Goal: Task Accomplishment & Management: Manage account settings

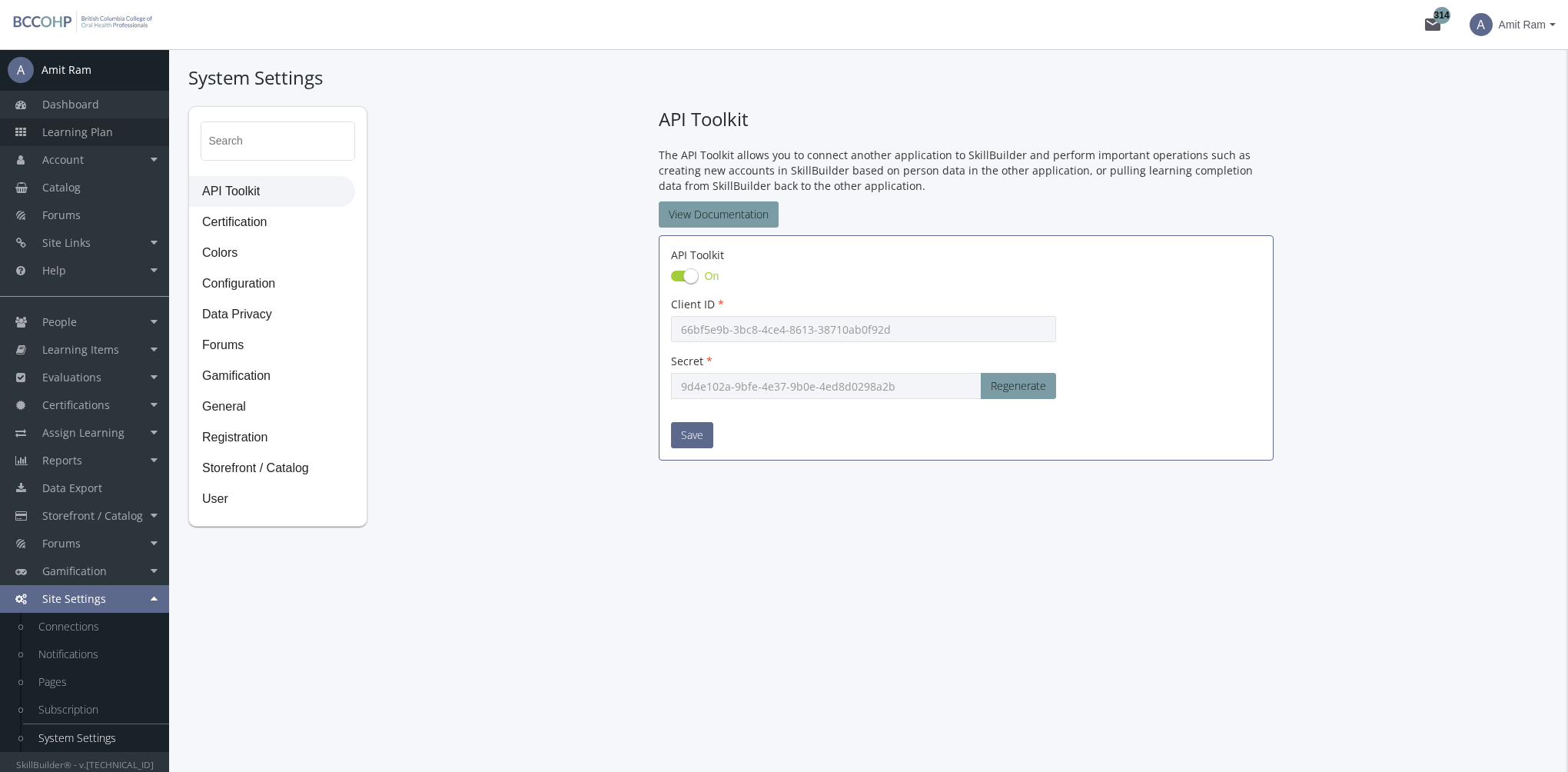
click at [111, 129] on link "Learning Plan" at bounding box center [85, 132] width 169 height 28
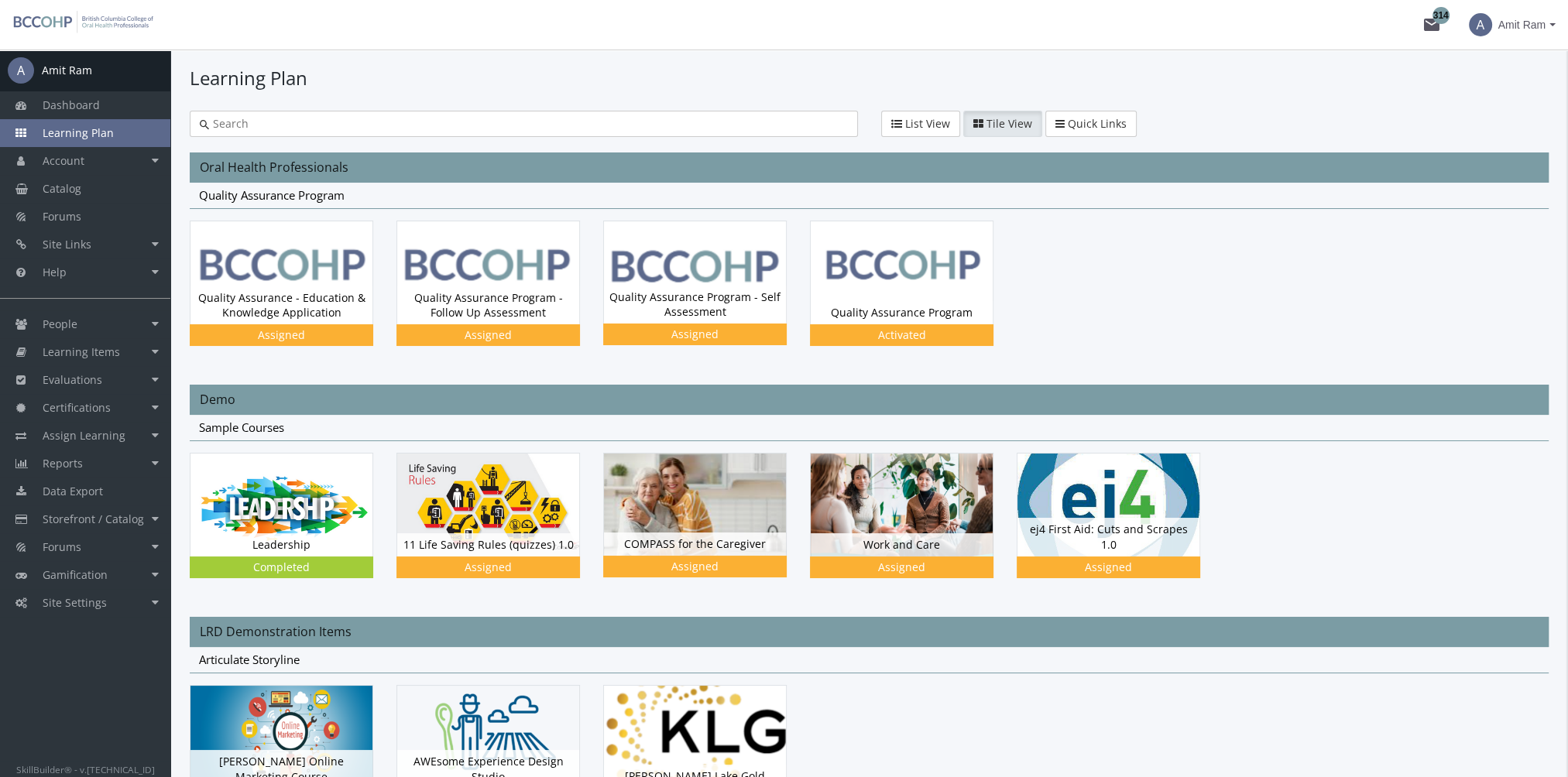
click at [384, 131] on input "text" at bounding box center [529, 123] width 639 height 15
type input "skillcheck"
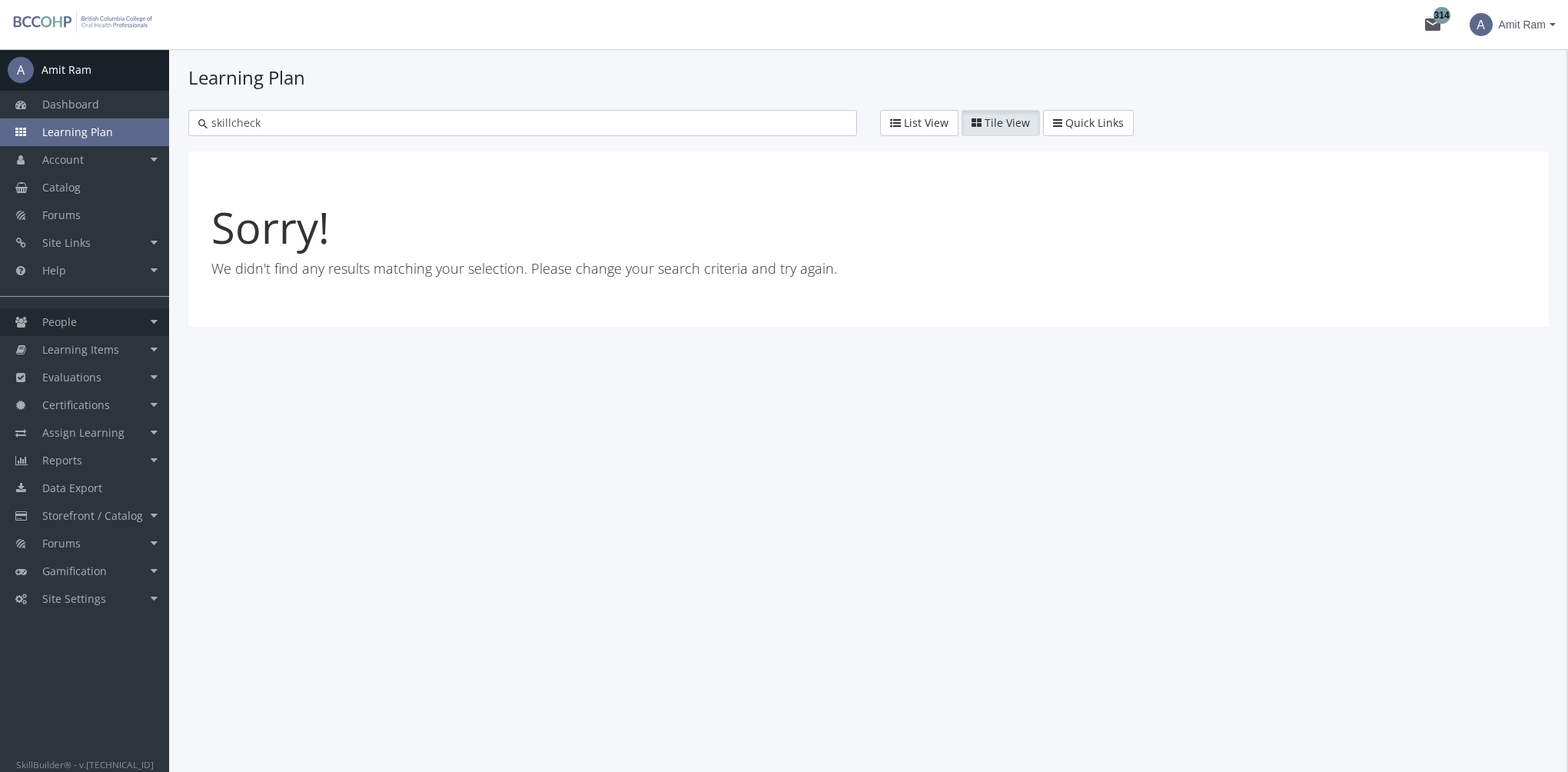
click at [108, 312] on link "People" at bounding box center [85, 322] width 169 height 28
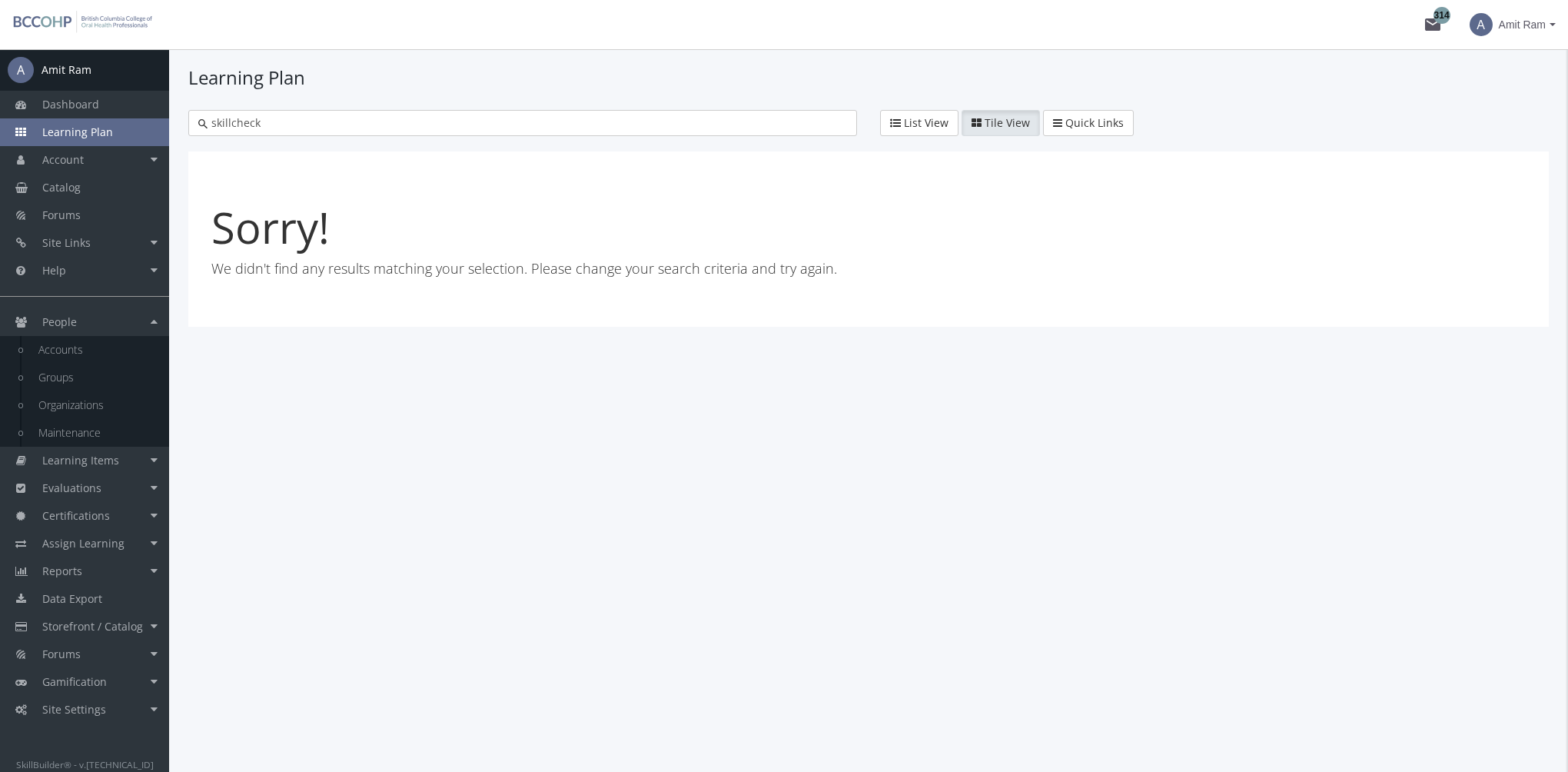
drag, startPoint x: 256, startPoint y: 124, endPoint x: 183, endPoint y: 116, distance: 73.4
click at [183, 116] on div "skillcheck" at bounding box center [522, 123] width 692 height 26
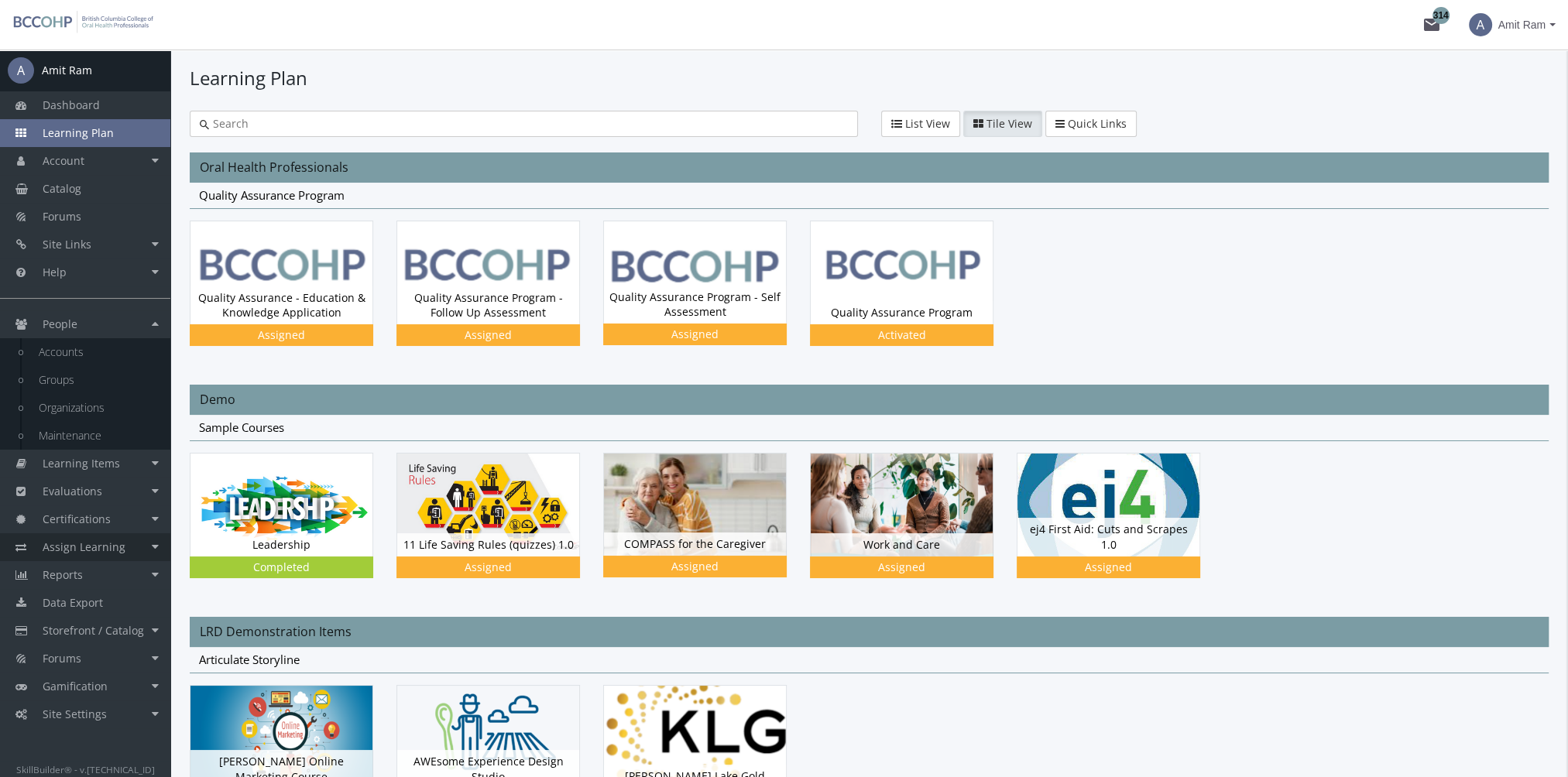
click at [113, 541] on span "Assign Learning" at bounding box center [84, 547] width 83 height 14
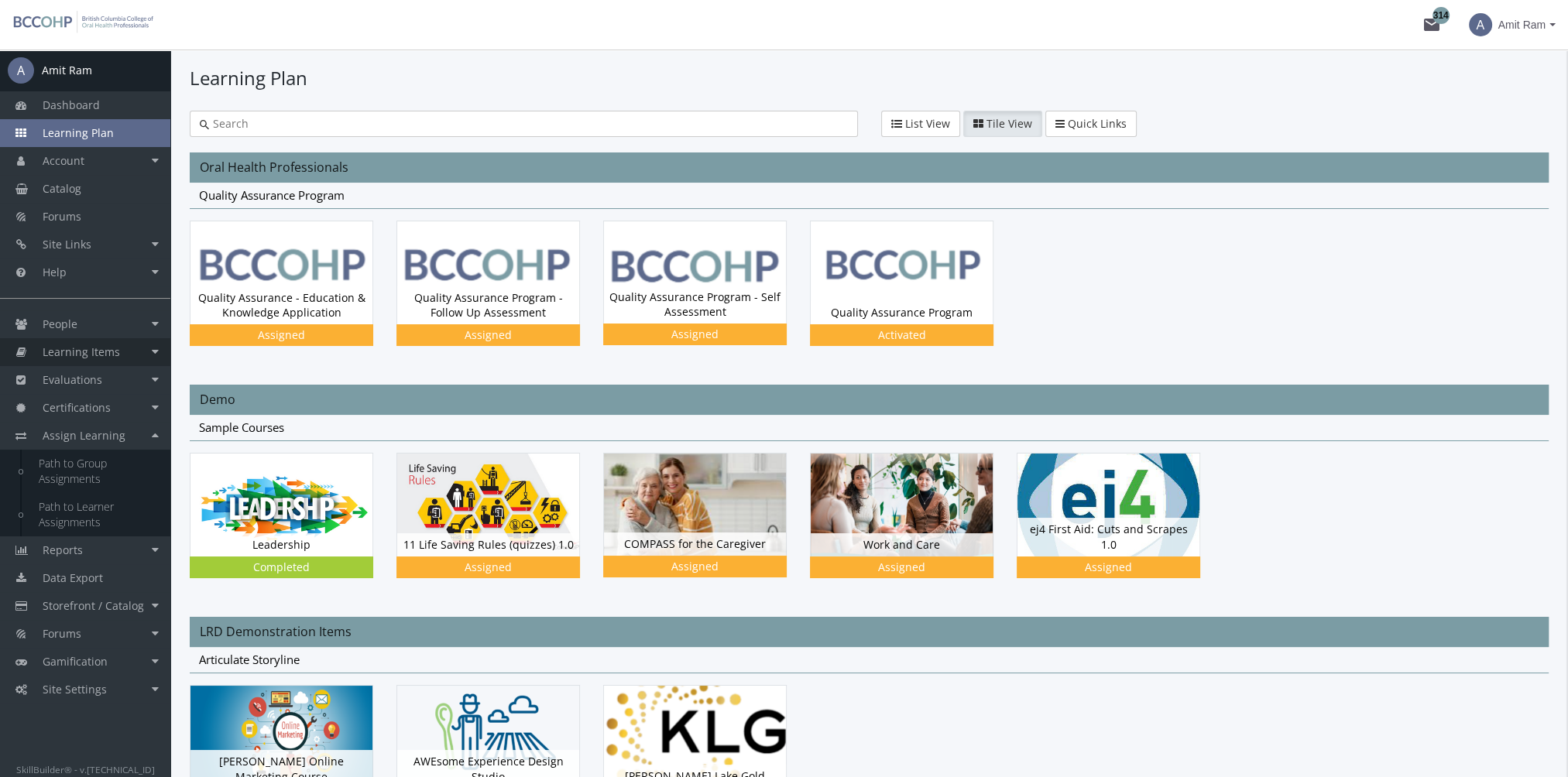
click at [130, 351] on link "Learning Items" at bounding box center [85, 352] width 171 height 28
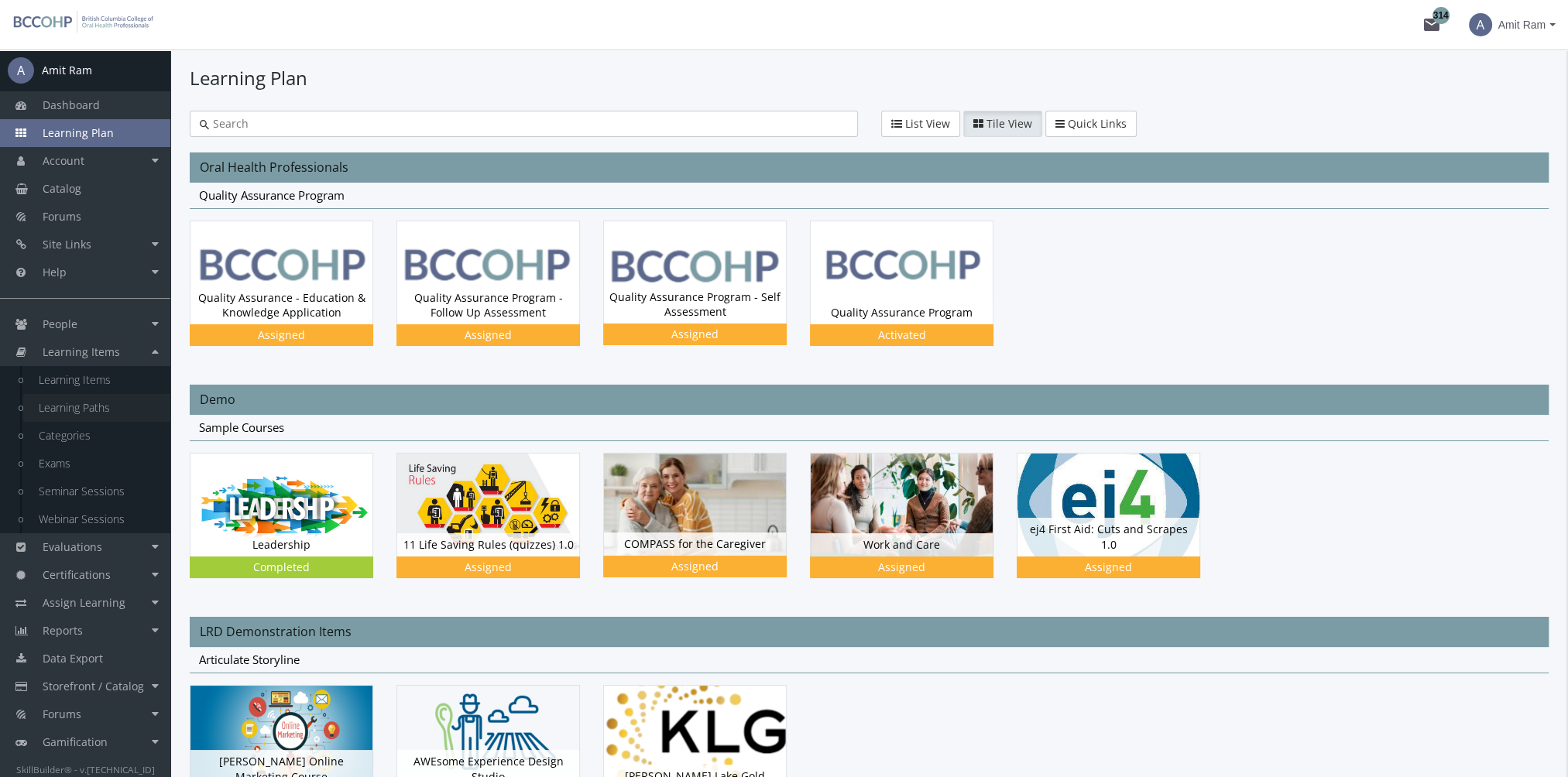
click at [133, 409] on link "Learning Paths" at bounding box center [97, 408] width 147 height 28
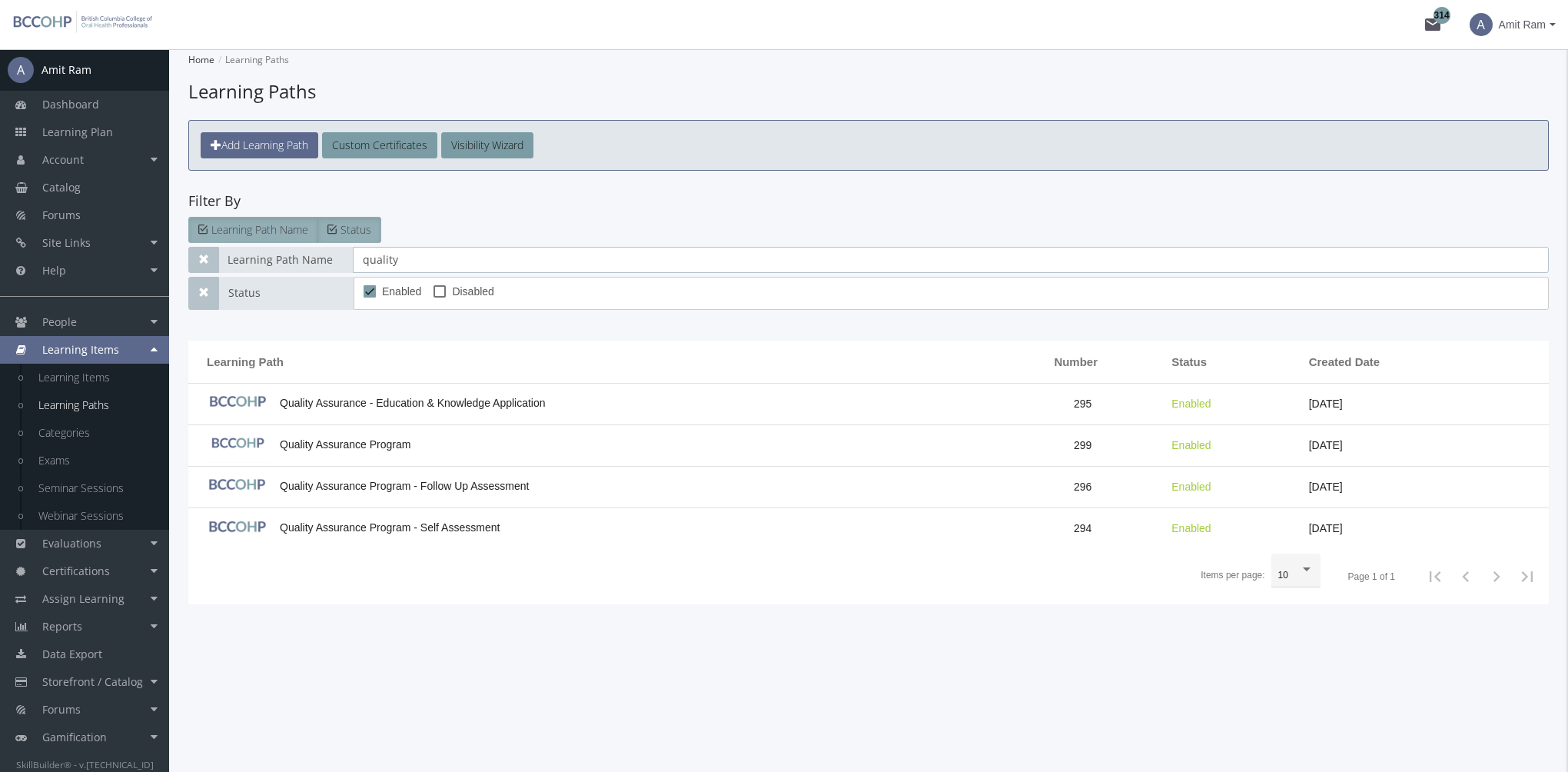
drag, startPoint x: 439, startPoint y: 266, endPoint x: 264, endPoint y: 265, distance: 175.0
click at [264, 265] on div "Learning Path Name quality" at bounding box center [868, 260] width 1360 height 26
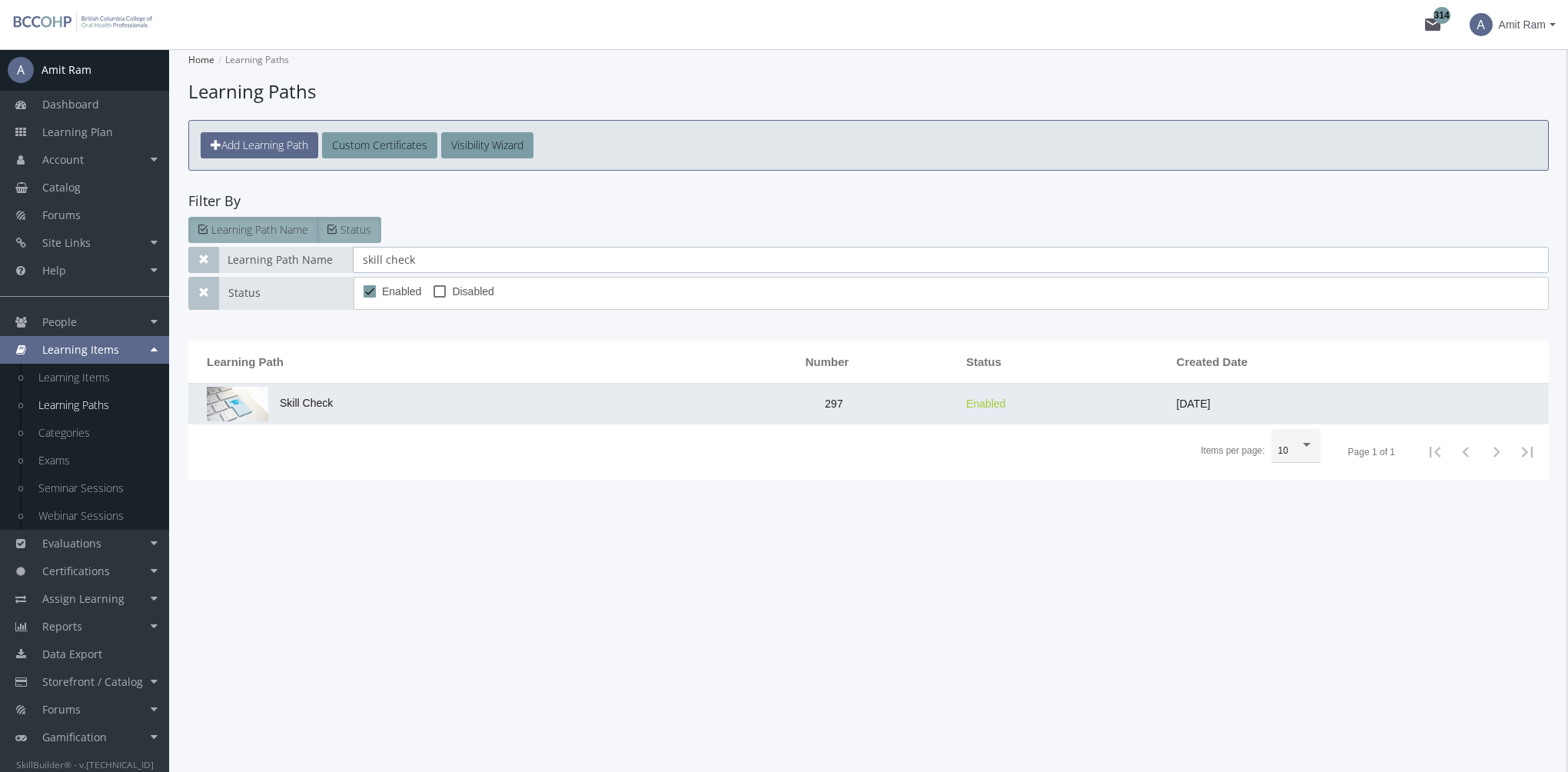
type input "skill check"
click at [400, 408] on td "Skill Check" at bounding box center [449, 404] width 521 height 41
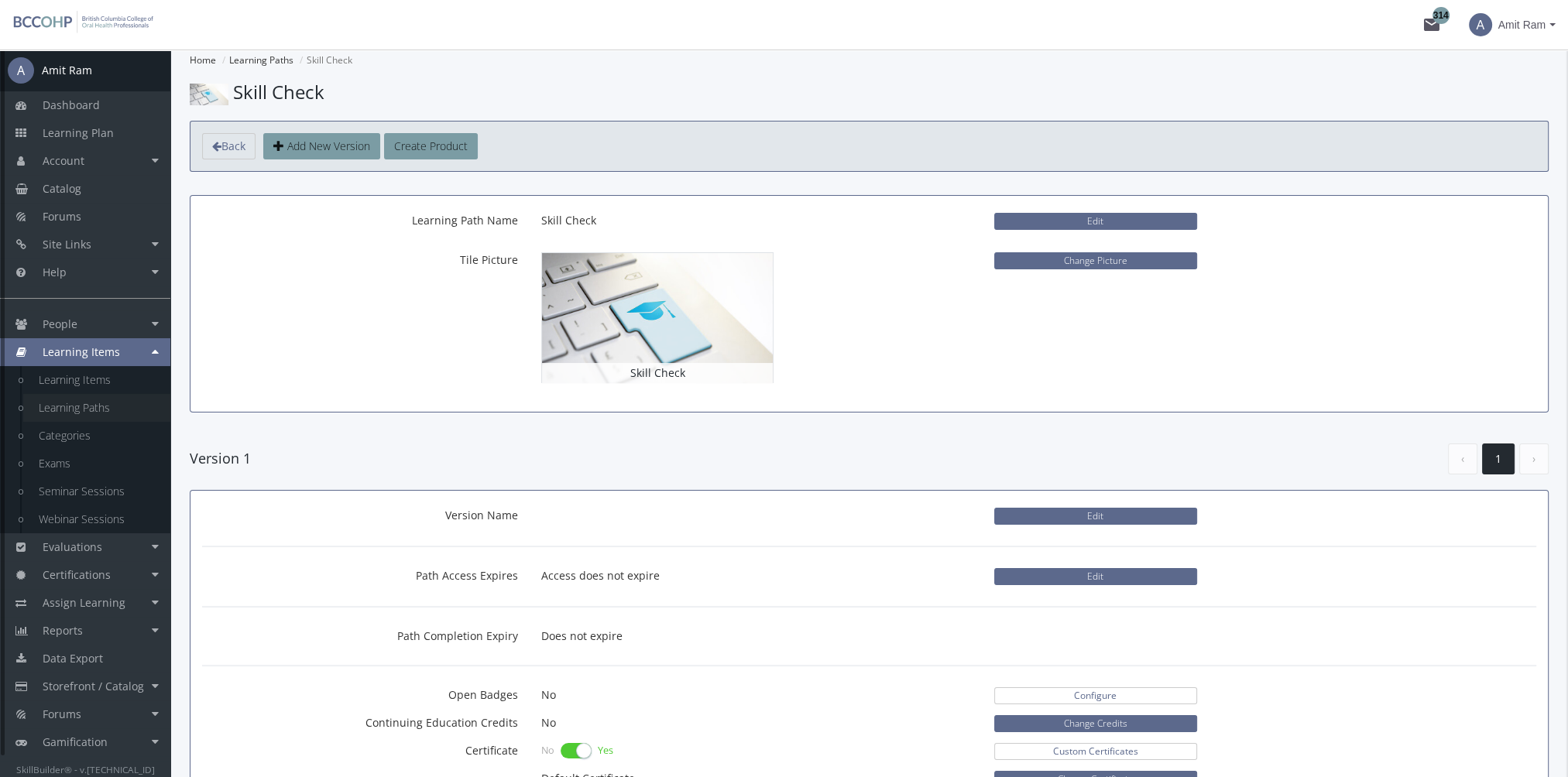
click at [100, 394] on link "Learning Paths" at bounding box center [97, 408] width 147 height 28
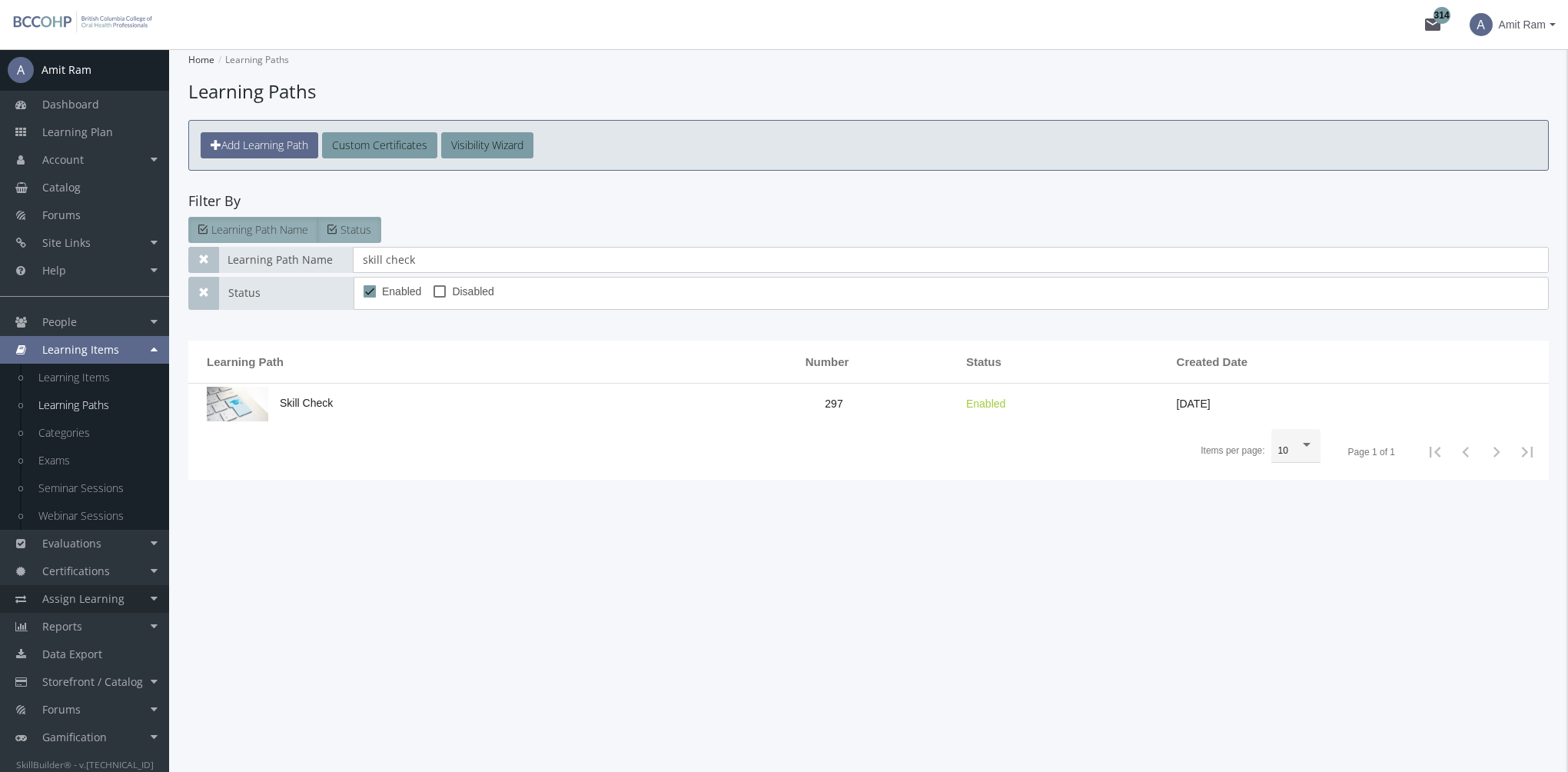
click at [119, 599] on span "Assign Learning" at bounding box center [83, 599] width 82 height 14
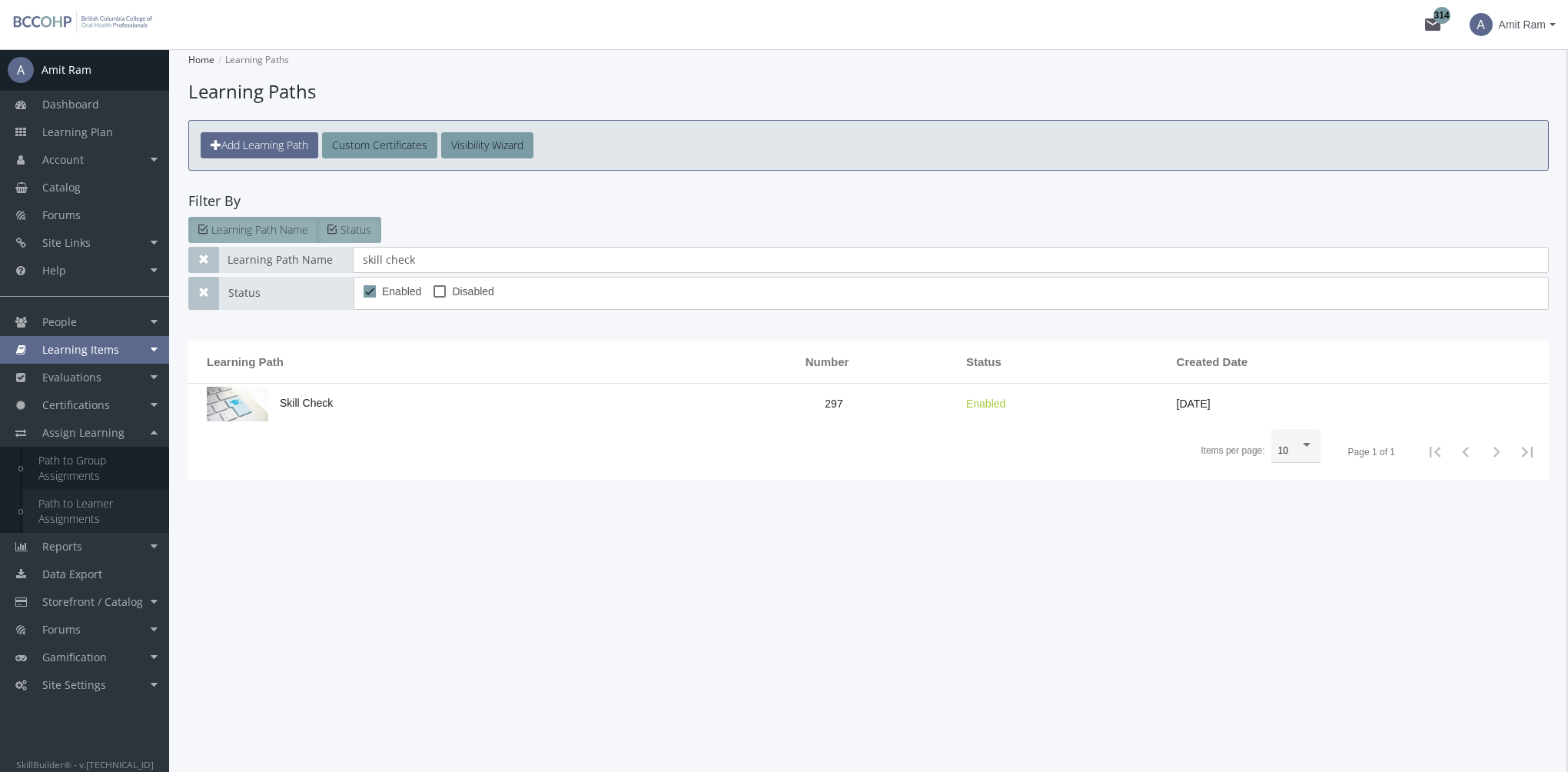
click at [108, 492] on link "Path to Learner Assignments" at bounding box center [96, 511] width 146 height 43
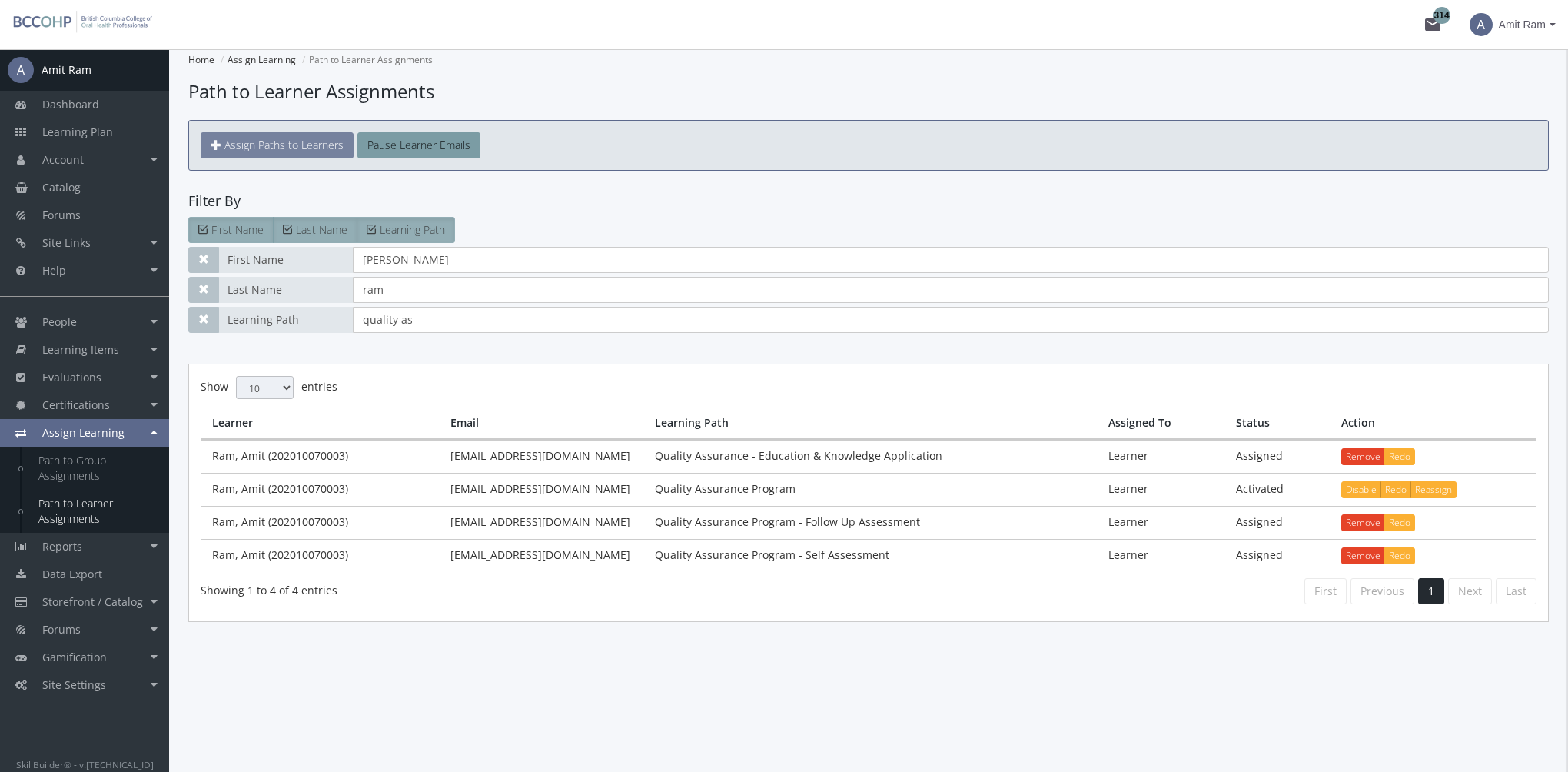
click at [279, 149] on span "Assign Paths to Learners" at bounding box center [284, 145] width 119 height 14
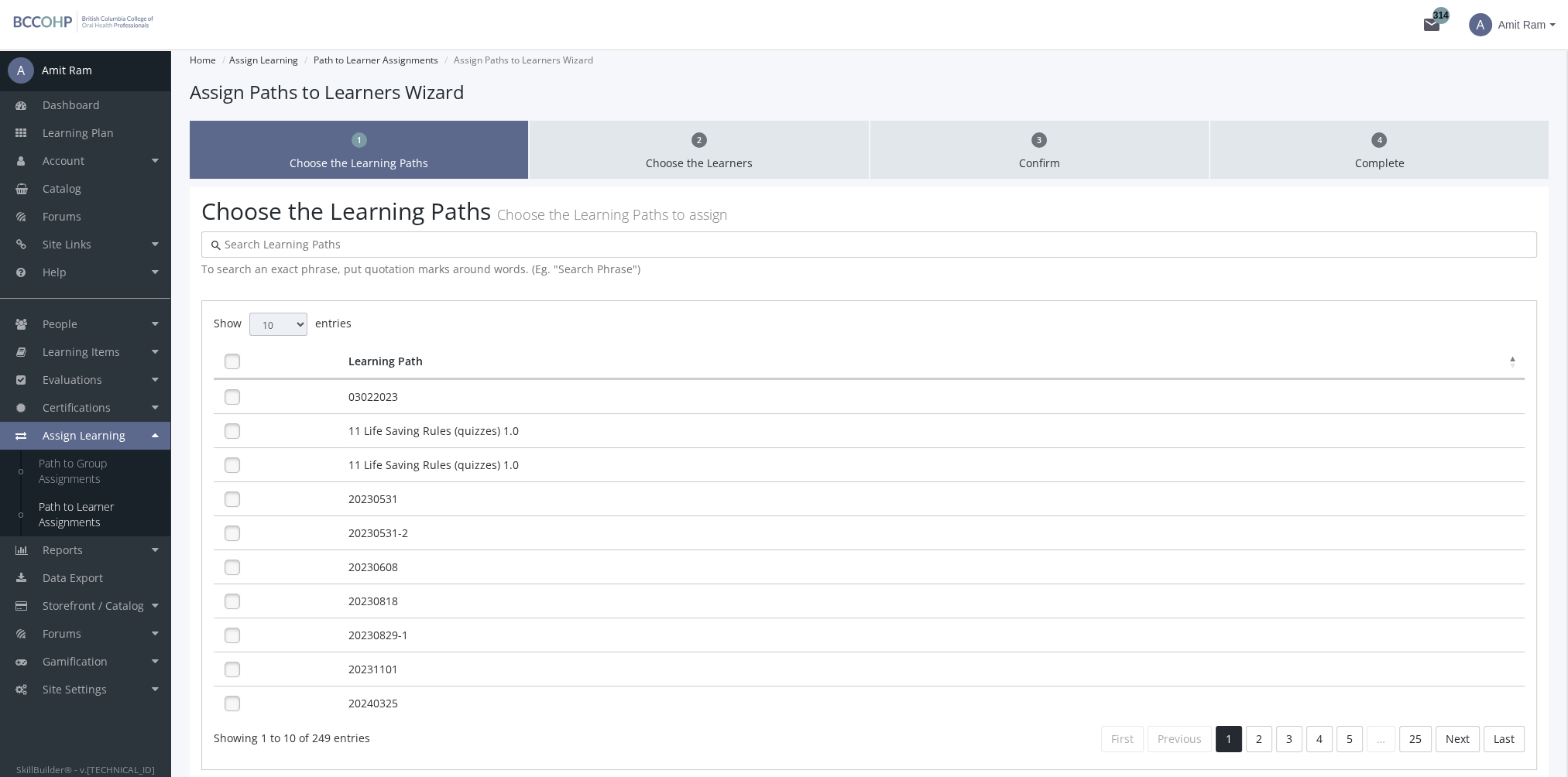
click at [374, 251] on input "text" at bounding box center [873, 244] width 1306 height 15
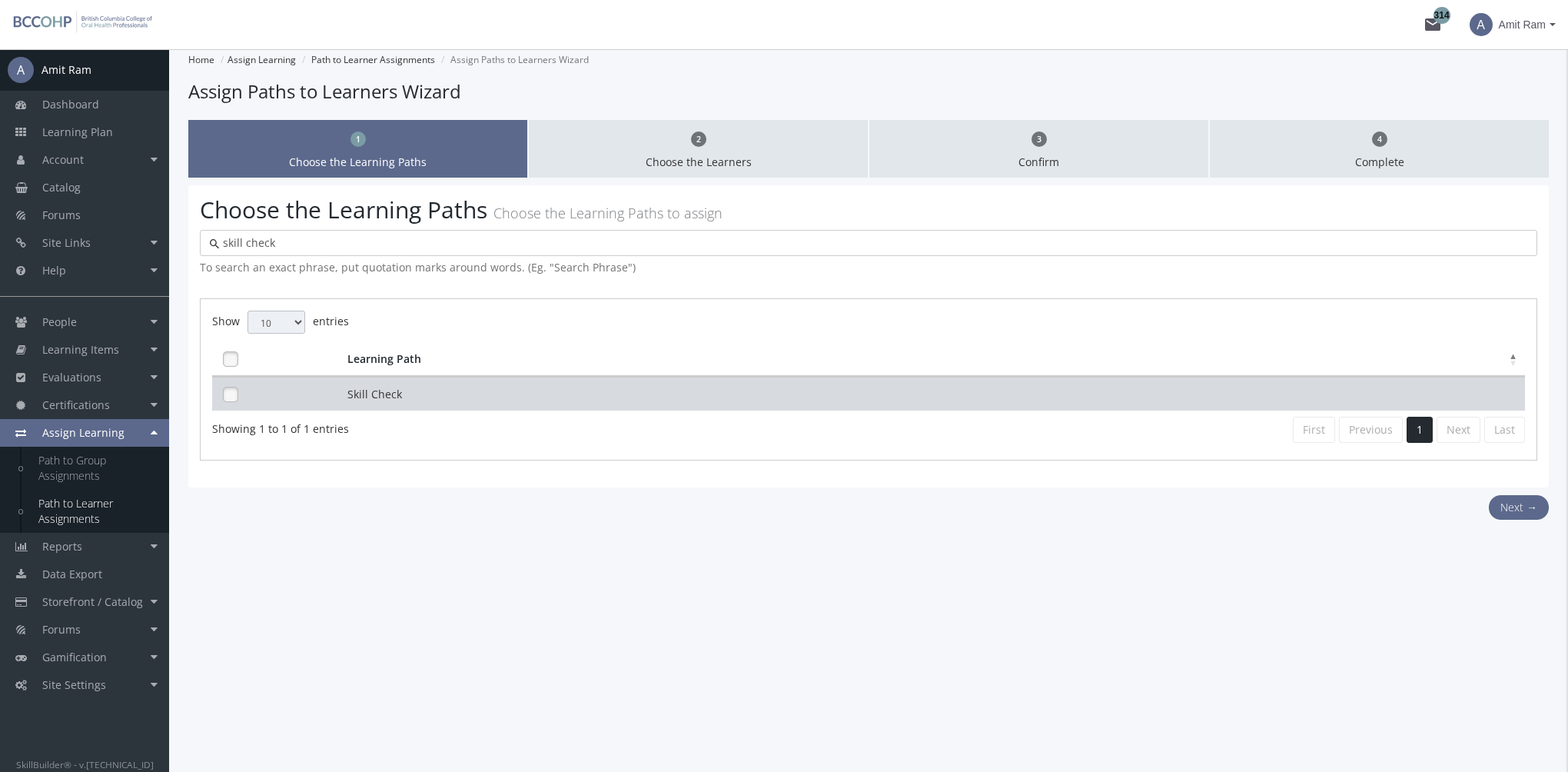
type input "skill check"
click at [600, 391] on td "Skill Check" at bounding box center [934, 393] width 1181 height 34
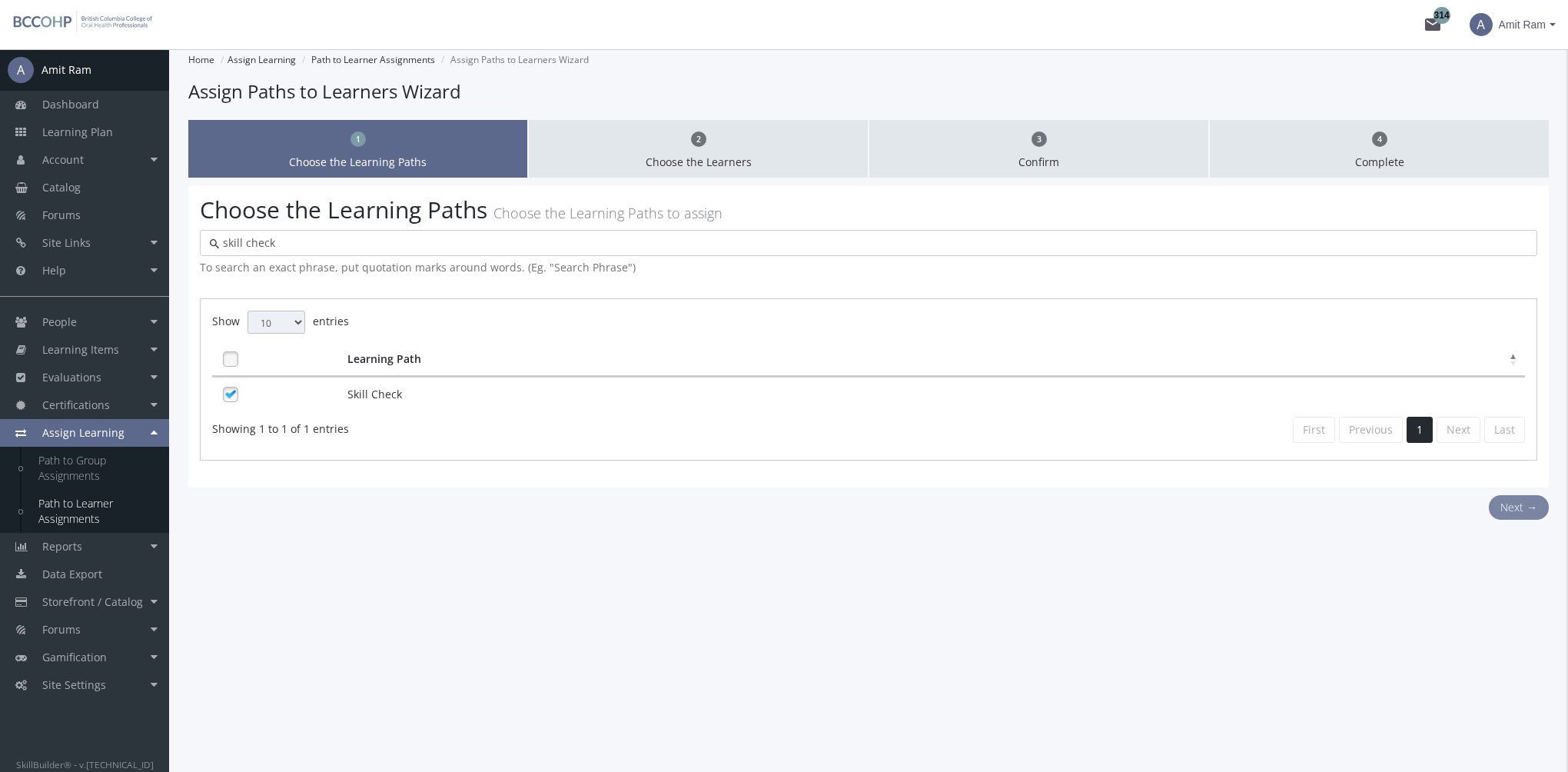
click at [1495, 507] on button "Next →" at bounding box center [1518, 507] width 60 height 25
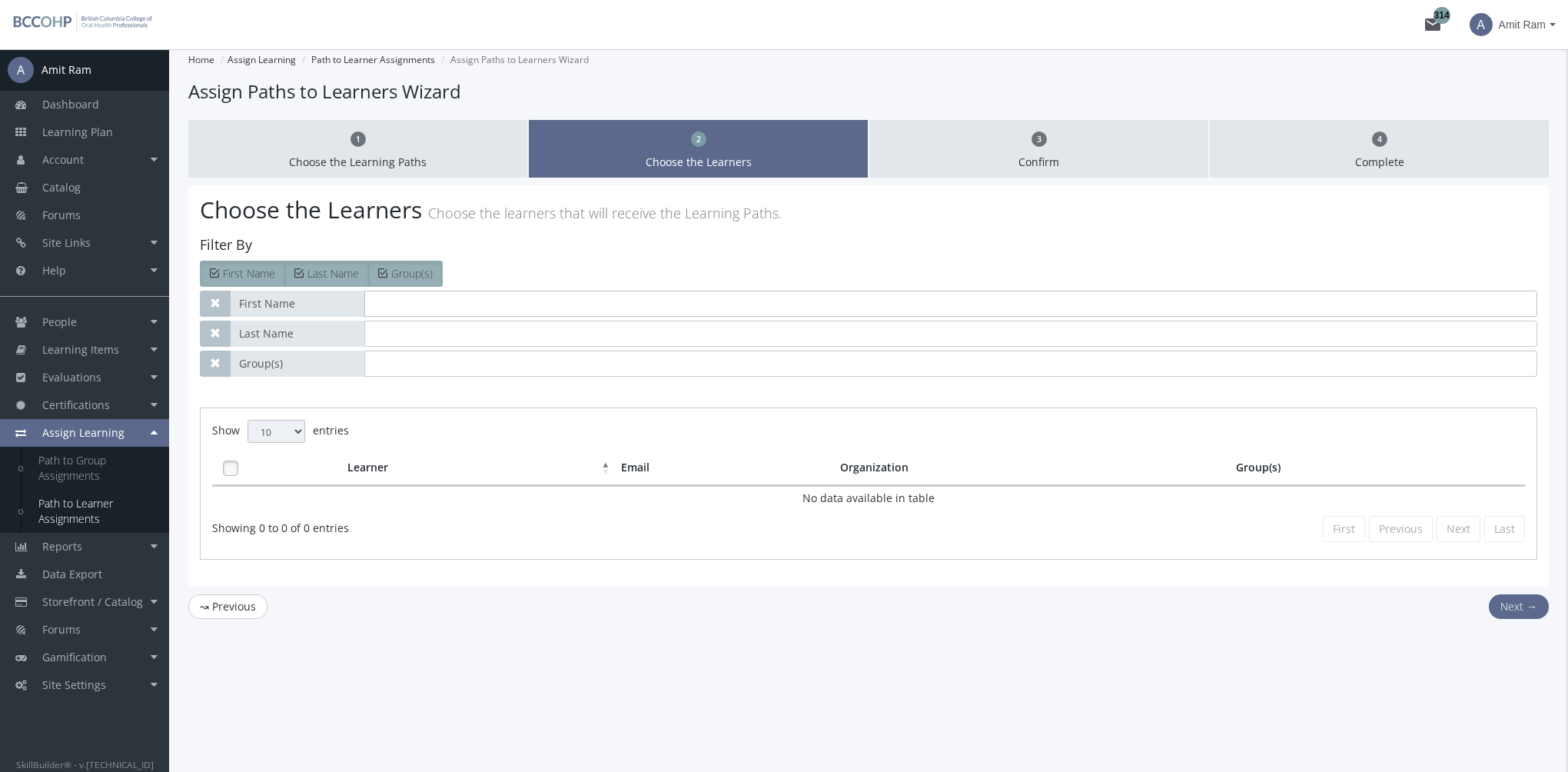
click at [391, 304] on input "text" at bounding box center [951, 304] width 1173 height 26
type input "[PERSON_NAME]"
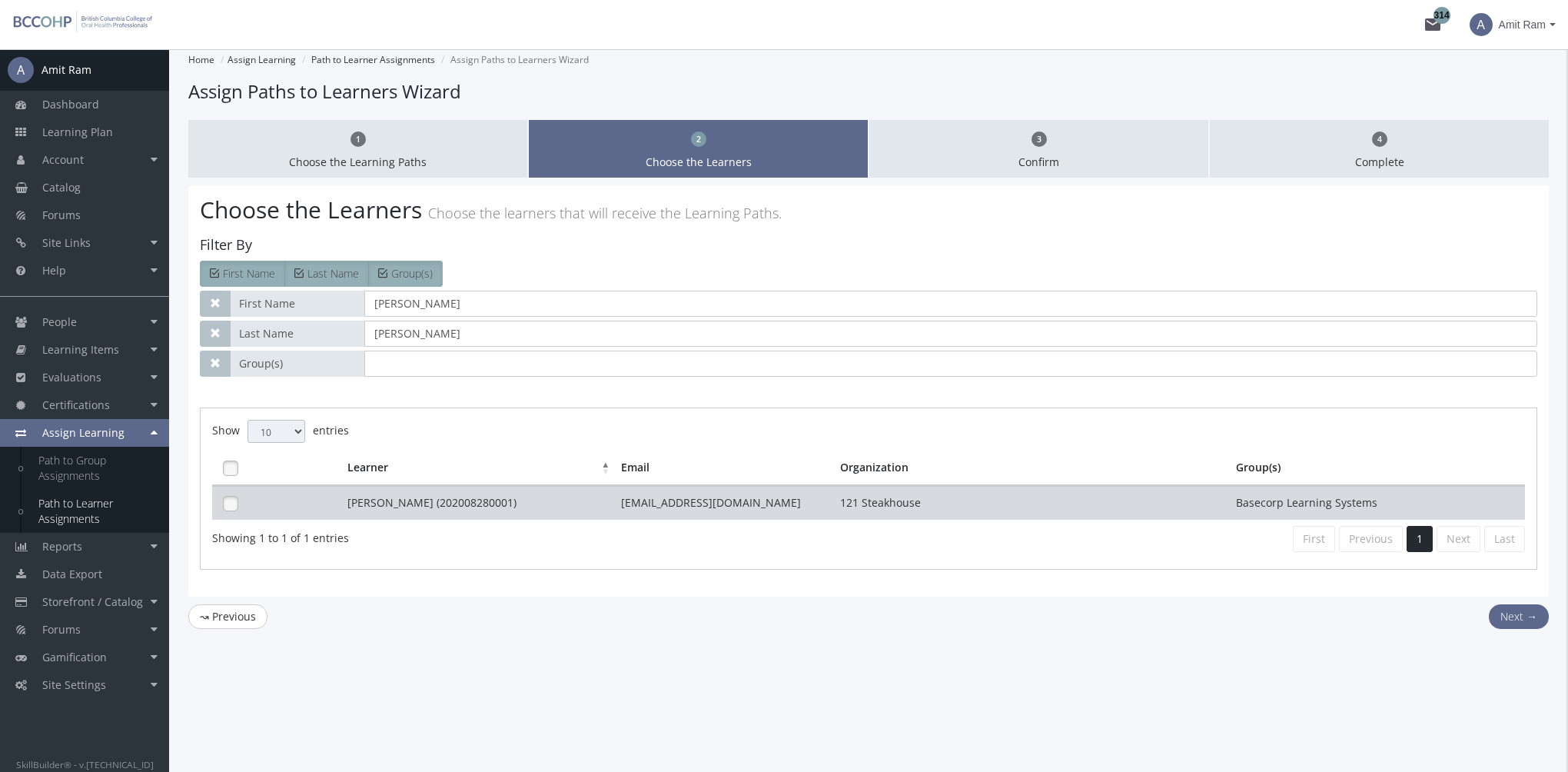
click at [556, 491] on td "[PERSON_NAME] (202008280001)" at bounding box center [481, 503] width 275 height 34
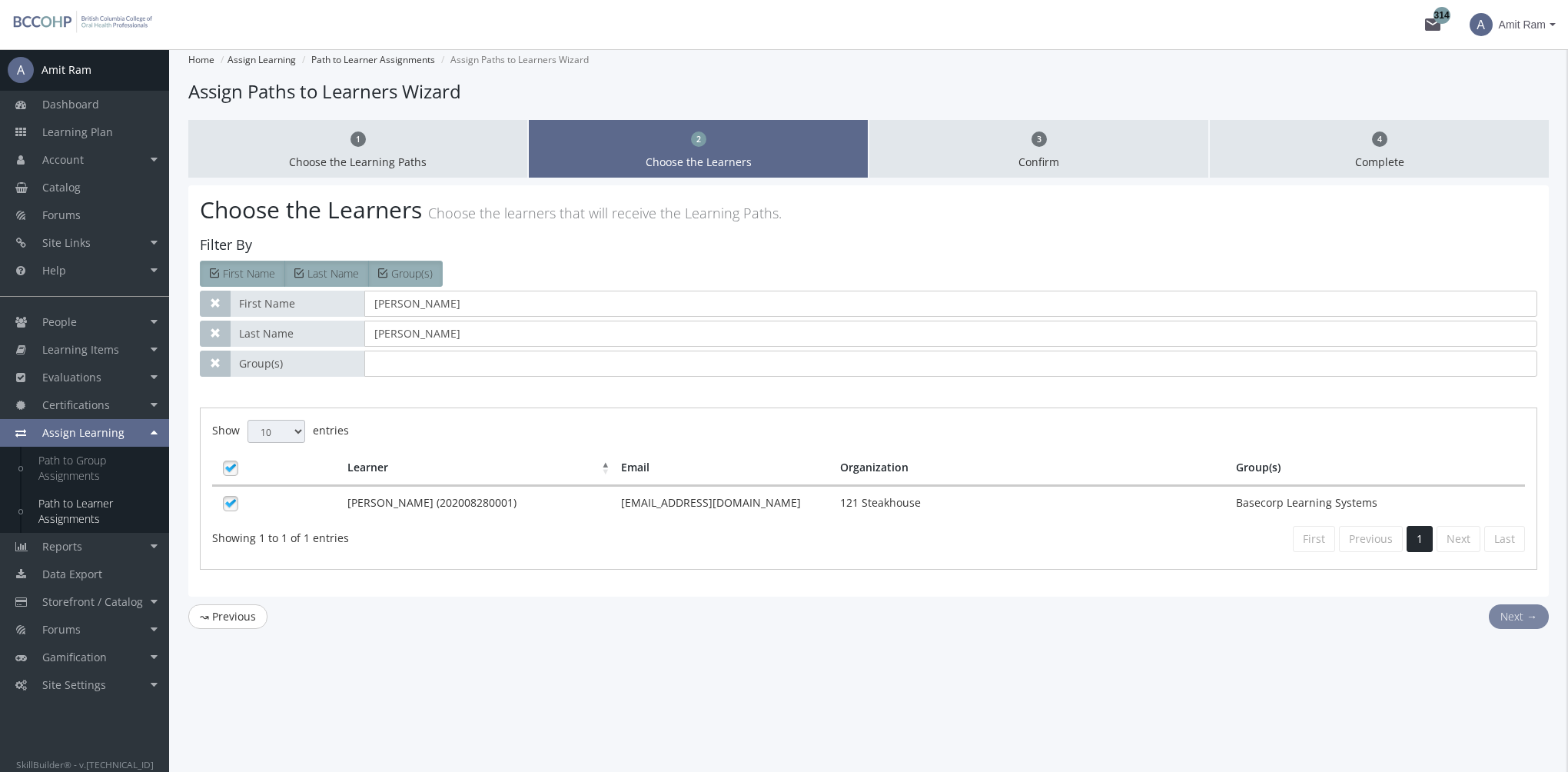
drag, startPoint x: 1519, startPoint y: 613, endPoint x: 607, endPoint y: 643, distance: 912.5
click at [637, 672] on main-section "Home Assign Learning Path to Learner Assignments Assign Paths to Learners Wizar…" at bounding box center [868, 378] width 1360 height 657
drag, startPoint x: 457, startPoint y: 333, endPoint x: 116, endPoint y: 315, distance: 341.5
click at [151, 315] on div "A Amit Ram Dashboard Learning Plan Account Account Badges Certificates and Tran…" at bounding box center [784, 411] width 1568 height 723
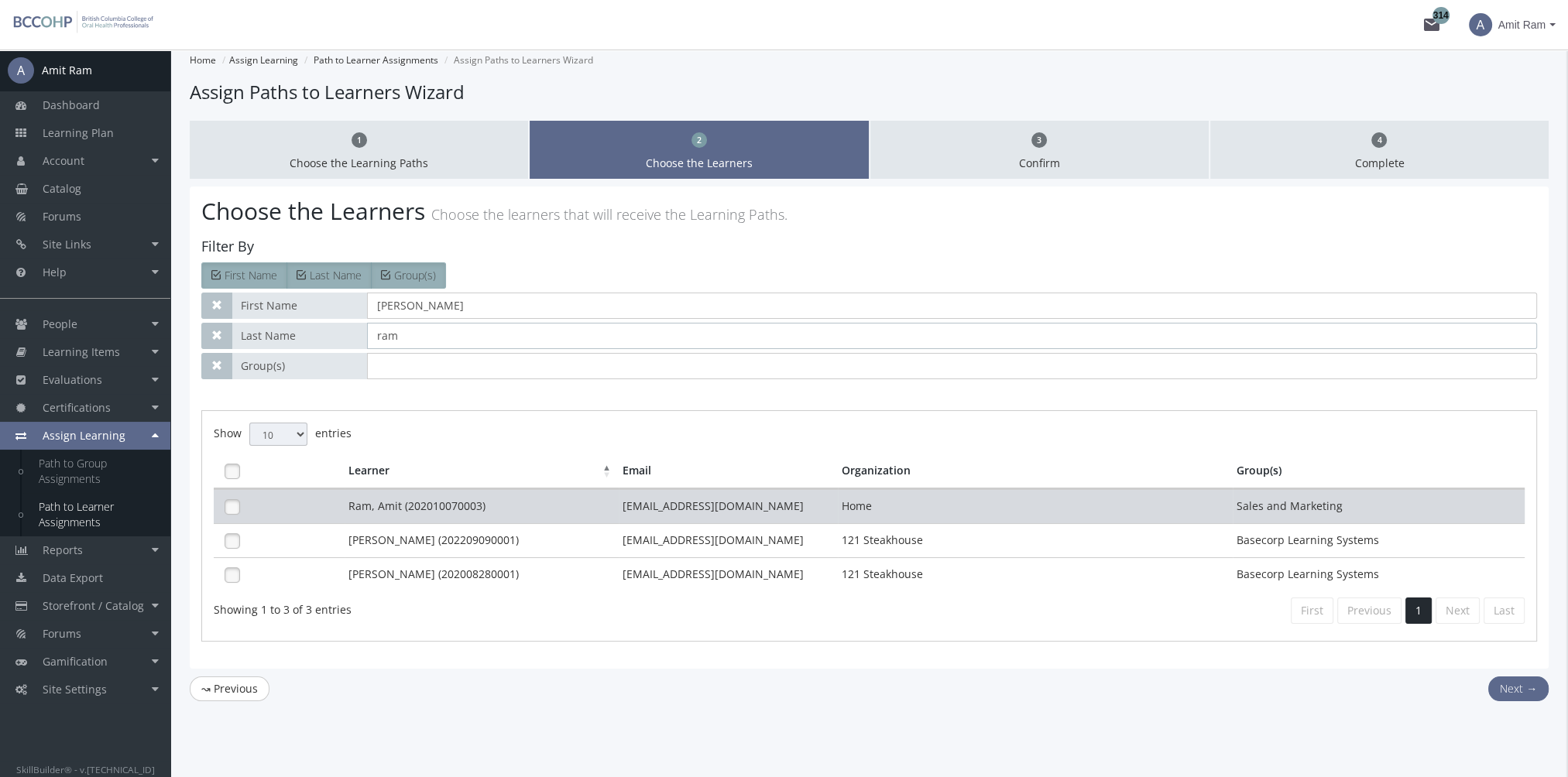
type input "ram"
click at [487, 501] on td "Ram, Amit (202010070003)" at bounding box center [481, 506] width 274 height 34
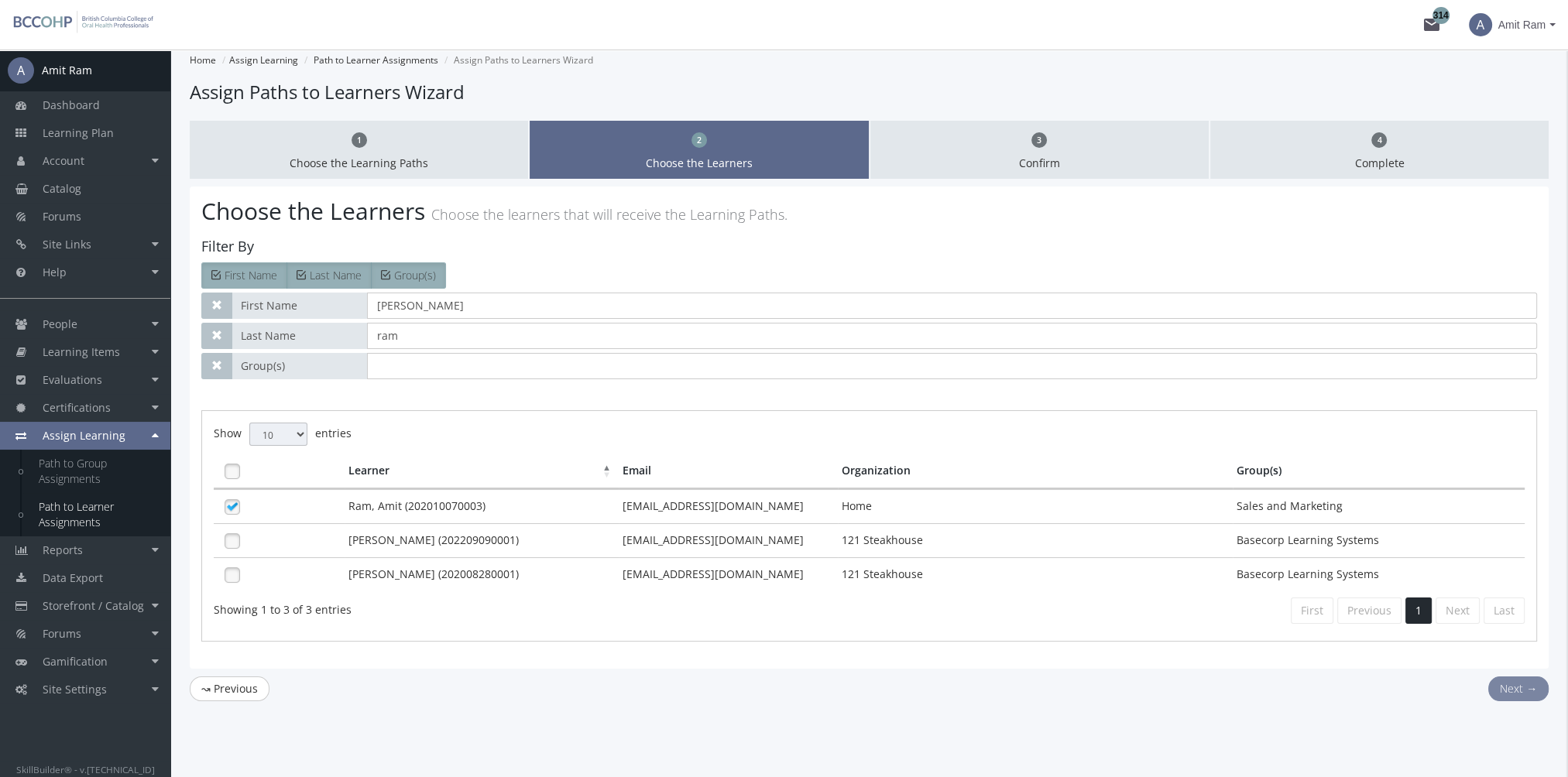
click at [1525, 679] on button "Next →" at bounding box center [1517, 689] width 60 height 25
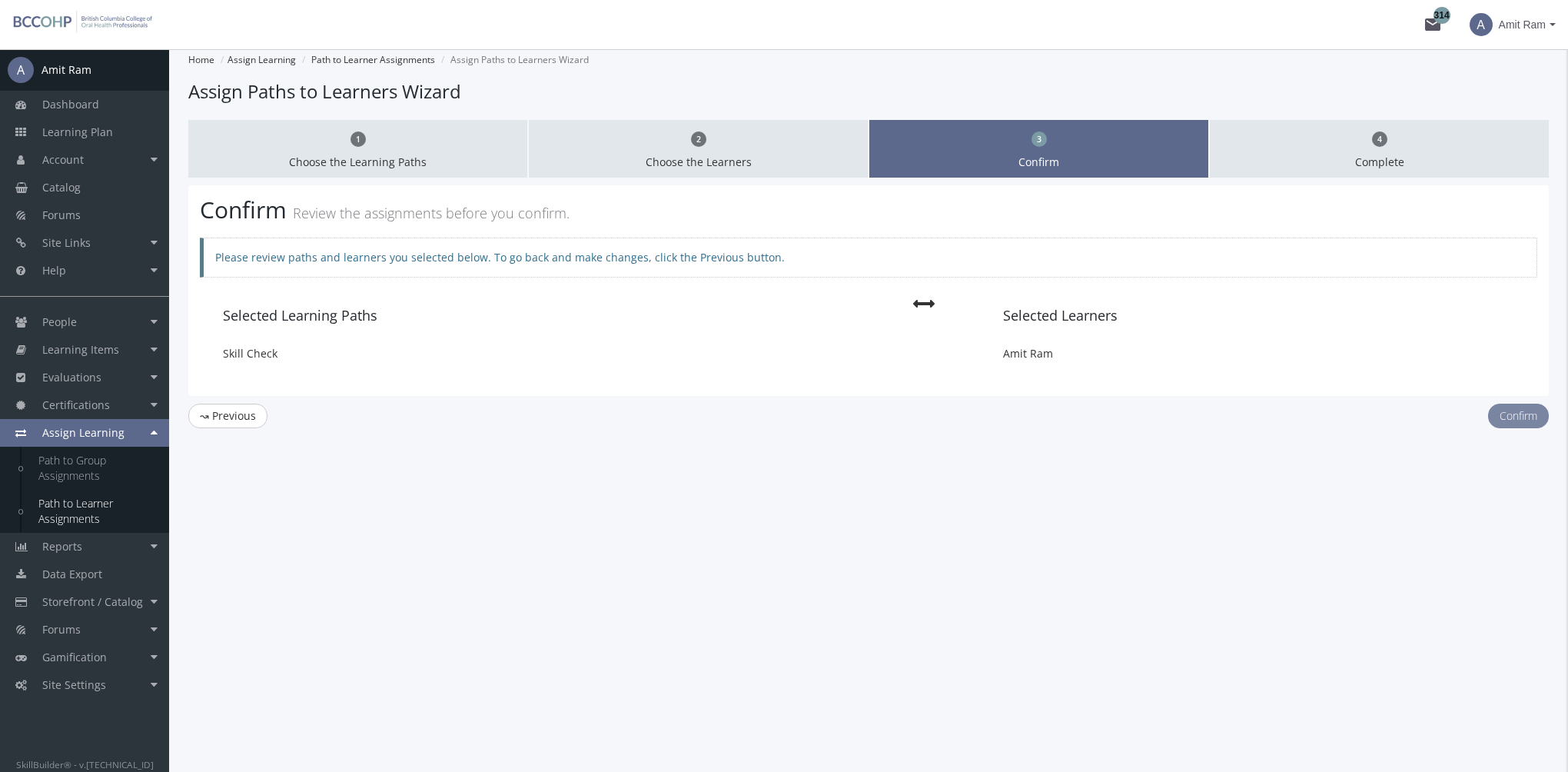
click at [1523, 407] on button "Confirm" at bounding box center [1518, 416] width 61 height 25
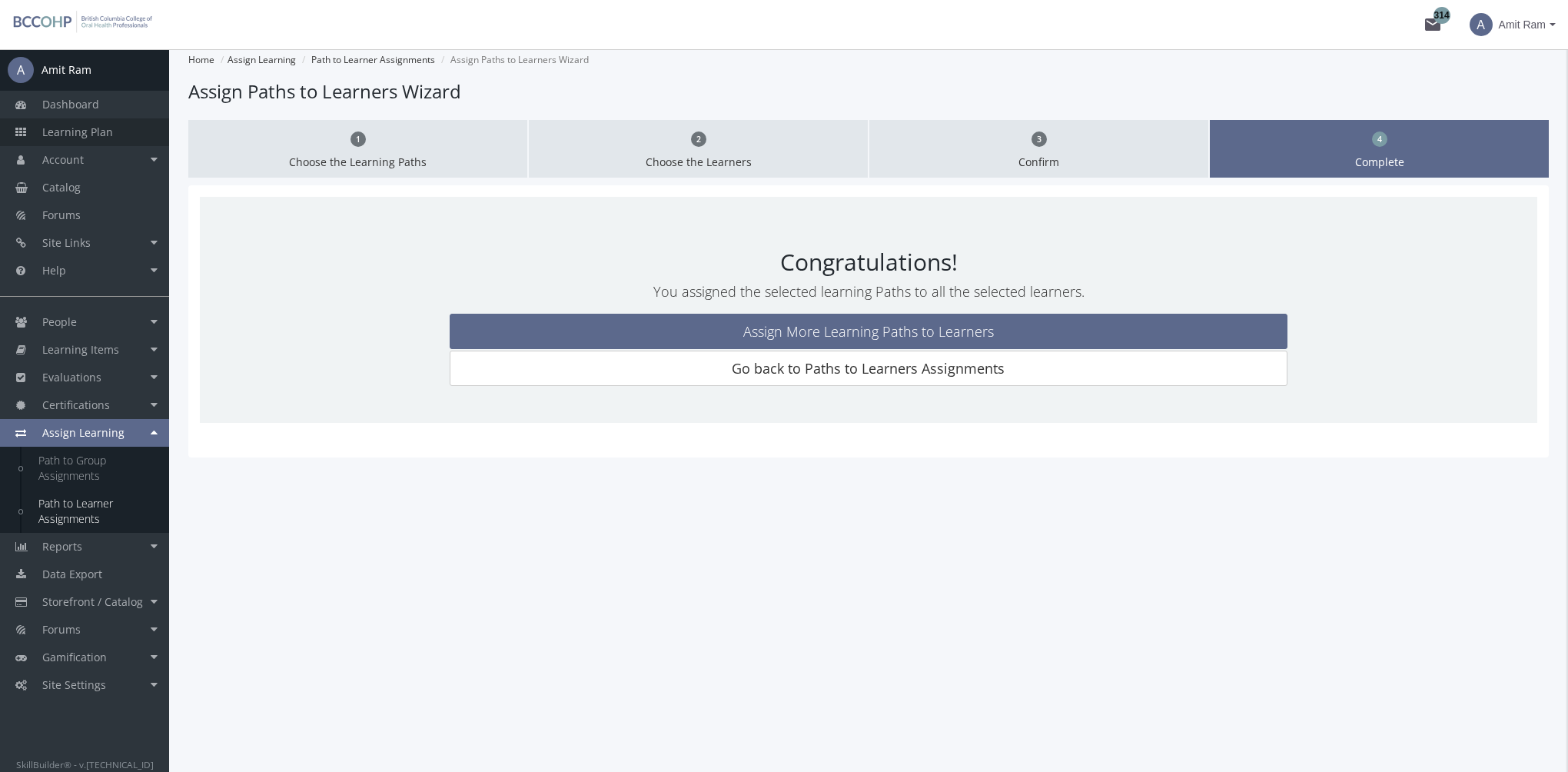
click at [63, 129] on span "Learning Plan" at bounding box center [77, 132] width 71 height 14
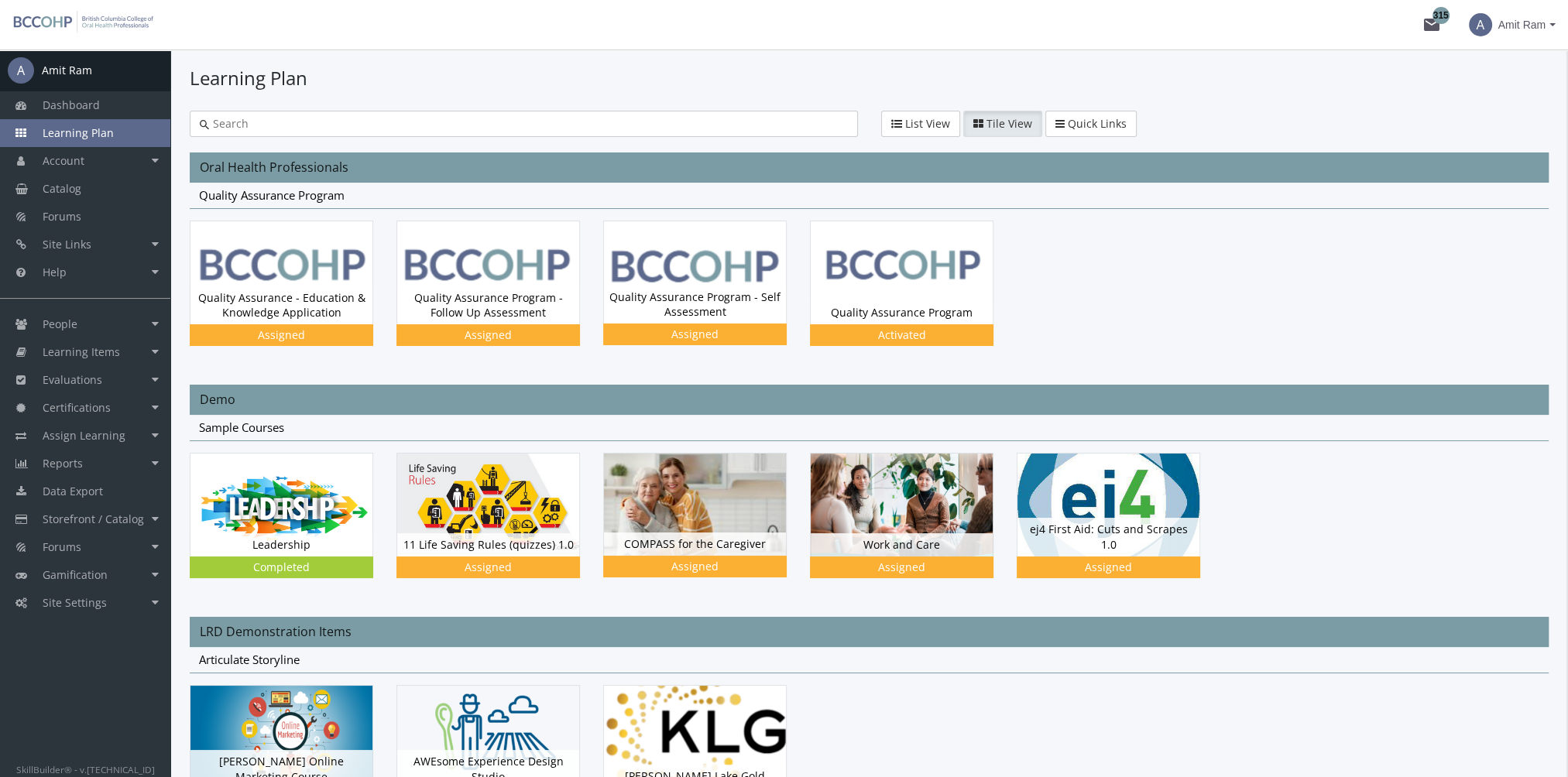
drag, startPoint x: 274, startPoint y: 123, endPoint x: 107, endPoint y: 120, distance: 167.0
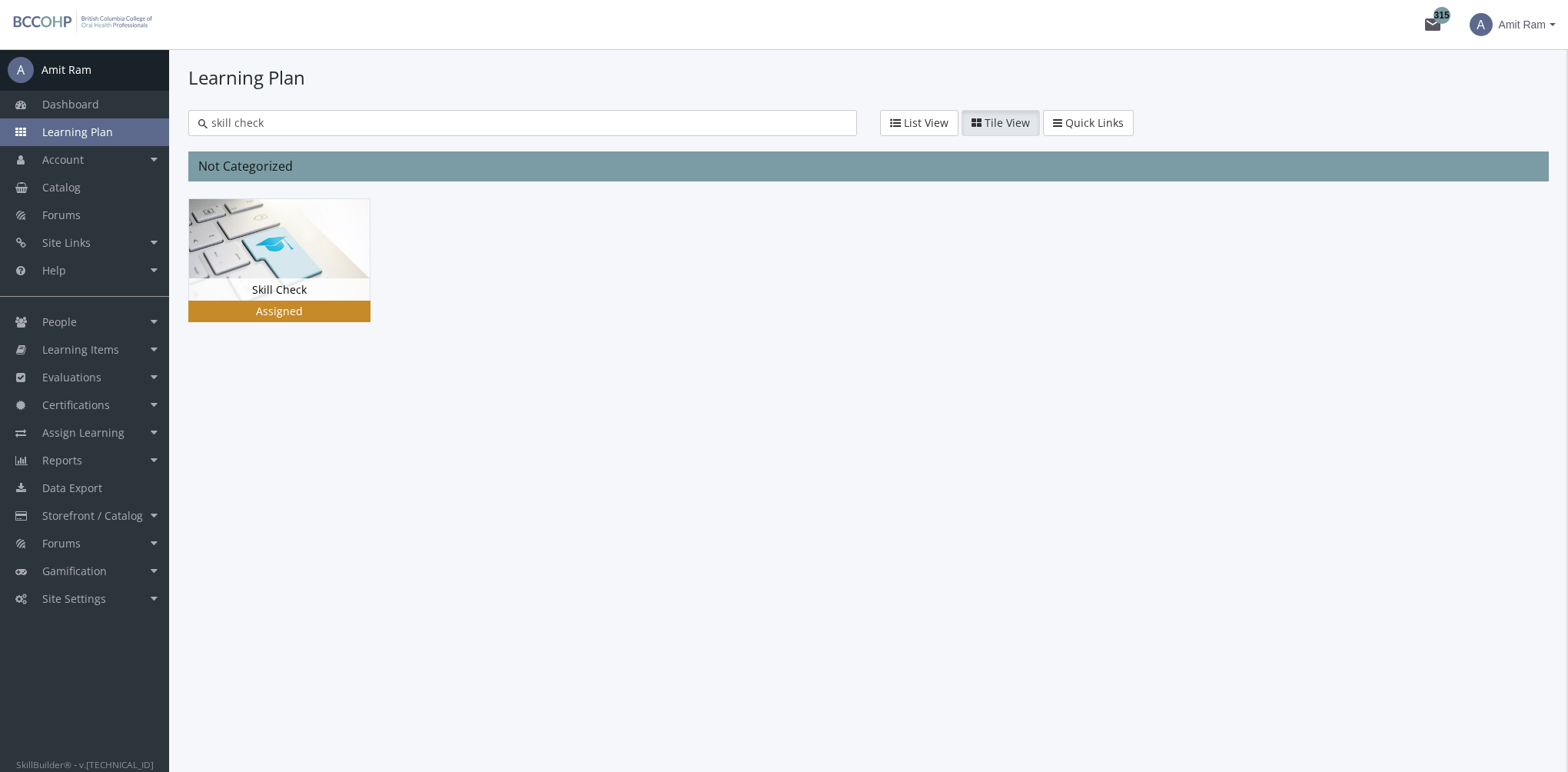
type input "skill check"
click at [201, 259] on img at bounding box center [280, 249] width 181 height 101
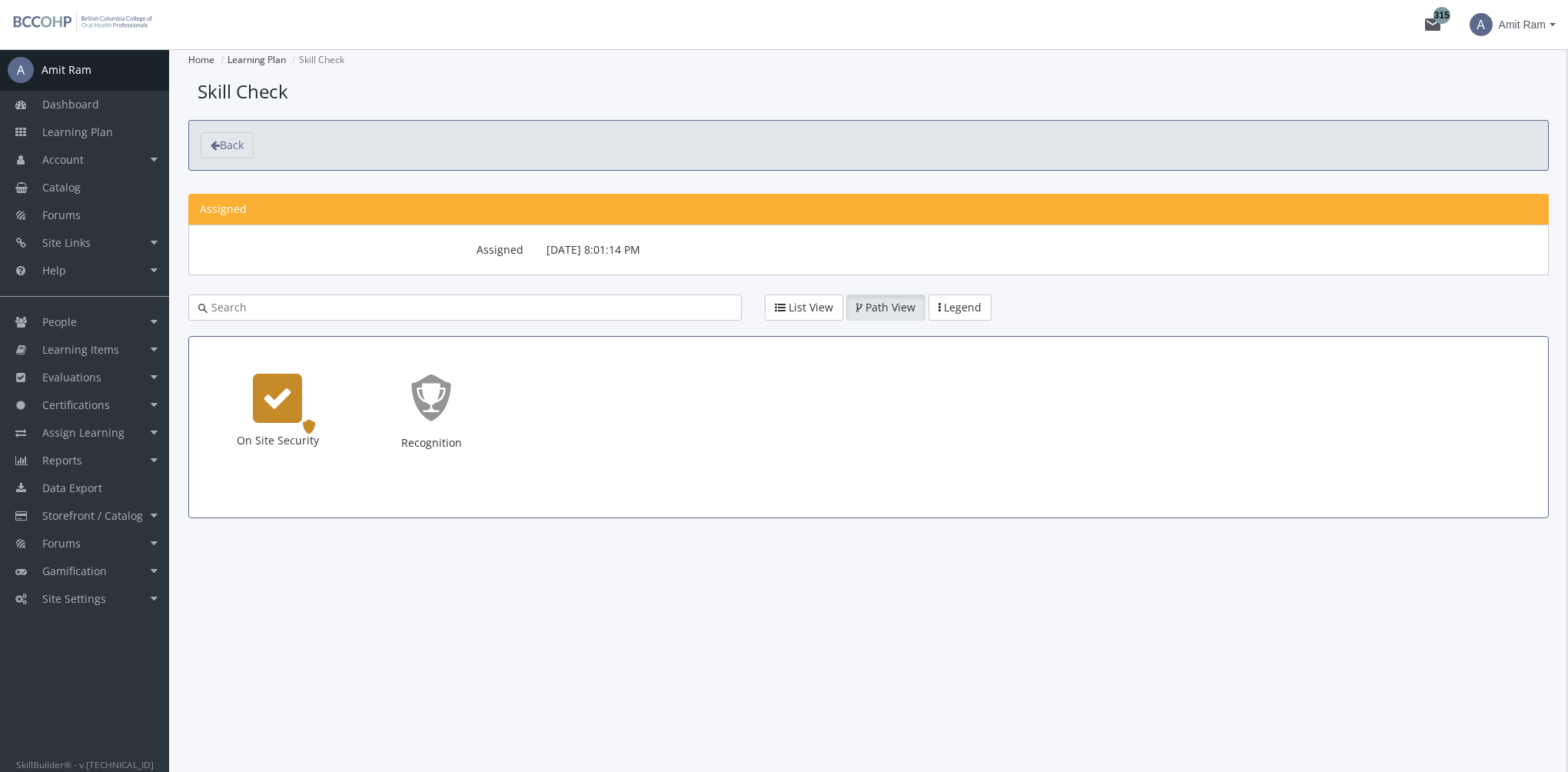
click at [286, 412] on div "On Site Security" at bounding box center [278, 399] width 50 height 50
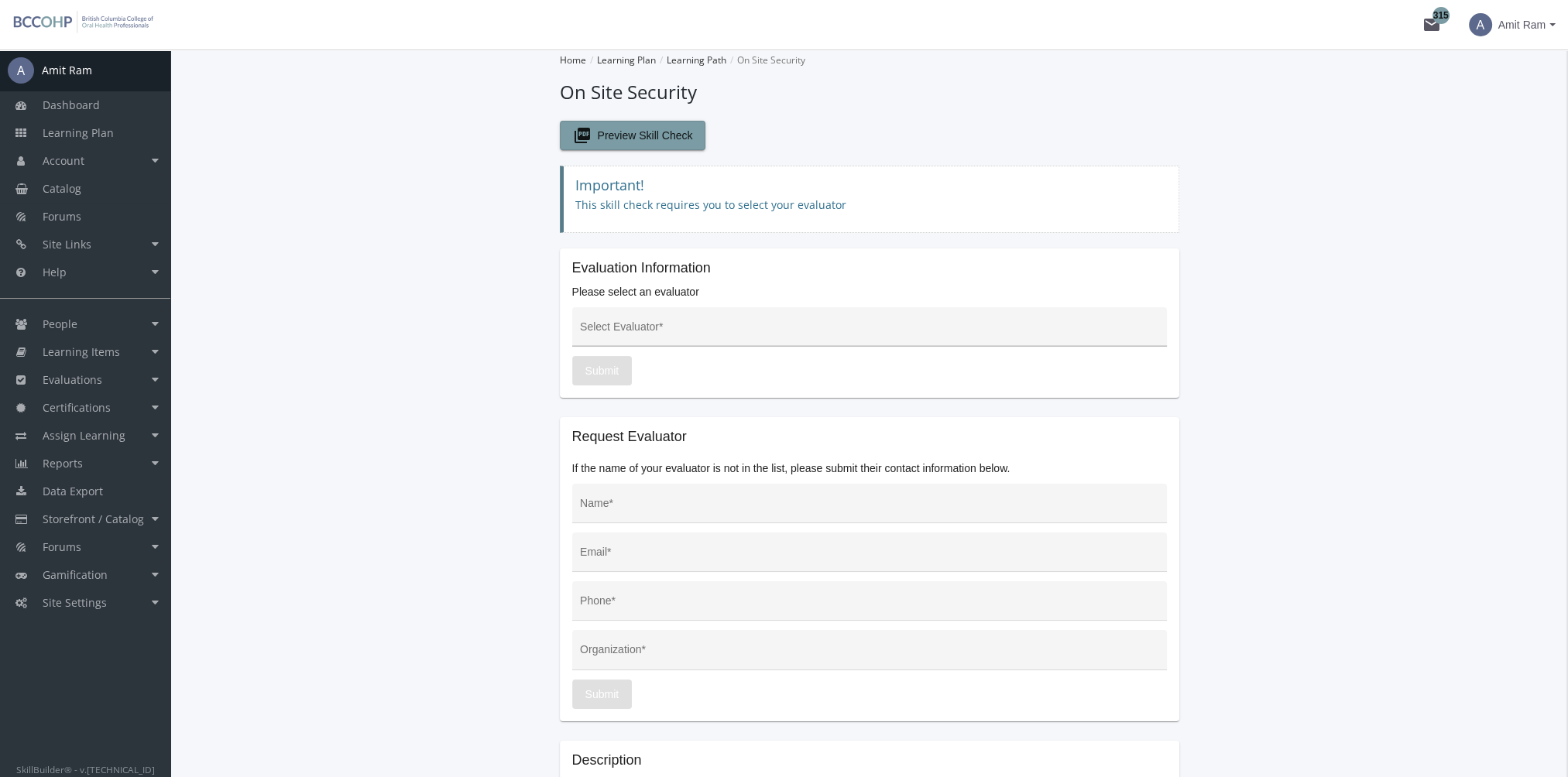
click at [621, 324] on div "Select Evaluator *" at bounding box center [869, 331] width 578 height 31
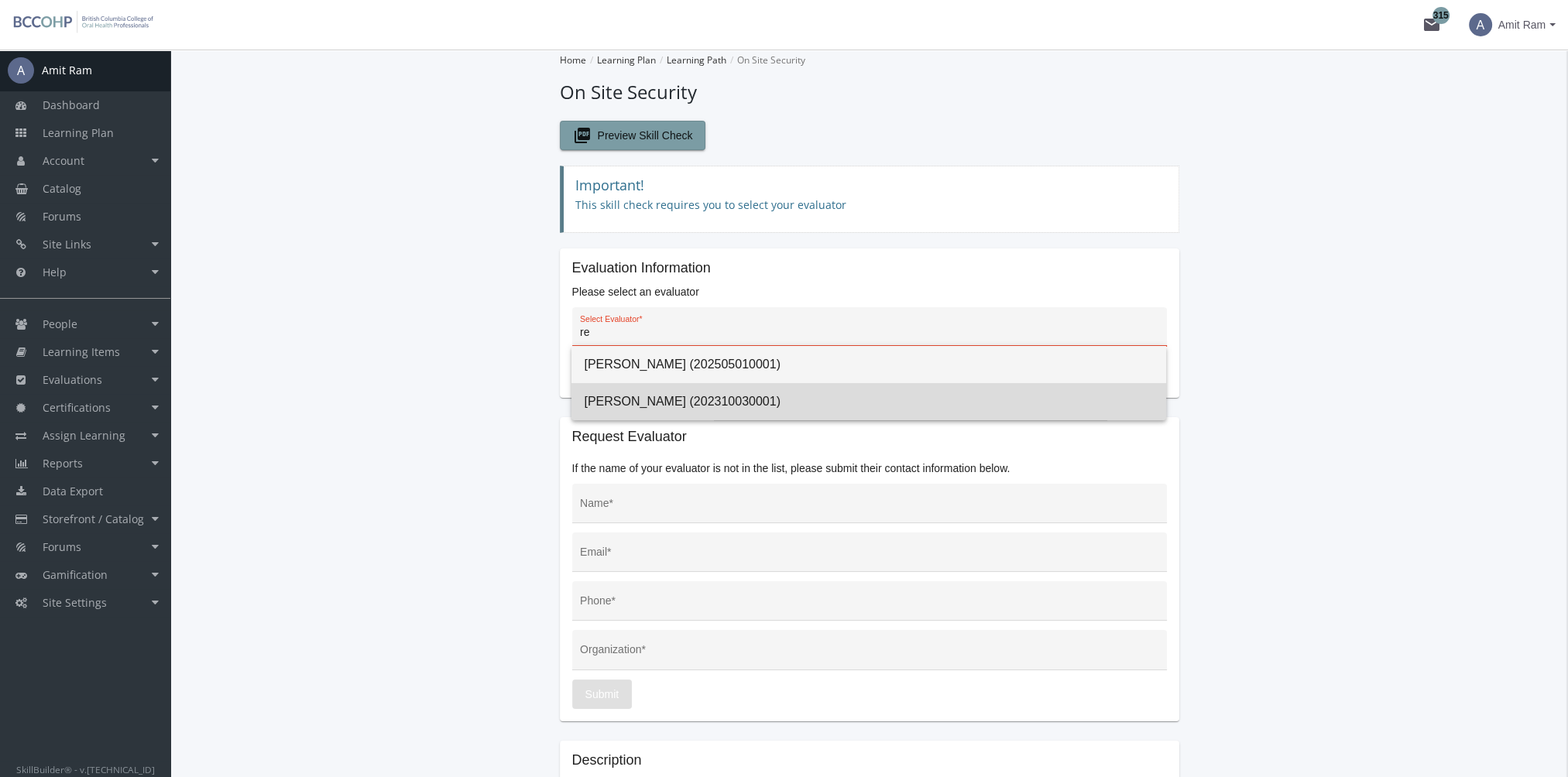
click at [645, 393] on span "[PERSON_NAME] (202310030001)" at bounding box center [869, 401] width 570 height 37
type input "[PERSON_NAME] (202310030001)"
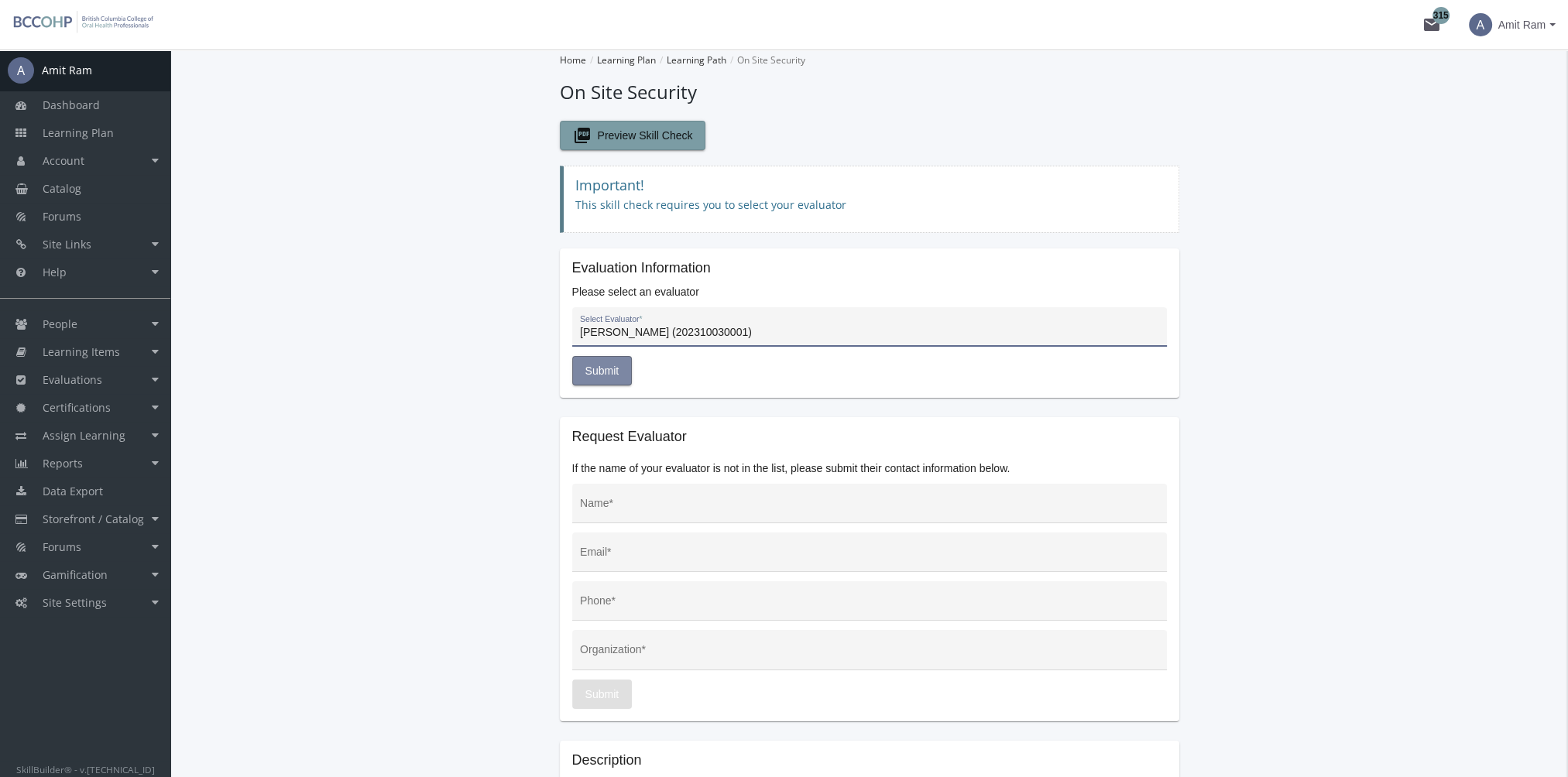
click at [599, 372] on span "Submit" at bounding box center [602, 371] width 34 height 28
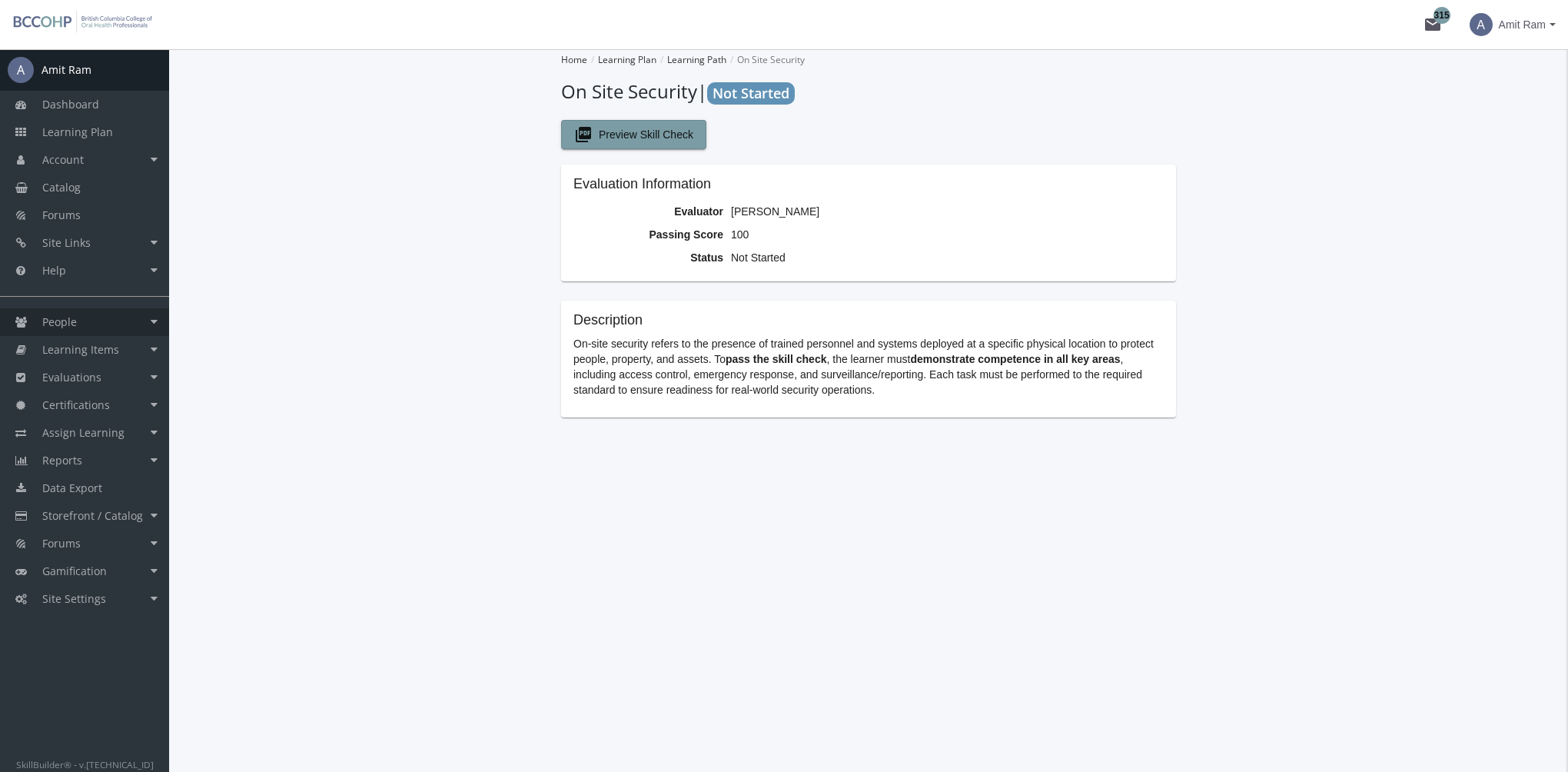
click at [114, 311] on link "People" at bounding box center [85, 322] width 169 height 28
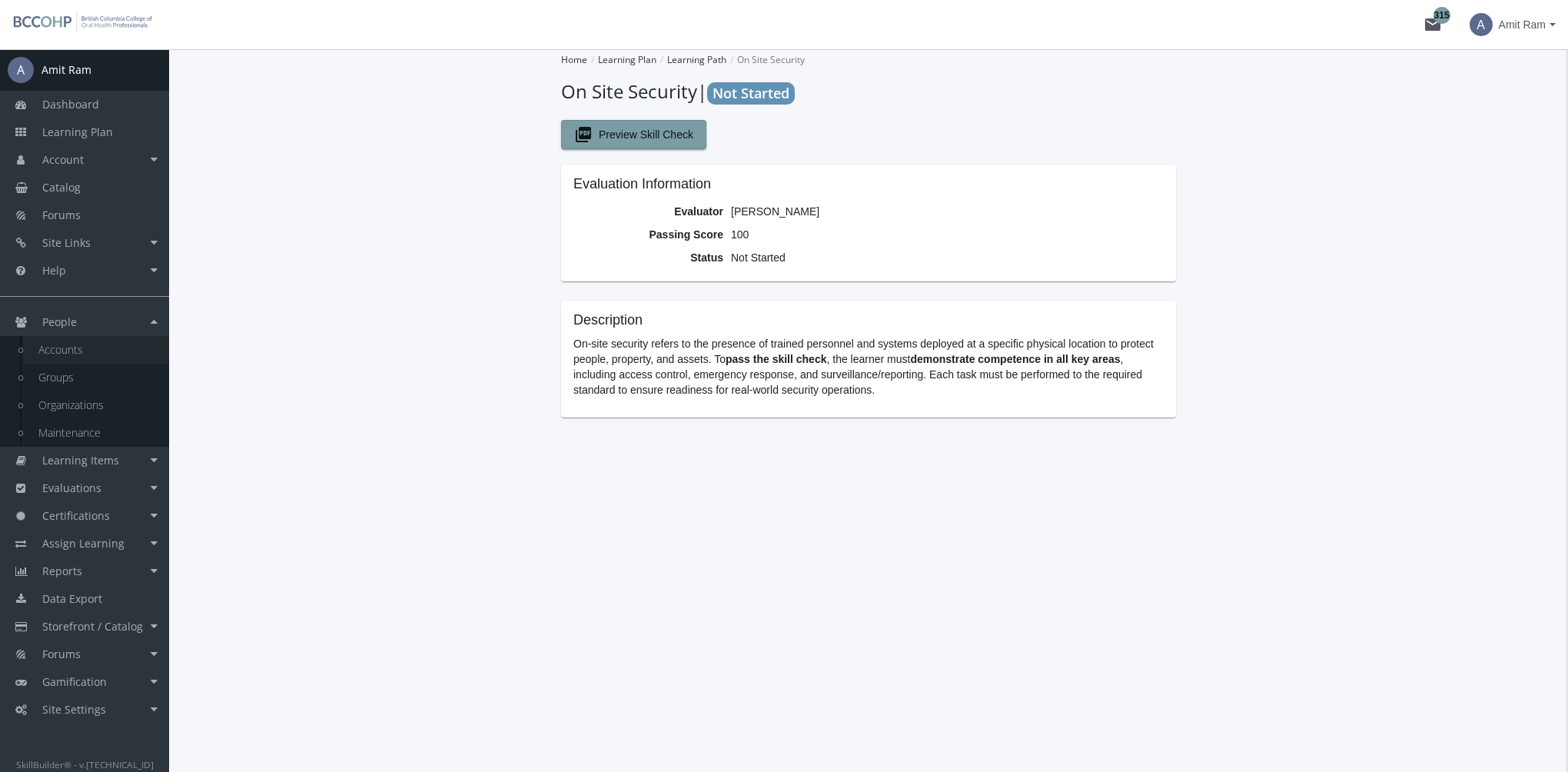
click at [97, 348] on link "Accounts" at bounding box center [96, 349] width 146 height 28
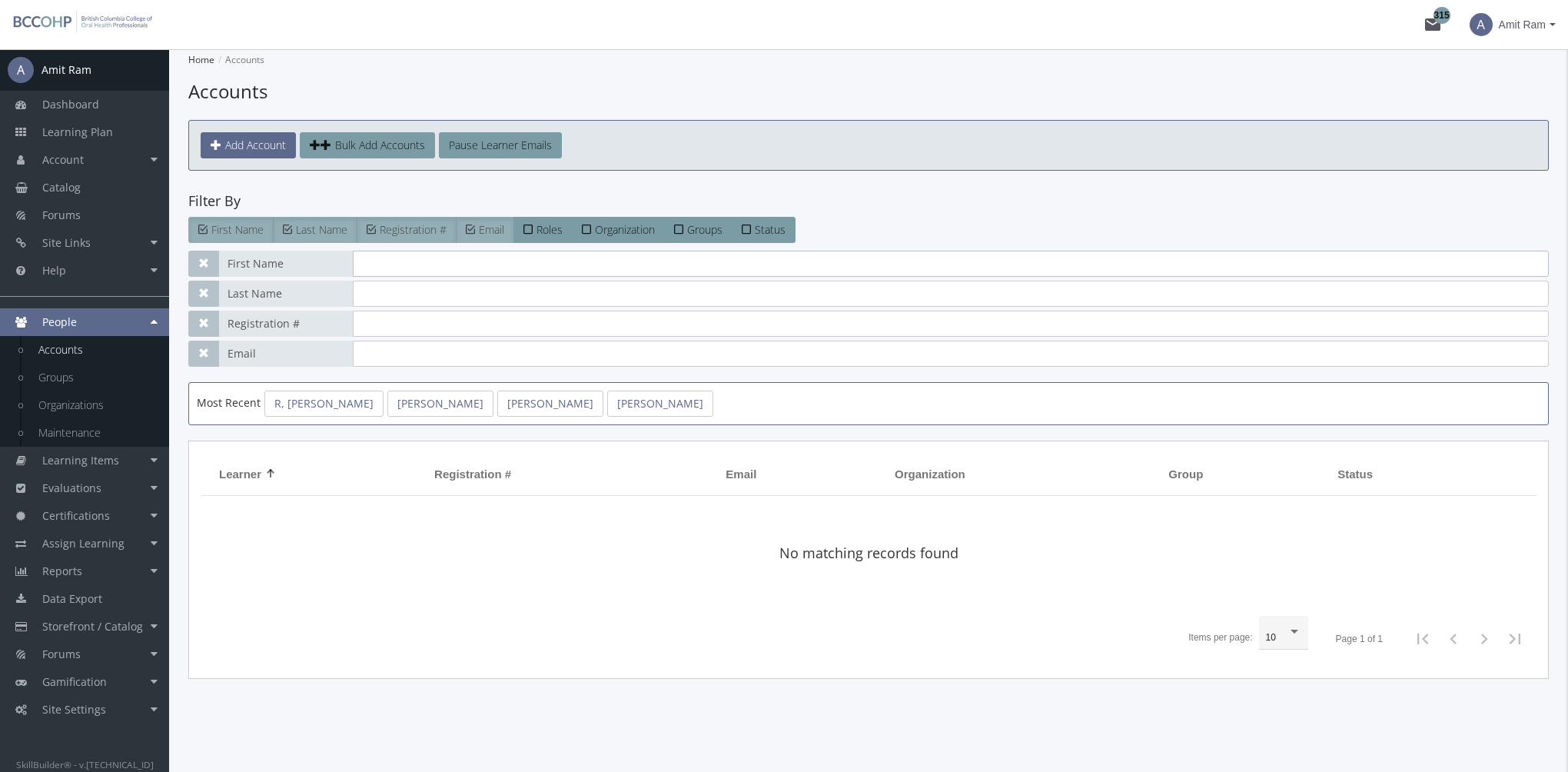
click at [407, 267] on input "text" at bounding box center [951, 264] width 1196 height 26
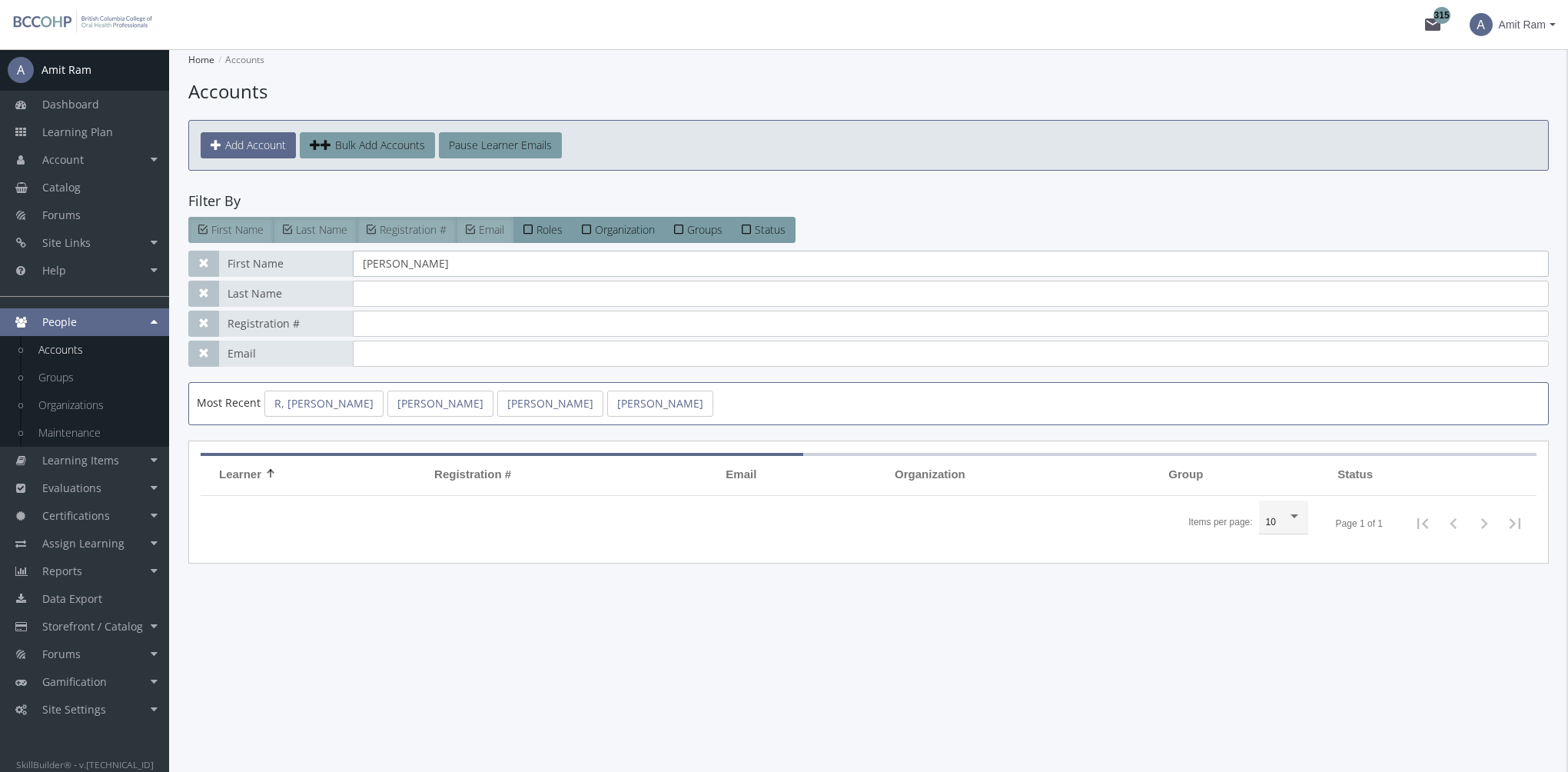
type input "[PERSON_NAME]"
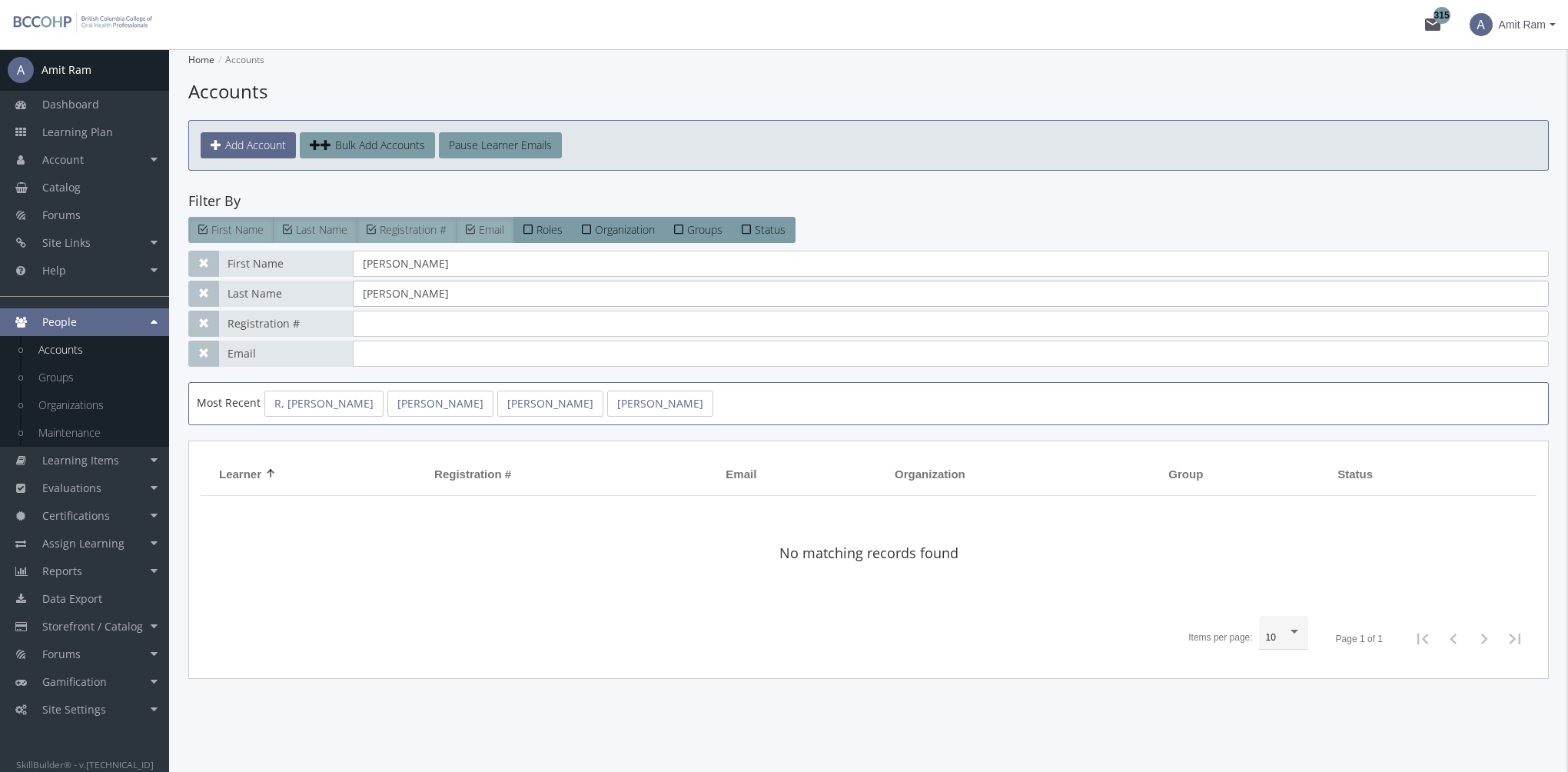
drag, startPoint x: 395, startPoint y: 295, endPoint x: 284, endPoint y: 292, distance: 111.0
click at [284, 292] on div "Last Name [PERSON_NAME]" at bounding box center [868, 293] width 1360 height 26
type input "[PERSON_NAME]"
click at [363, 271] on input "[PERSON_NAME]" at bounding box center [951, 264] width 1196 height 26
drag, startPoint x: 397, startPoint y: 292, endPoint x: 321, endPoint y: 296, distance: 76.1
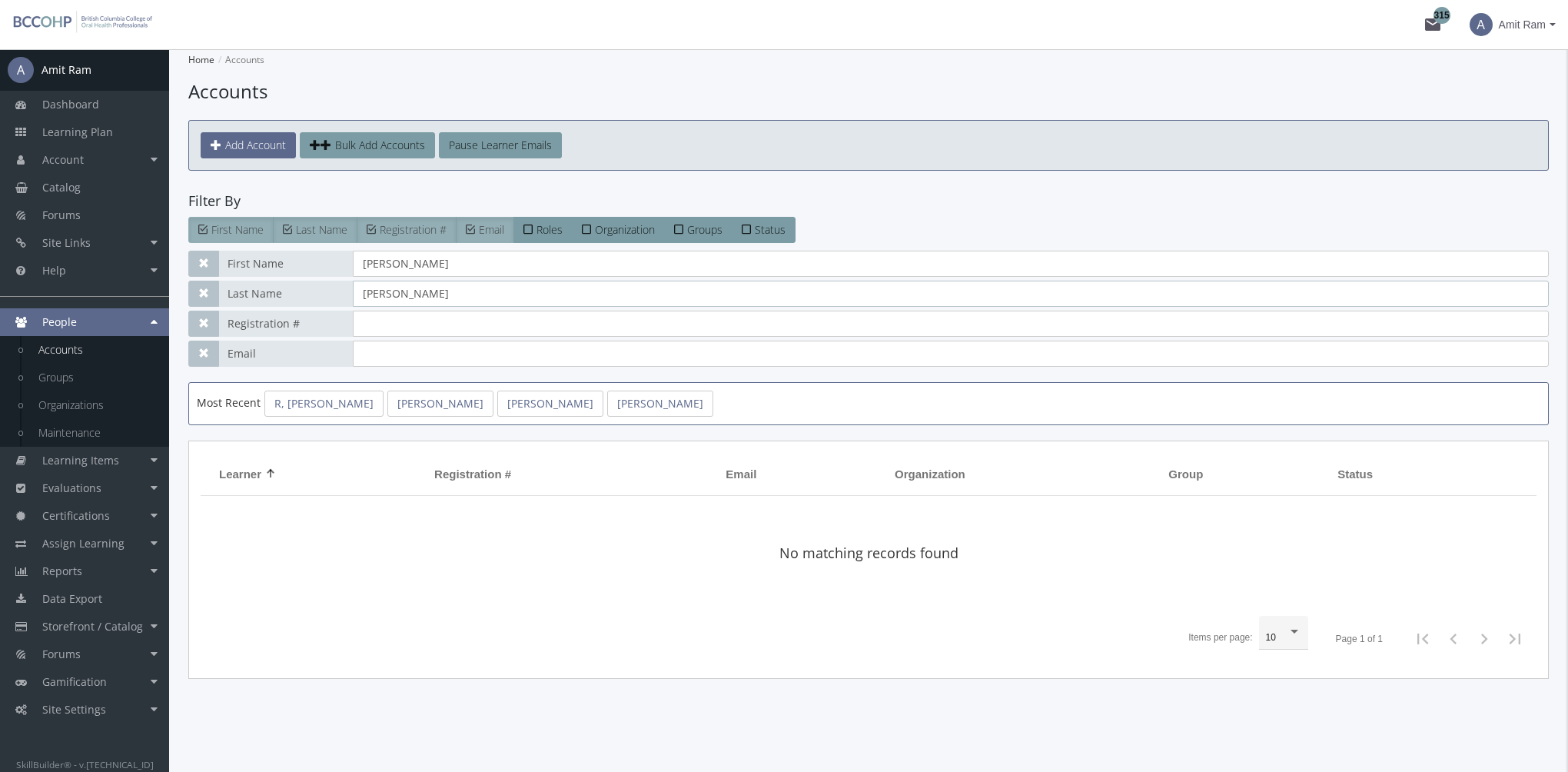
click at [322, 295] on div "Last Name [PERSON_NAME]" at bounding box center [868, 293] width 1360 height 26
click at [759, 229] on span "Status" at bounding box center [770, 229] width 30 height 14
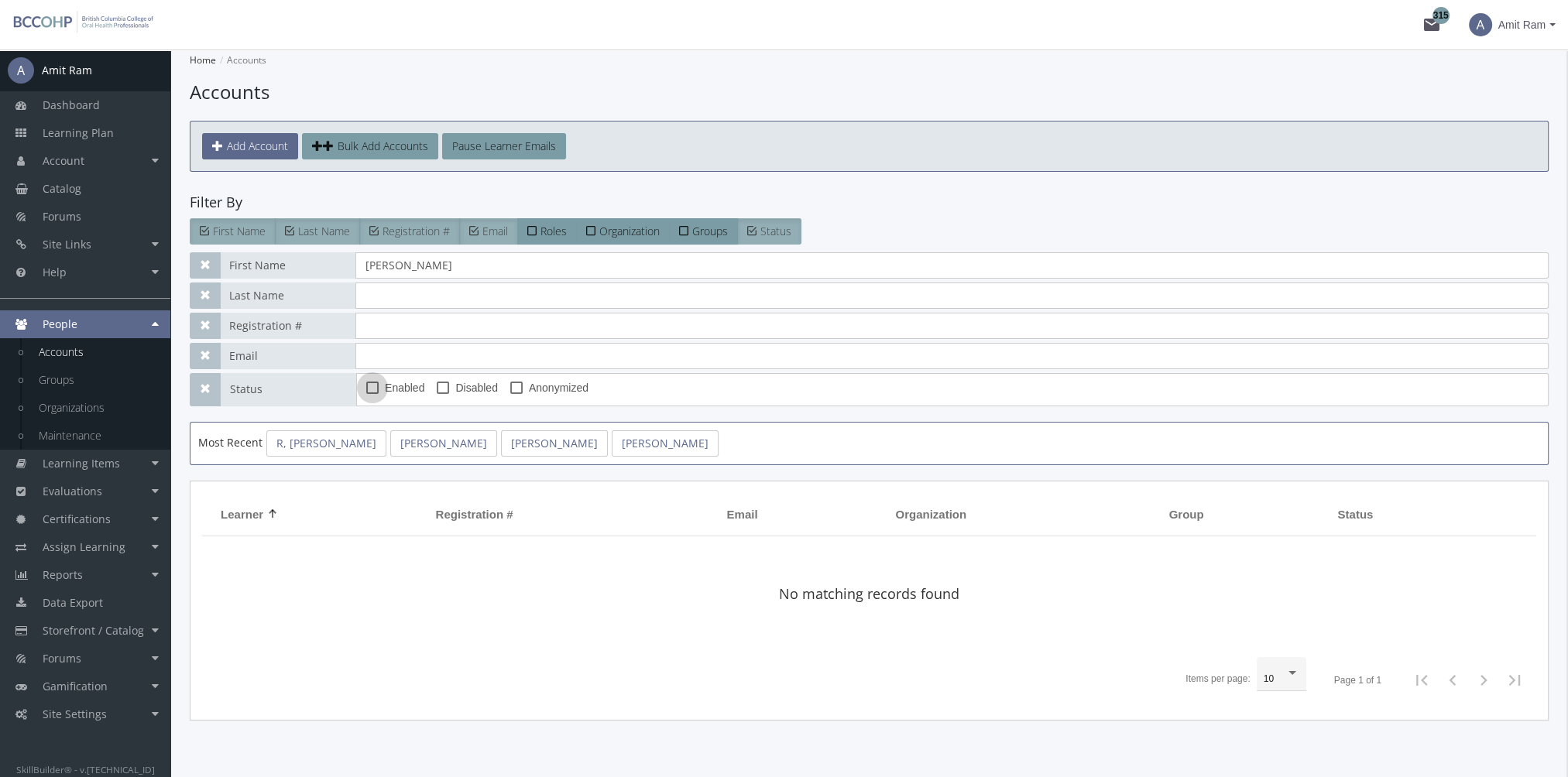
click at [400, 388] on span "Enabled" at bounding box center [404, 388] width 39 height 18
click at [367, 393] on input "Enabled" at bounding box center [366, 393] width 1 height 1
checkbox input "true"
drag, startPoint x: 416, startPoint y: 257, endPoint x: 297, endPoint y: 264, distance: 119.2
click at [303, 261] on div "First Name [PERSON_NAME]" at bounding box center [869, 265] width 1359 height 27
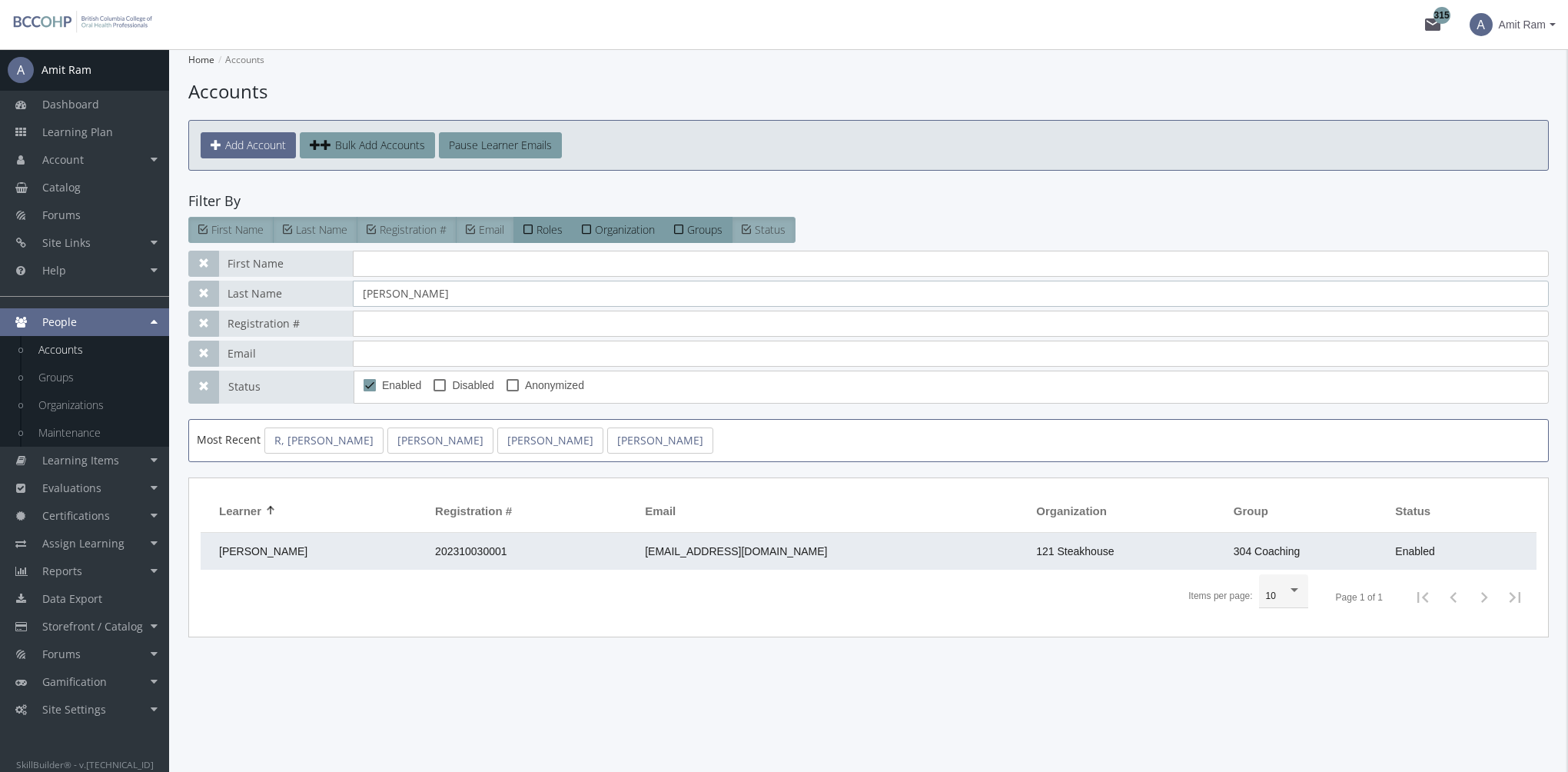
type input "[PERSON_NAME]"
click at [363, 552] on td "[PERSON_NAME]" at bounding box center [314, 551] width 227 height 37
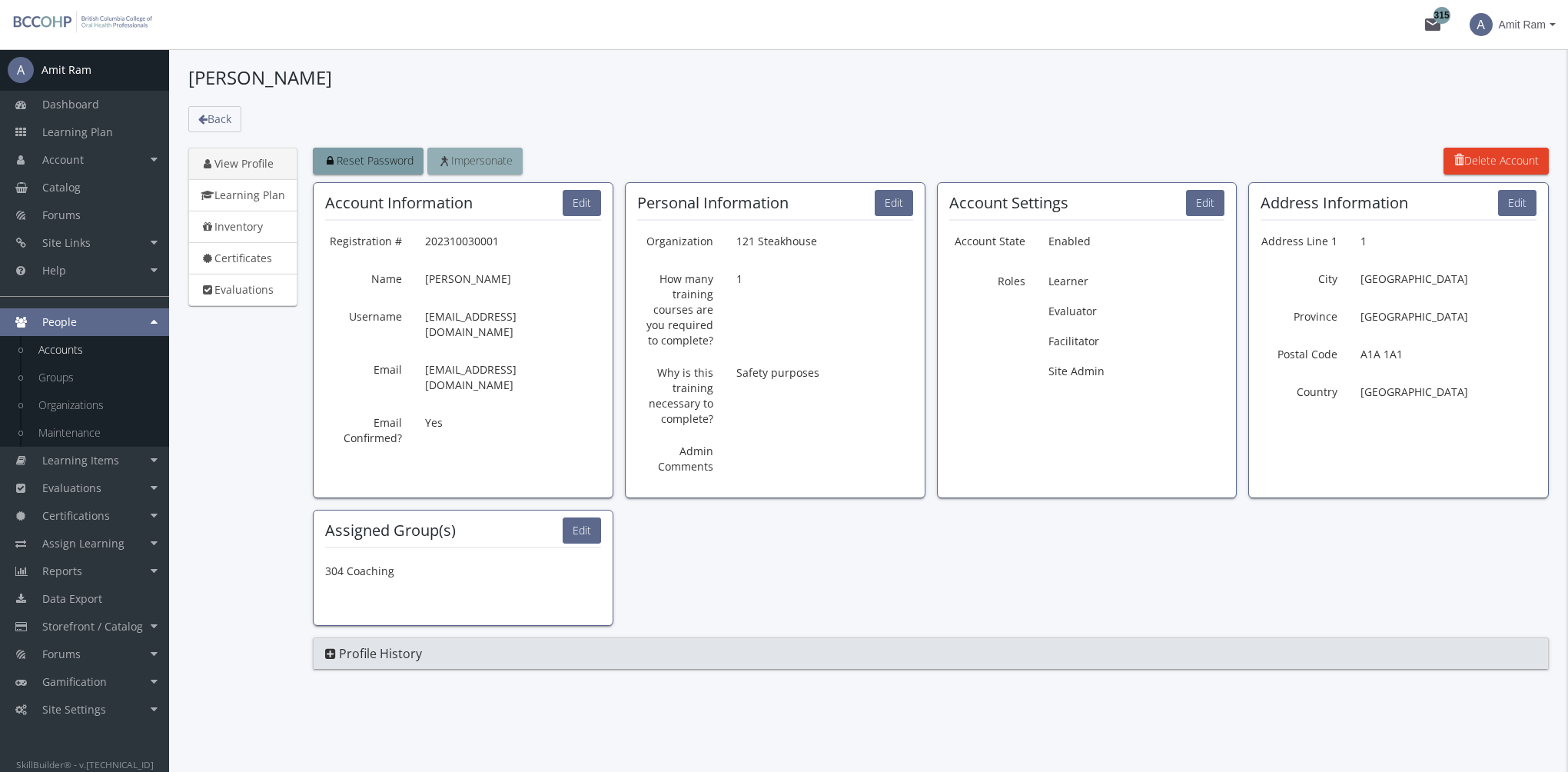
click at [498, 160] on span "Impersonate" at bounding box center [475, 160] width 75 height 14
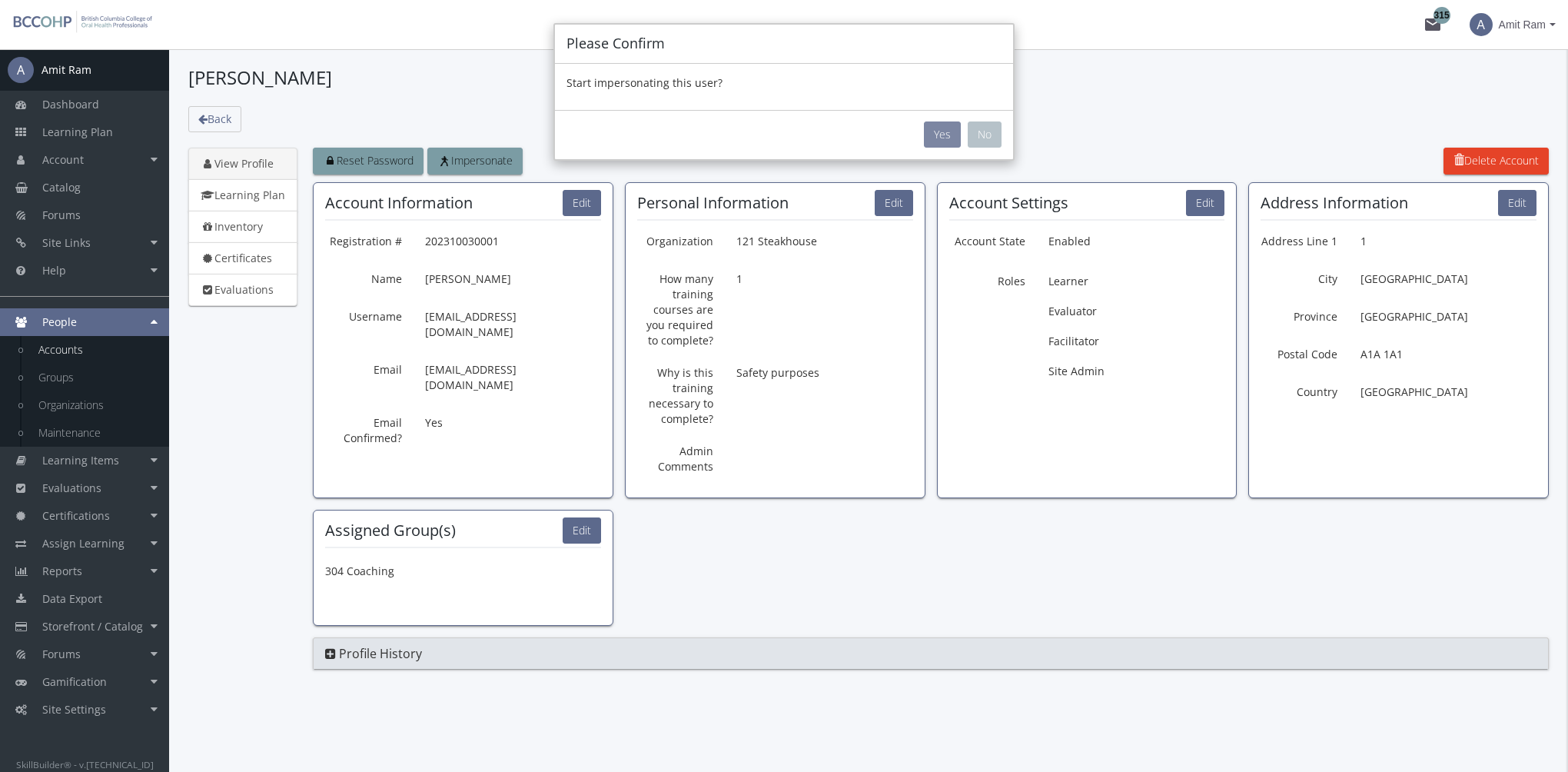
click at [928, 138] on button "Yes" at bounding box center [943, 134] width 37 height 26
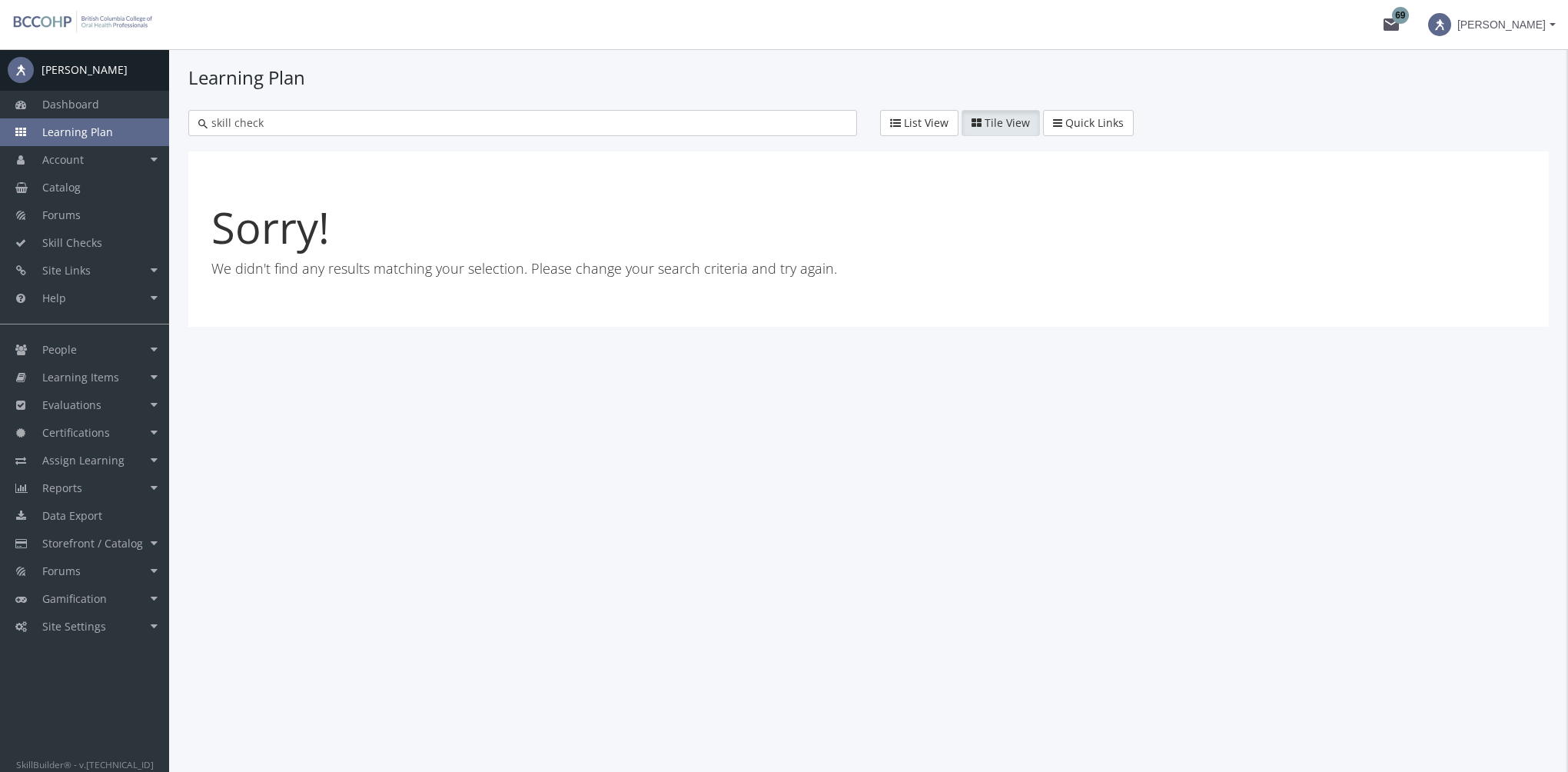
click at [1400, 17] on mat-icon "mail 69" at bounding box center [1391, 24] width 18 height 18
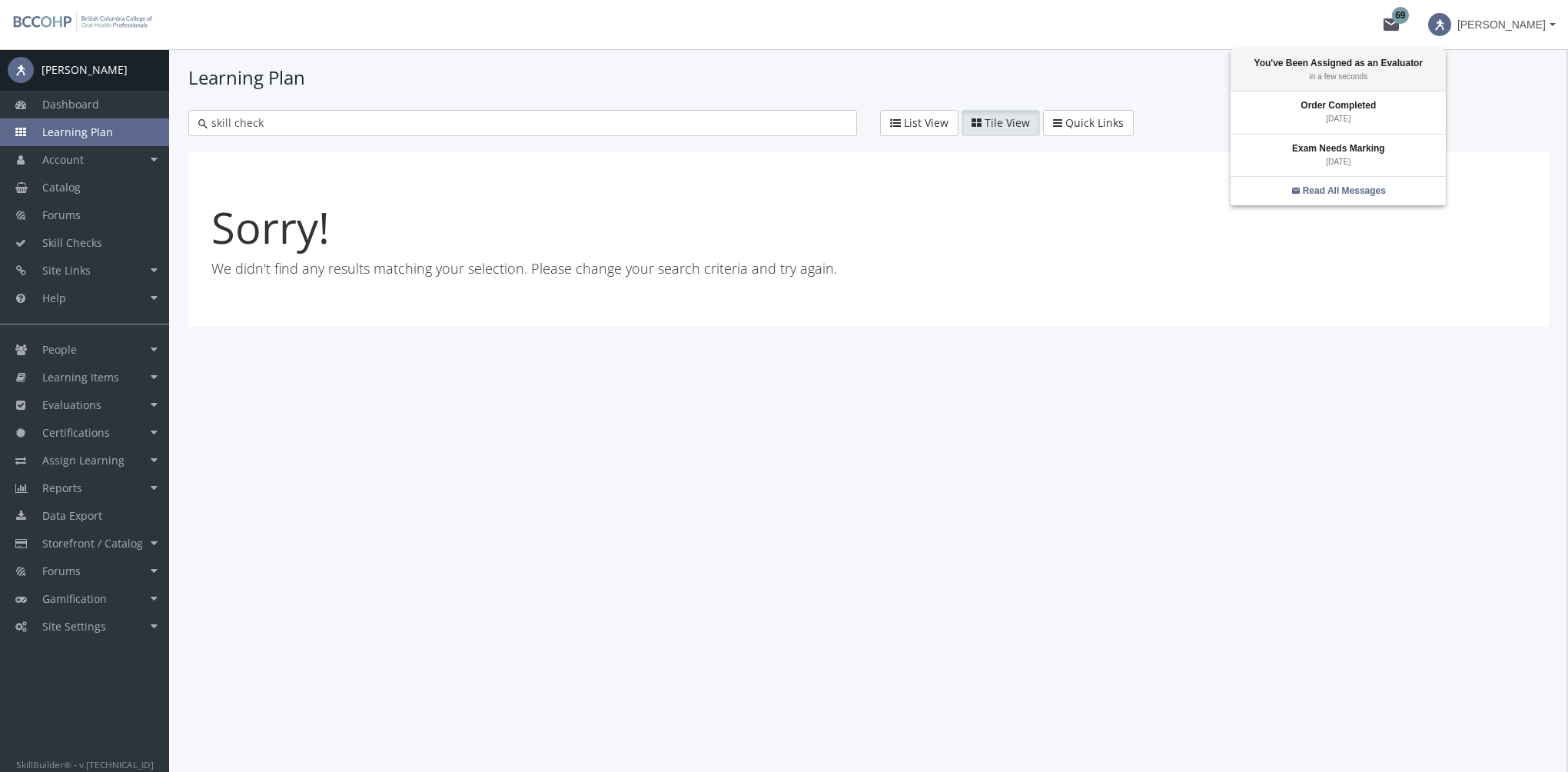
click at [1390, 68] on strong "You've Been Assigned as an Evaluator" at bounding box center [1339, 62] width 169 height 10
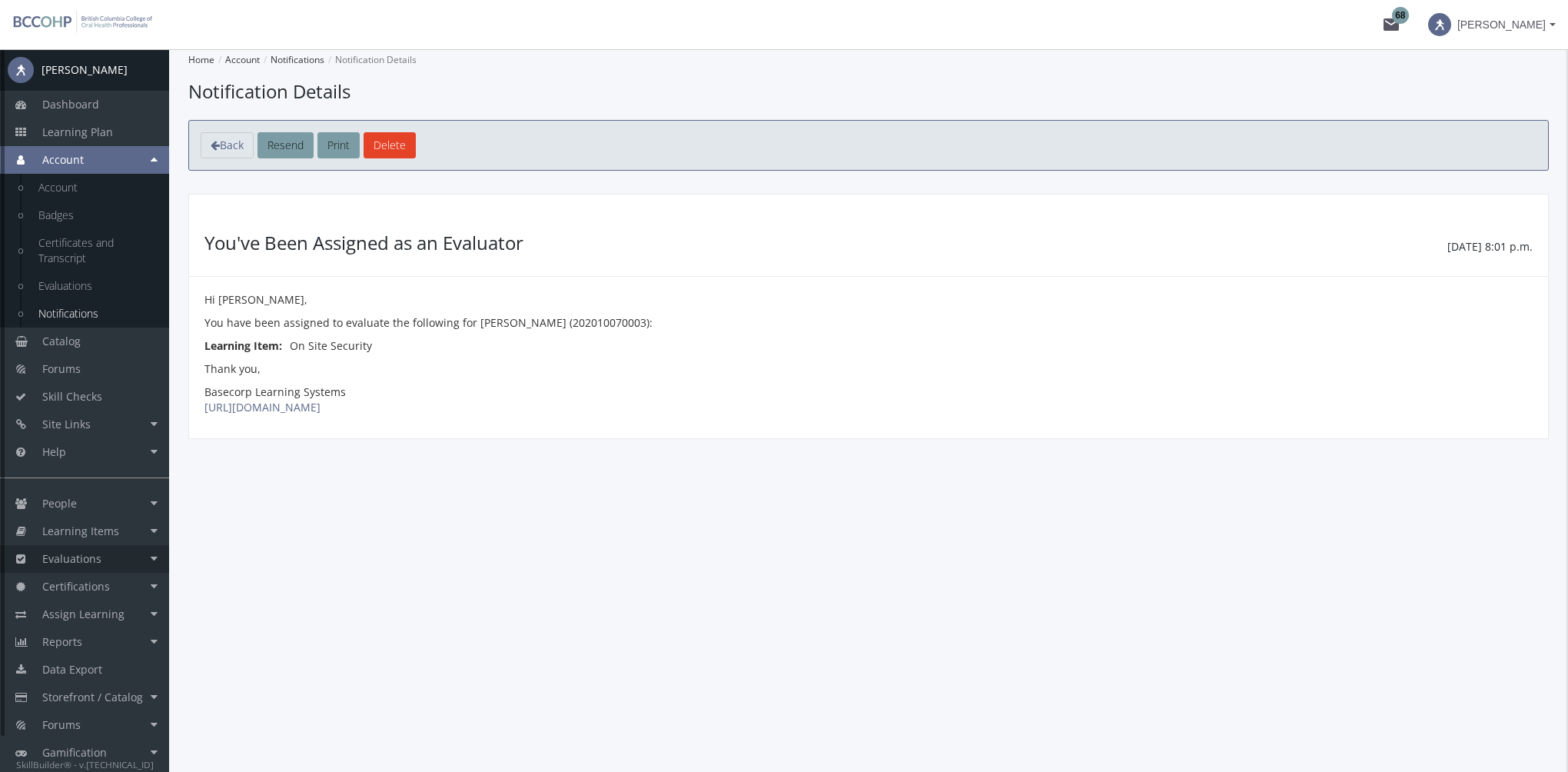
click at [126, 547] on link "Evaluations" at bounding box center [85, 559] width 169 height 28
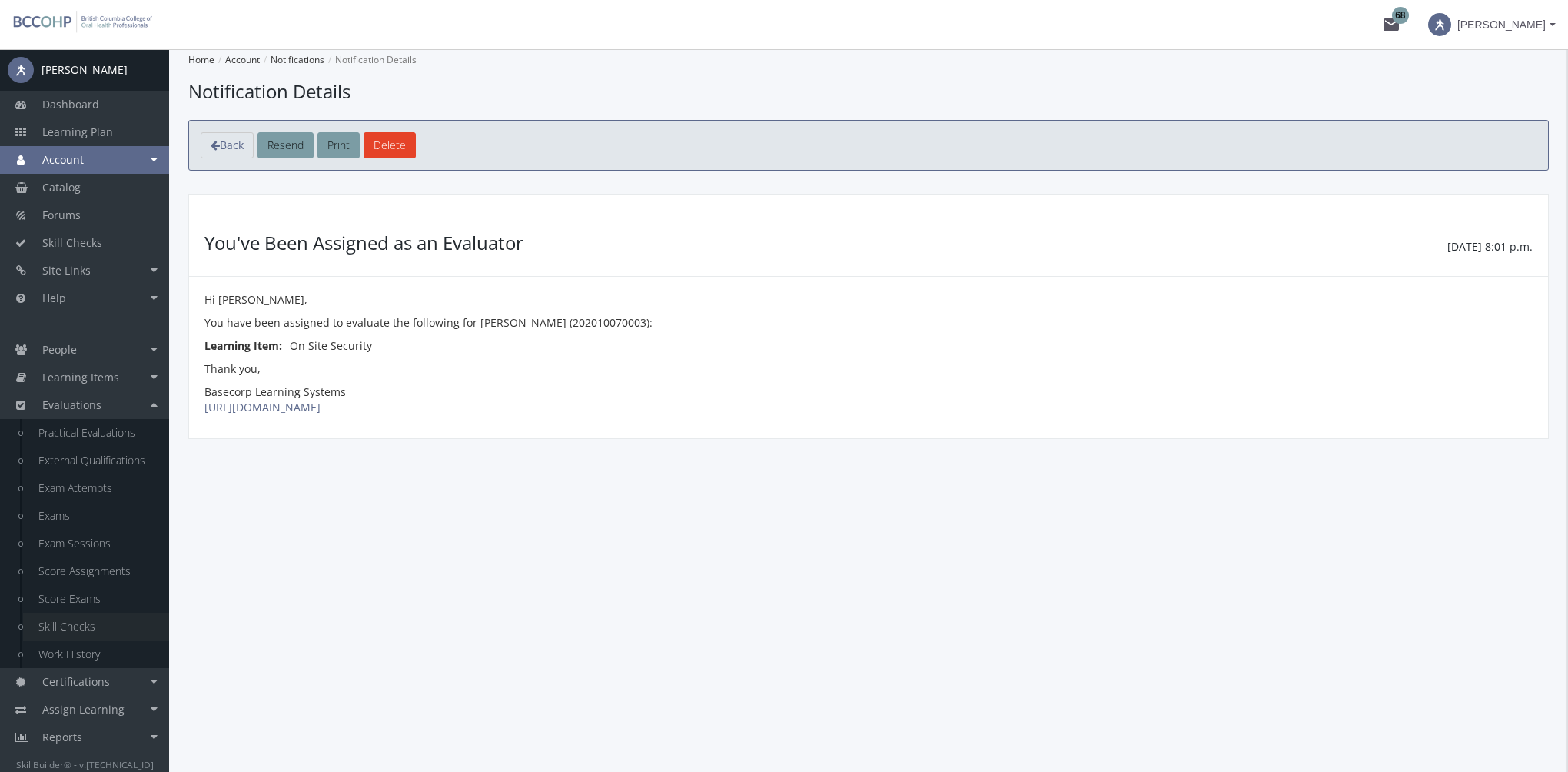
click at [89, 624] on link "Skill Checks" at bounding box center [96, 627] width 146 height 28
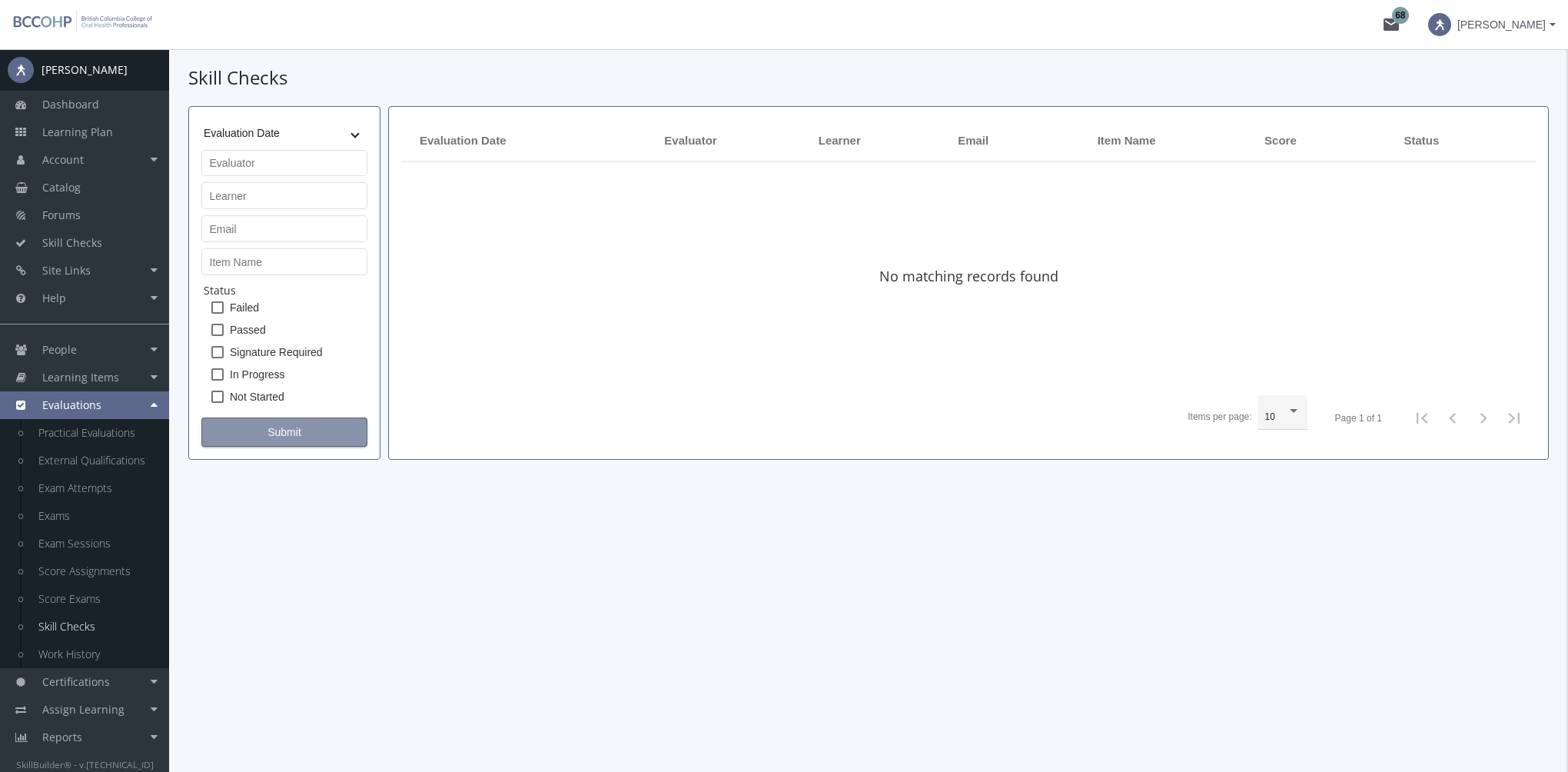
click at [304, 425] on span "Submit" at bounding box center [284, 432] width 140 height 28
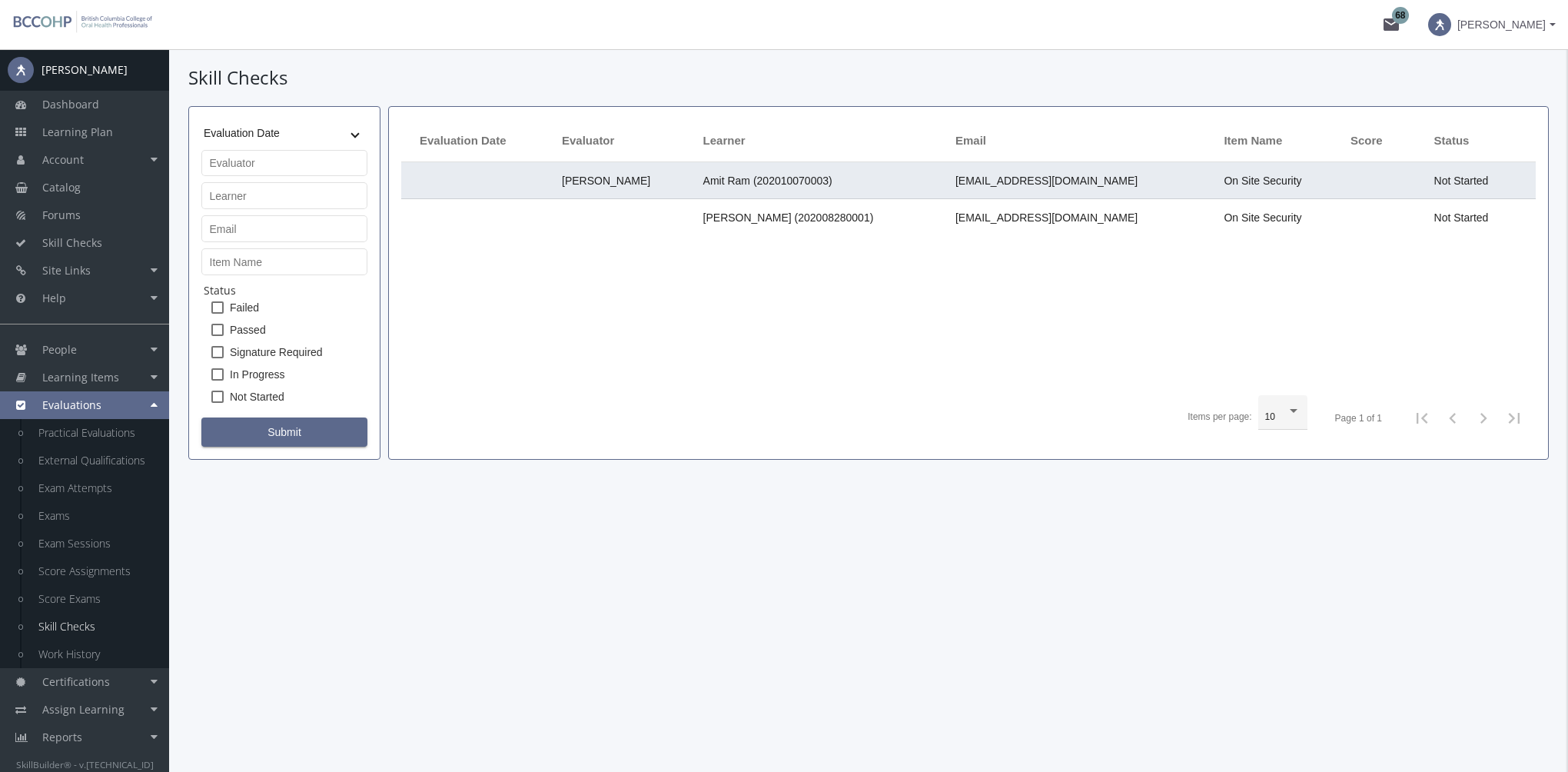
click at [800, 178] on span "Amit Ram (202010070003)" at bounding box center [768, 180] width 129 height 12
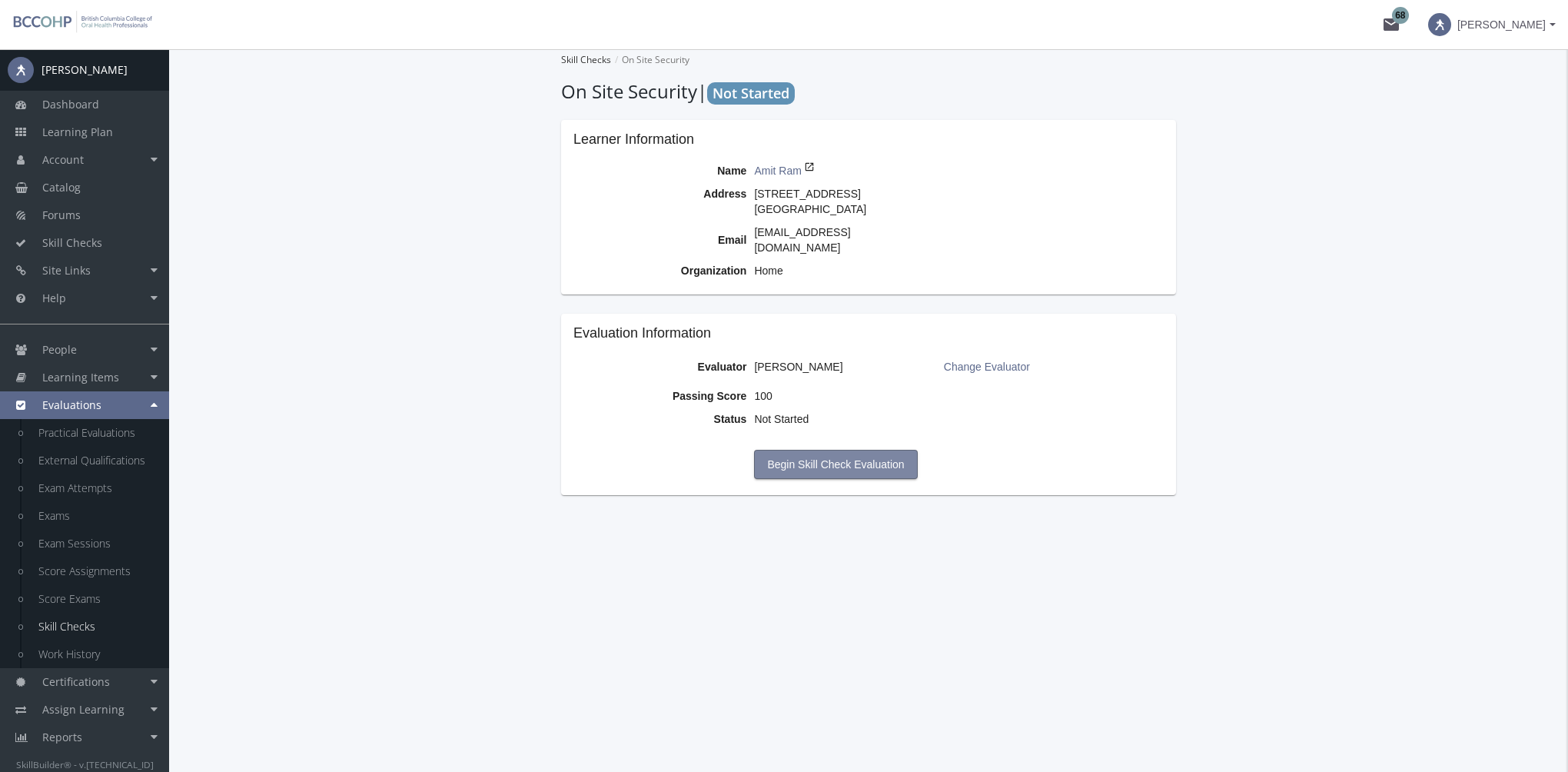
click at [840, 451] on span "Begin Skill Check Evaluation" at bounding box center [835, 464] width 137 height 28
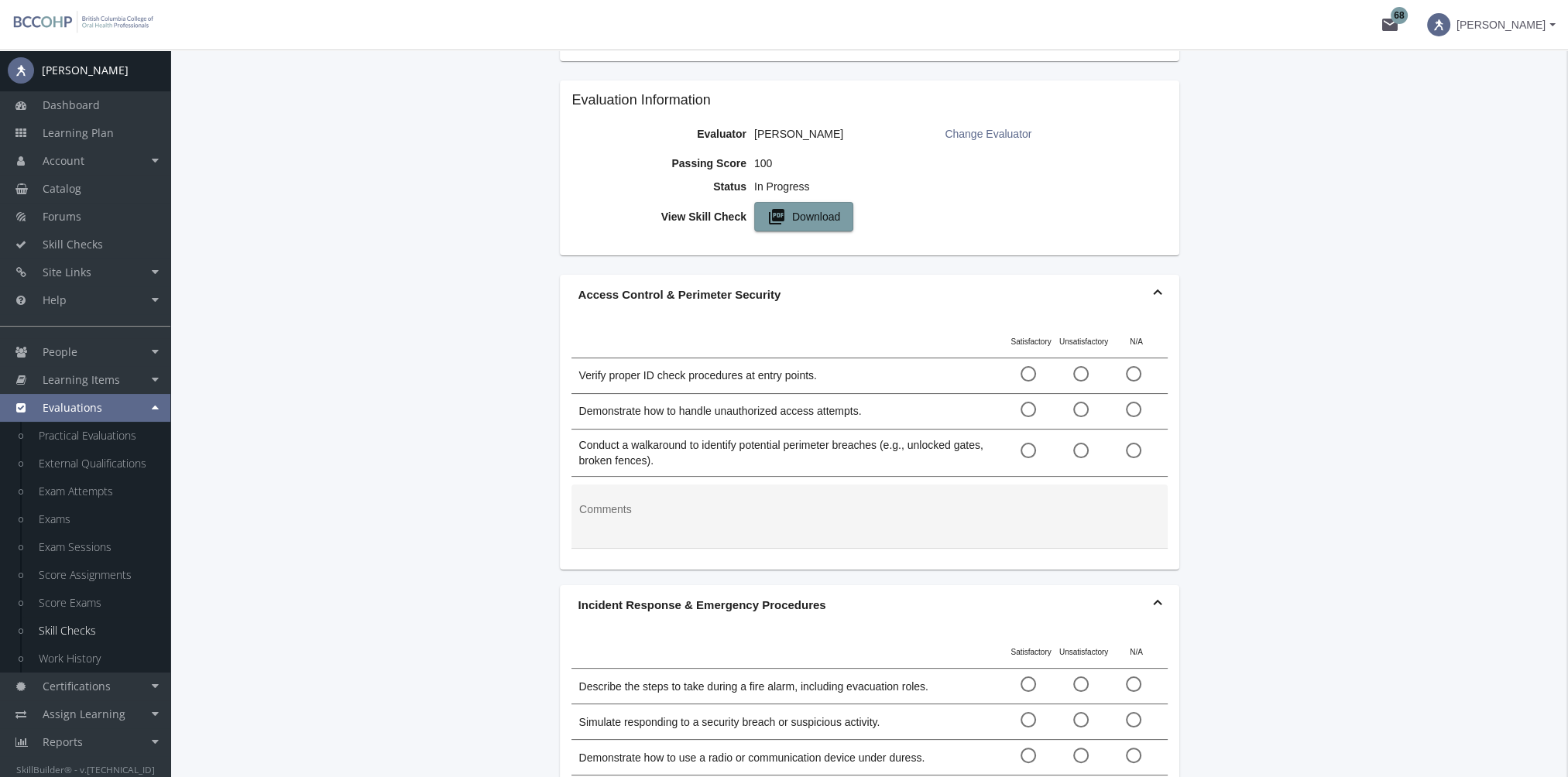
scroll to position [232, 0]
click at [1020, 369] on span at bounding box center [1027, 376] width 15 height 15
click at [1020, 372] on input "radio" at bounding box center [1027, 380] width 15 height 15
radio input "true"
click at [1033, 405] on span at bounding box center [1027, 412] width 15 height 15
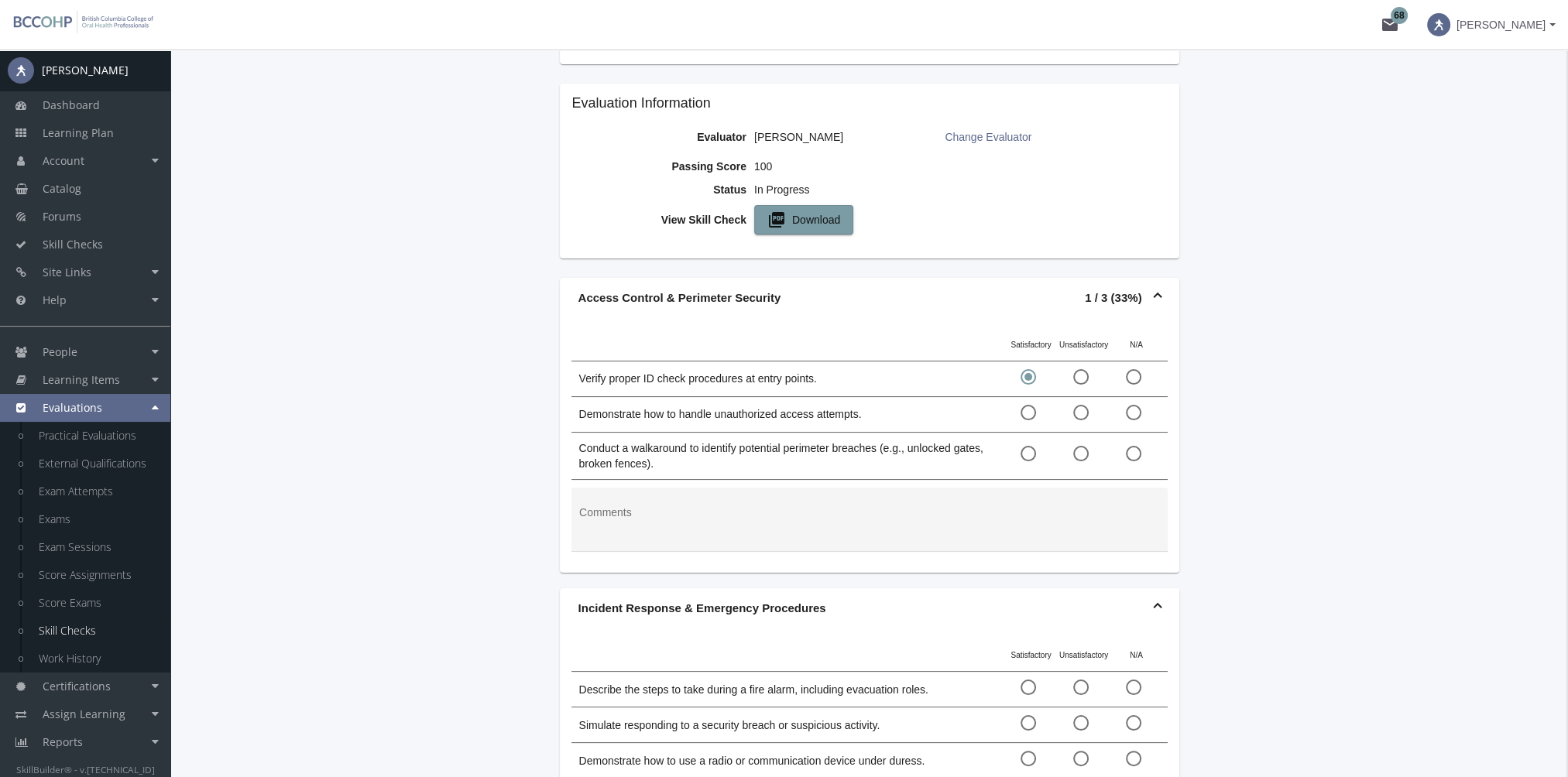
click at [1033, 408] on input "radio" at bounding box center [1027, 415] width 15 height 15
radio input "true"
click at [1029, 446] on span at bounding box center [1027, 453] width 15 height 15
click at [1029, 449] on input "radio" at bounding box center [1027, 456] width 15 height 15
radio input "true"
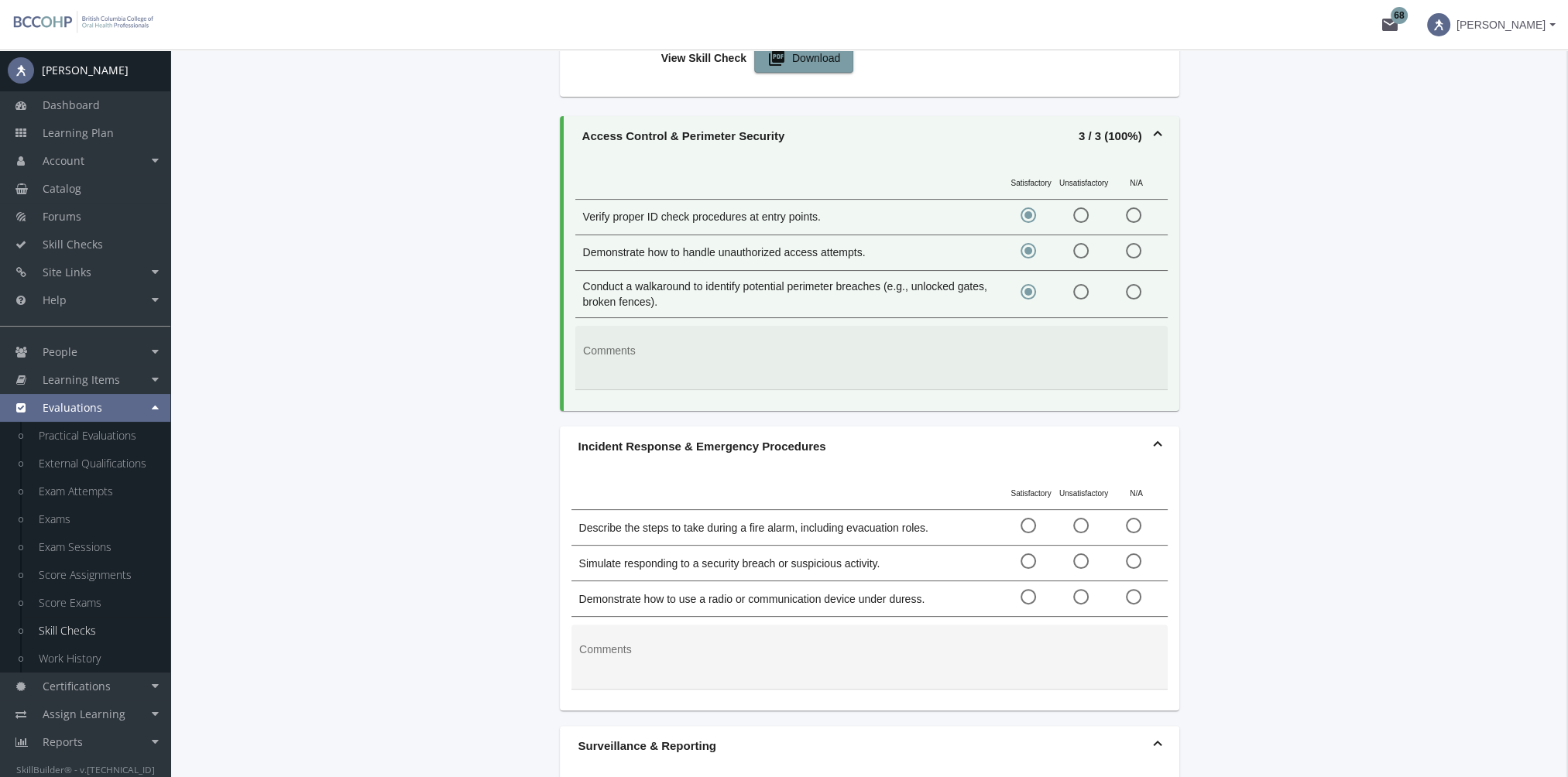
scroll to position [542, 0]
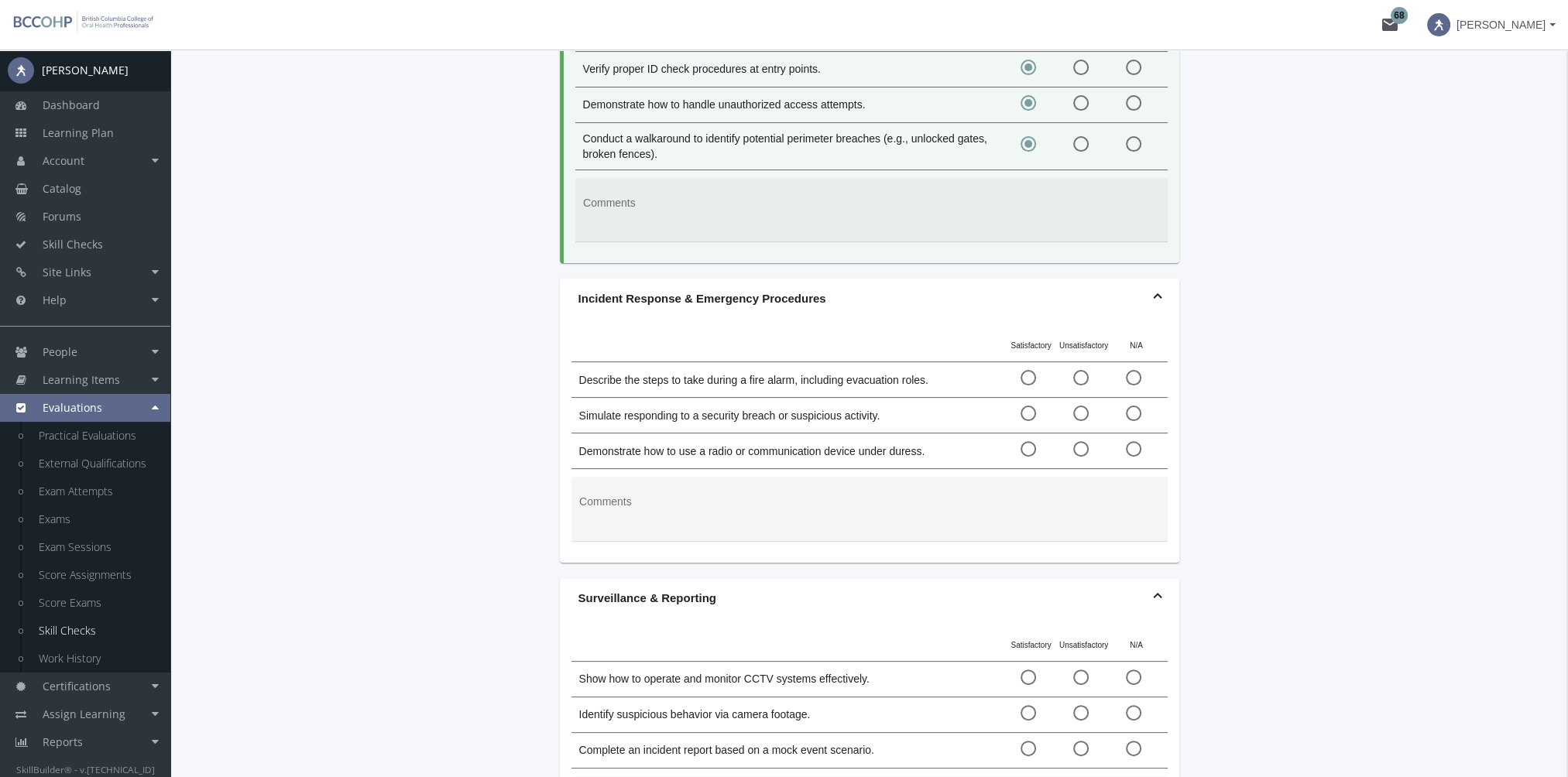
click at [1029, 370] on mat-radio-button at bounding box center [1031, 380] width 22 height 19
click at [1026, 370] on span at bounding box center [1027, 377] width 15 height 15
click at [1026, 373] on input "radio" at bounding box center [1027, 380] width 15 height 15
radio input "true"
drag, startPoint x: 1031, startPoint y: 394, endPoint x: 1031, endPoint y: 424, distance: 30.0
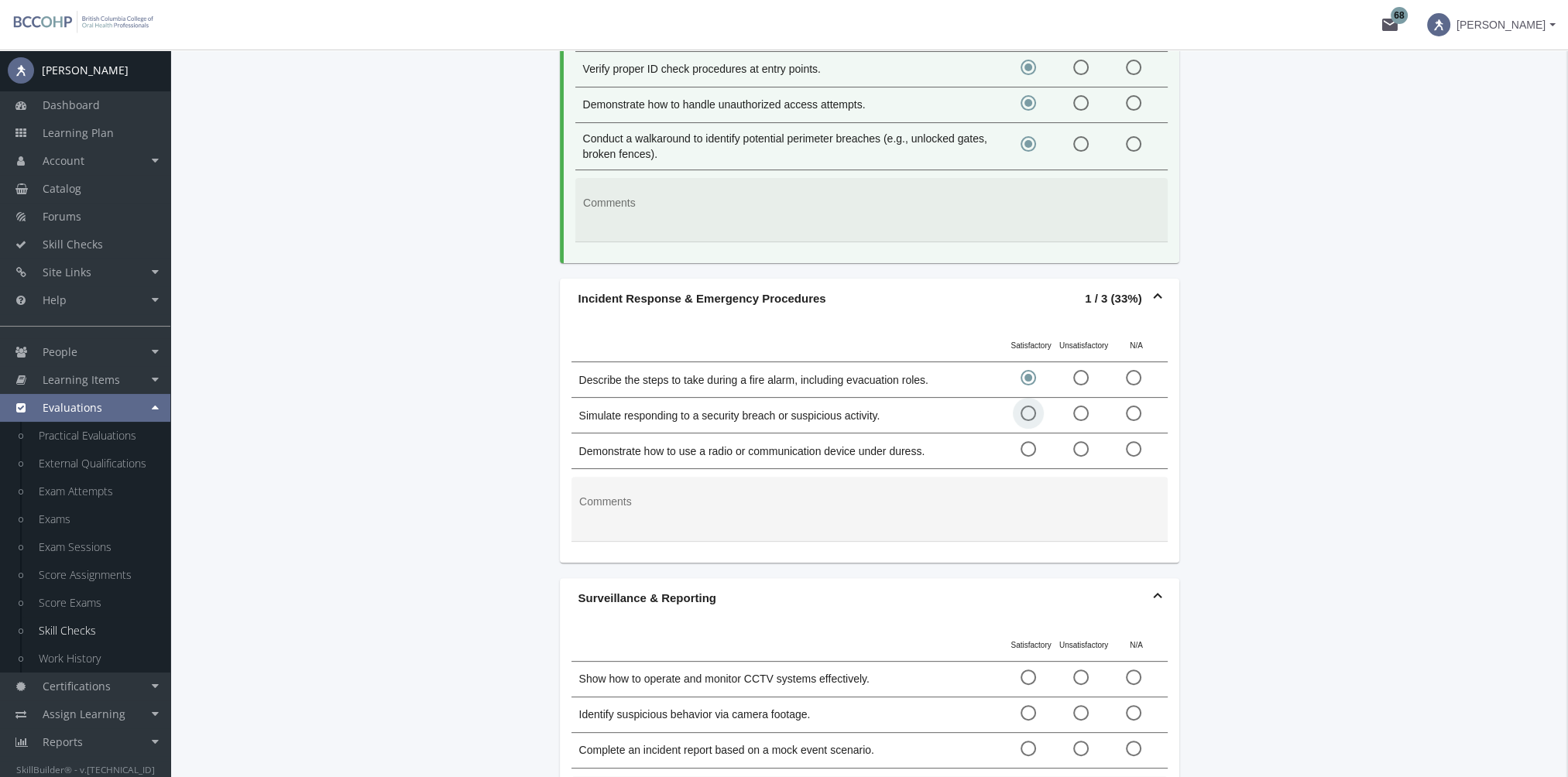
click at [1031, 405] on span at bounding box center [1027, 413] width 15 height 15
click at [1031, 409] on input "radio" at bounding box center [1027, 416] width 15 height 15
radio input "true"
click at [1029, 441] on span at bounding box center [1027, 448] width 15 height 15
click at [1029, 444] on input "radio" at bounding box center [1027, 451] width 15 height 15
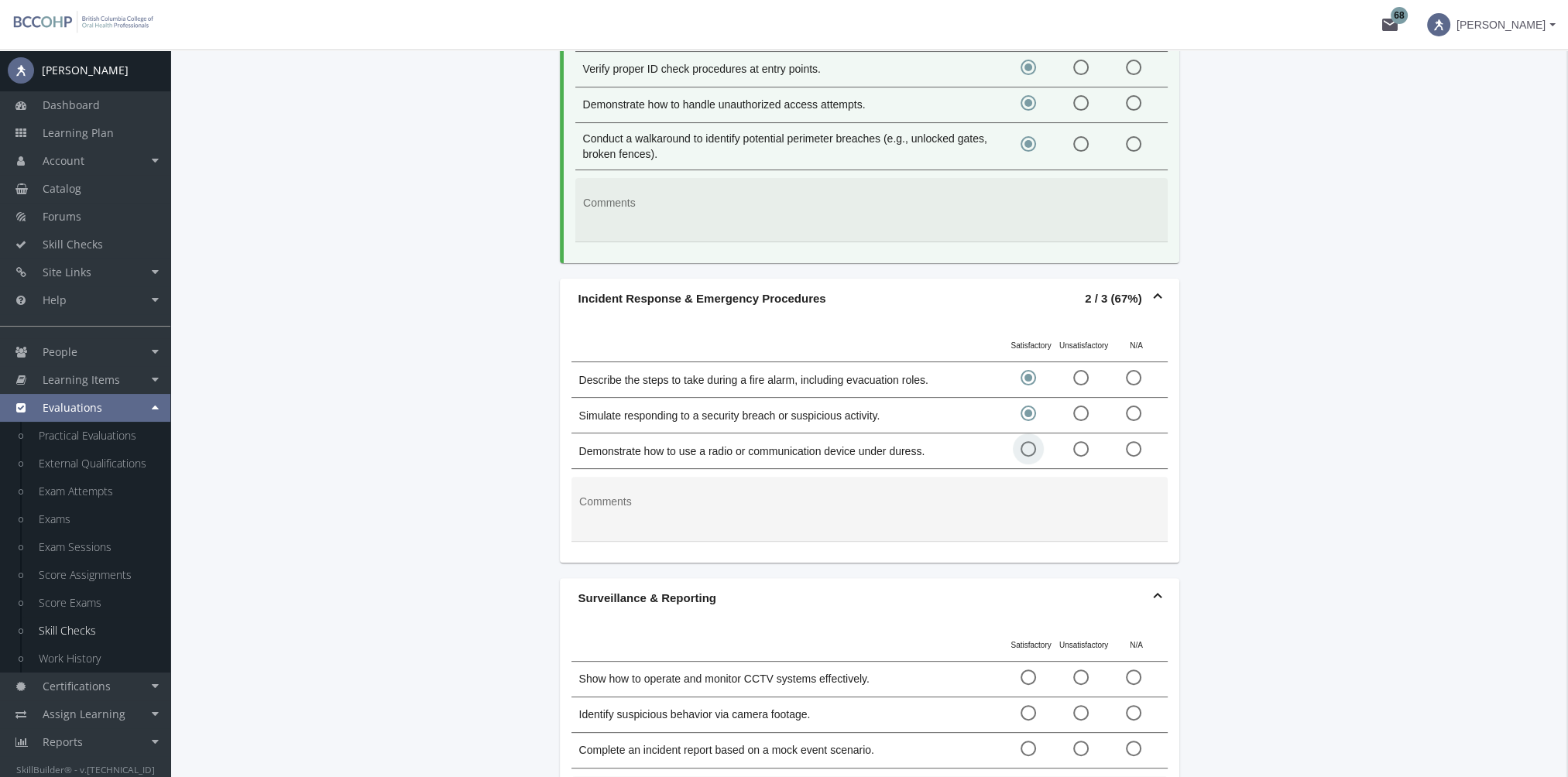
radio input "true"
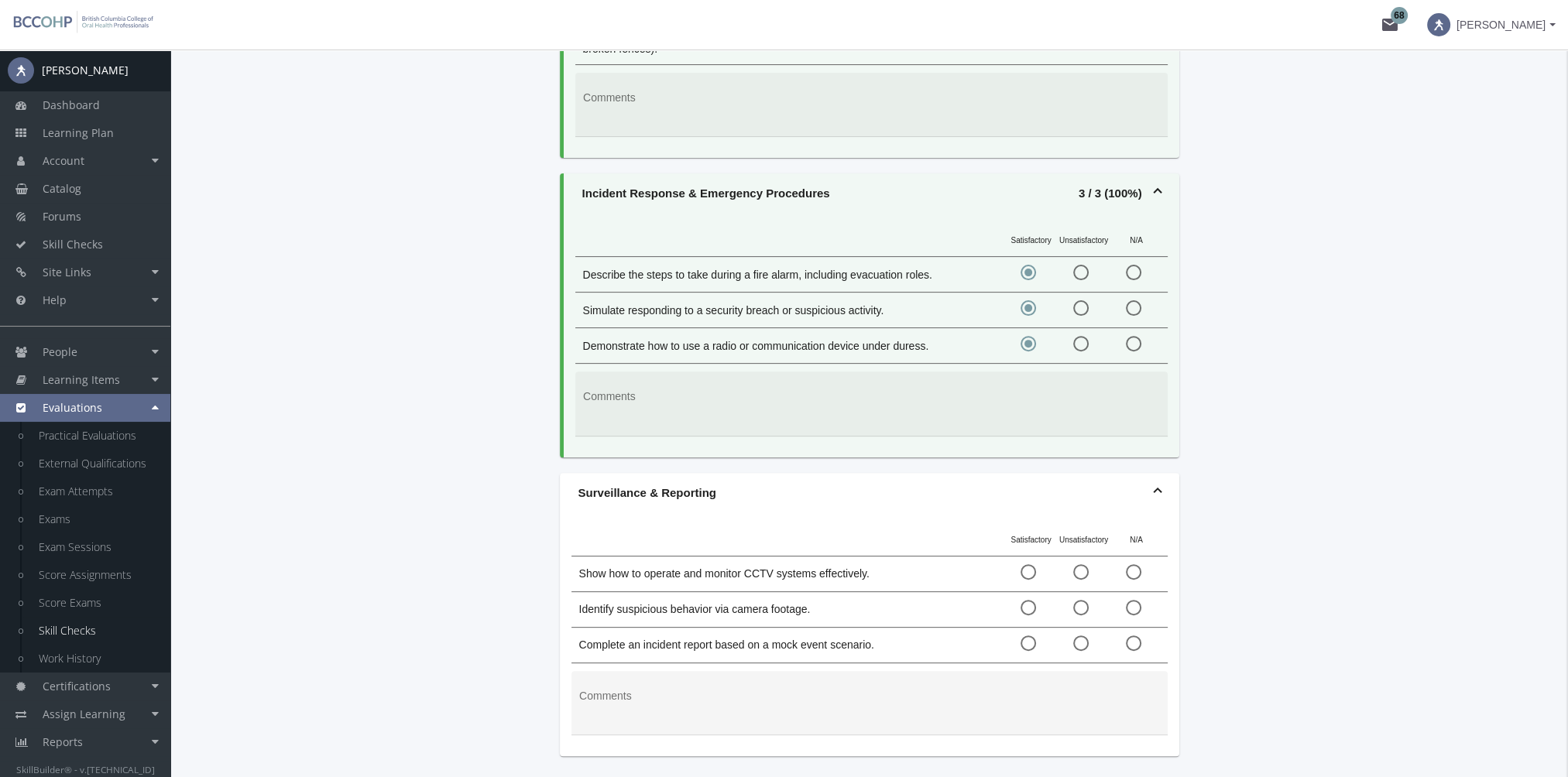
scroll to position [686, 0]
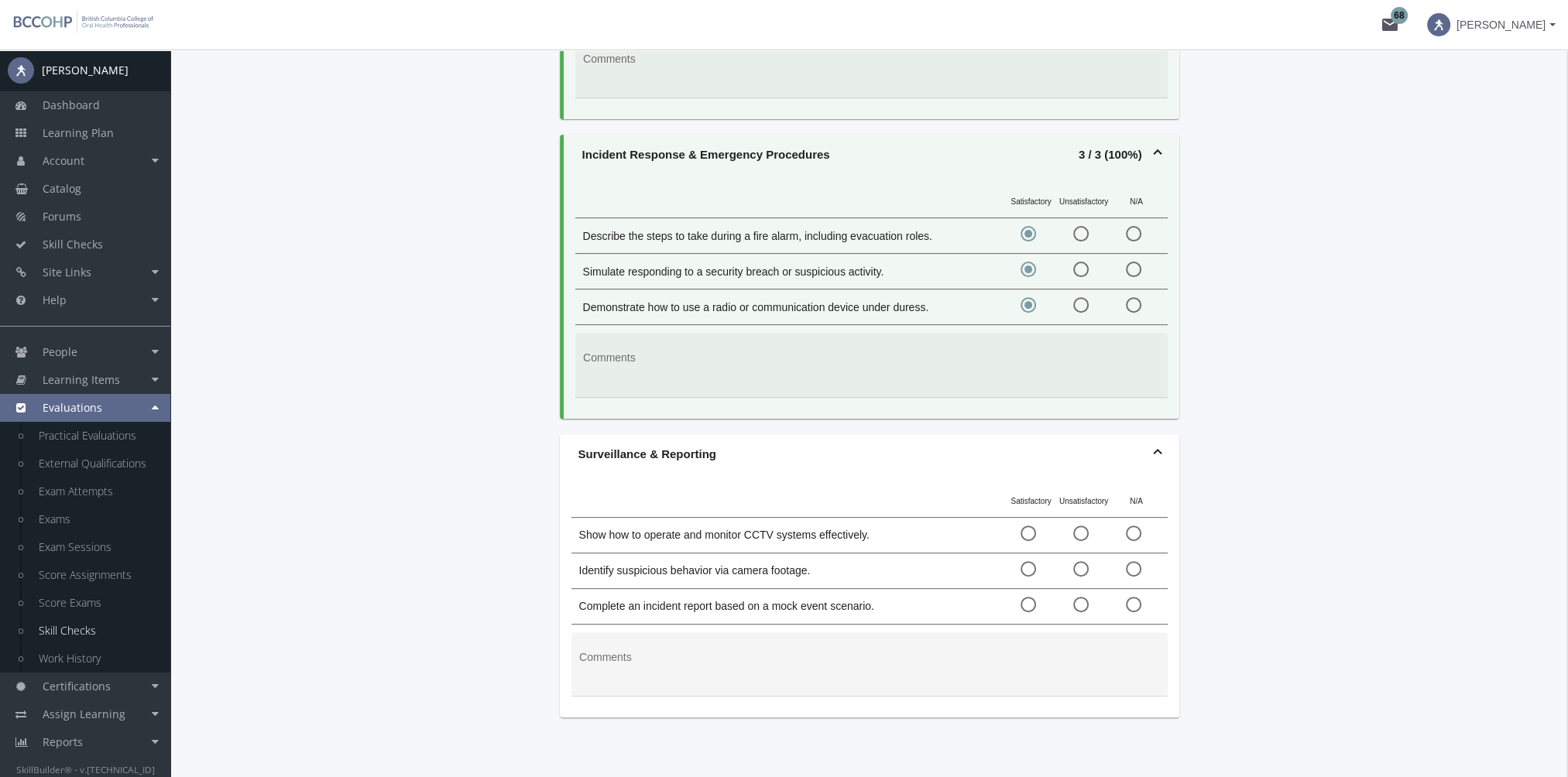
click at [1028, 525] on span at bounding box center [1027, 532] width 15 height 15
click at [1028, 528] on input "radio" at bounding box center [1027, 536] width 15 height 15
radio input "true"
click at [1027, 561] on span at bounding box center [1027, 569] width 15 height 15
click at [1027, 564] on input "radio" at bounding box center [1027, 571] width 15 height 15
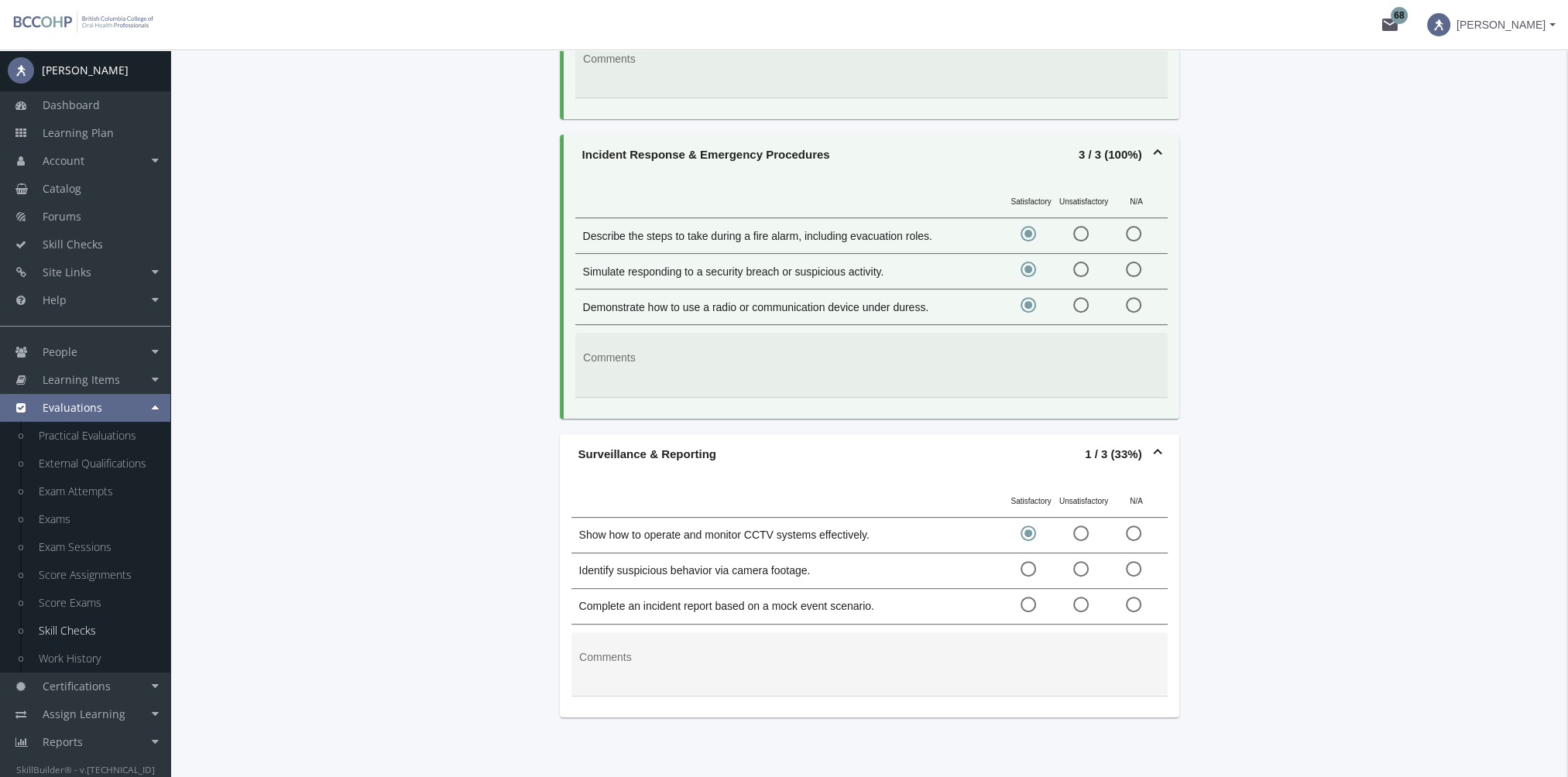
radio input "true"
click at [1031, 597] on span at bounding box center [1027, 604] width 15 height 15
click at [1031, 600] on input "radio" at bounding box center [1027, 607] width 15 height 15
radio input "true"
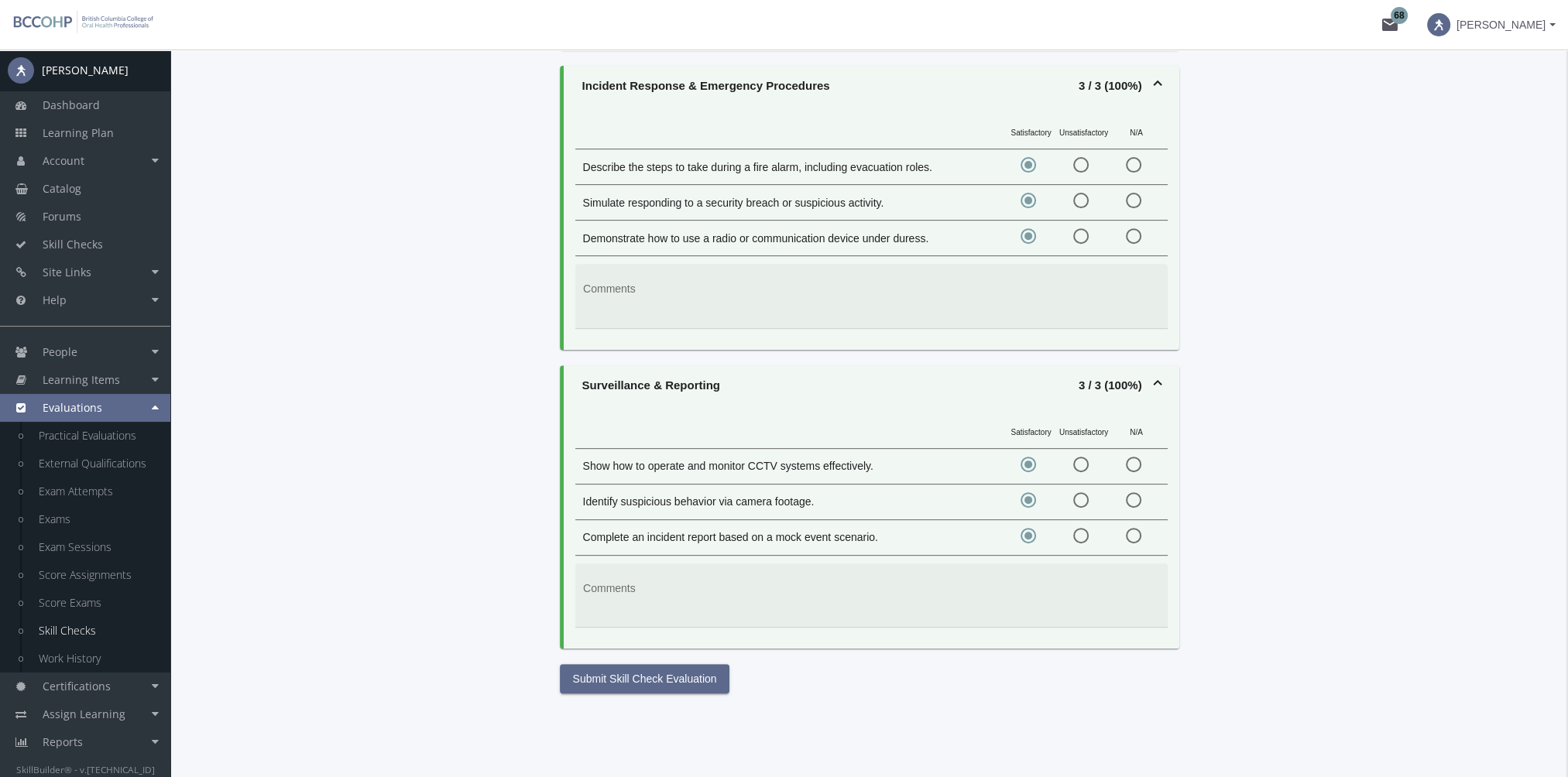
scroll to position [792, 0]
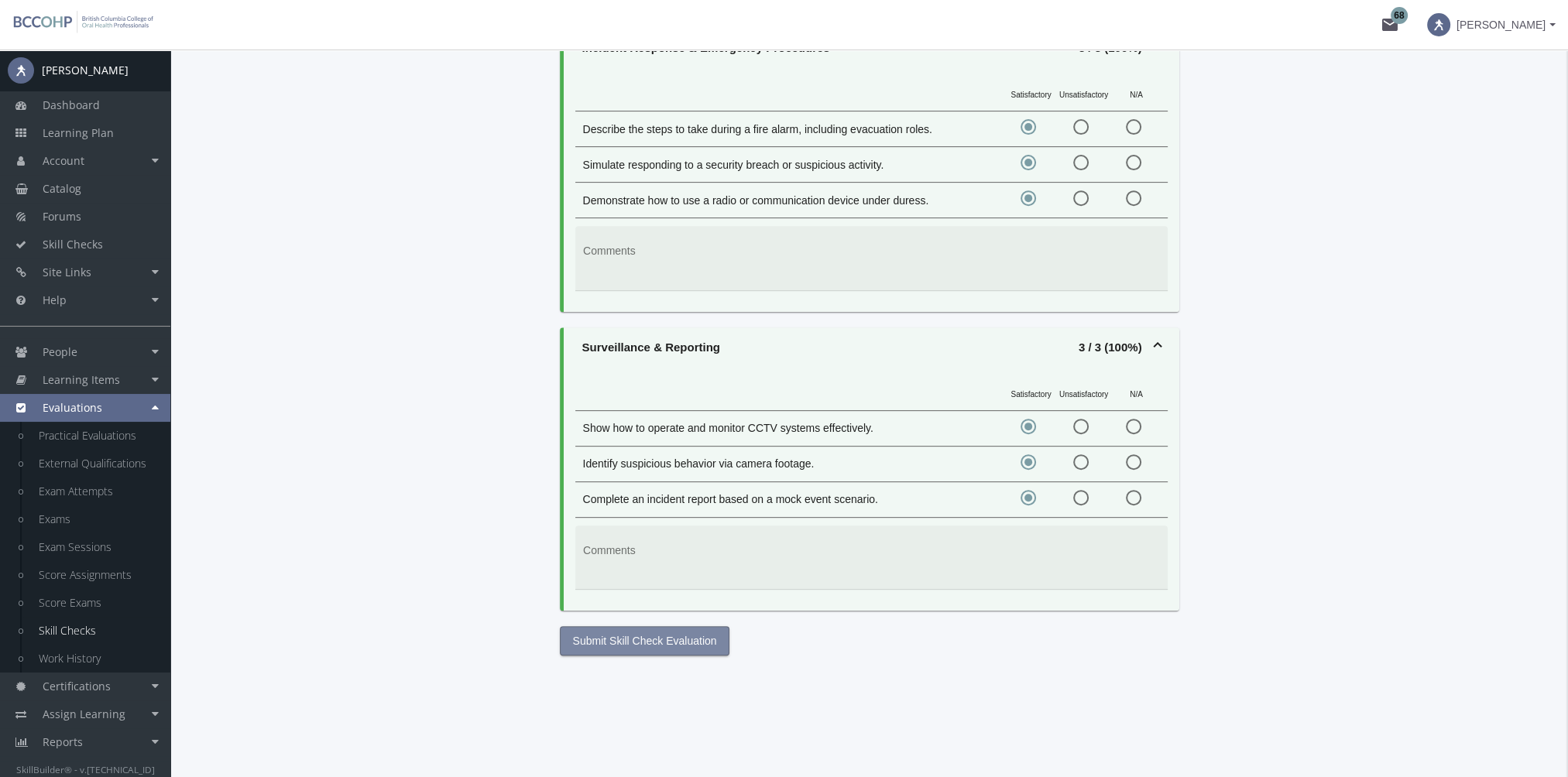
click at [686, 627] on span "Submit Skill Check Evaluation" at bounding box center [644, 640] width 144 height 28
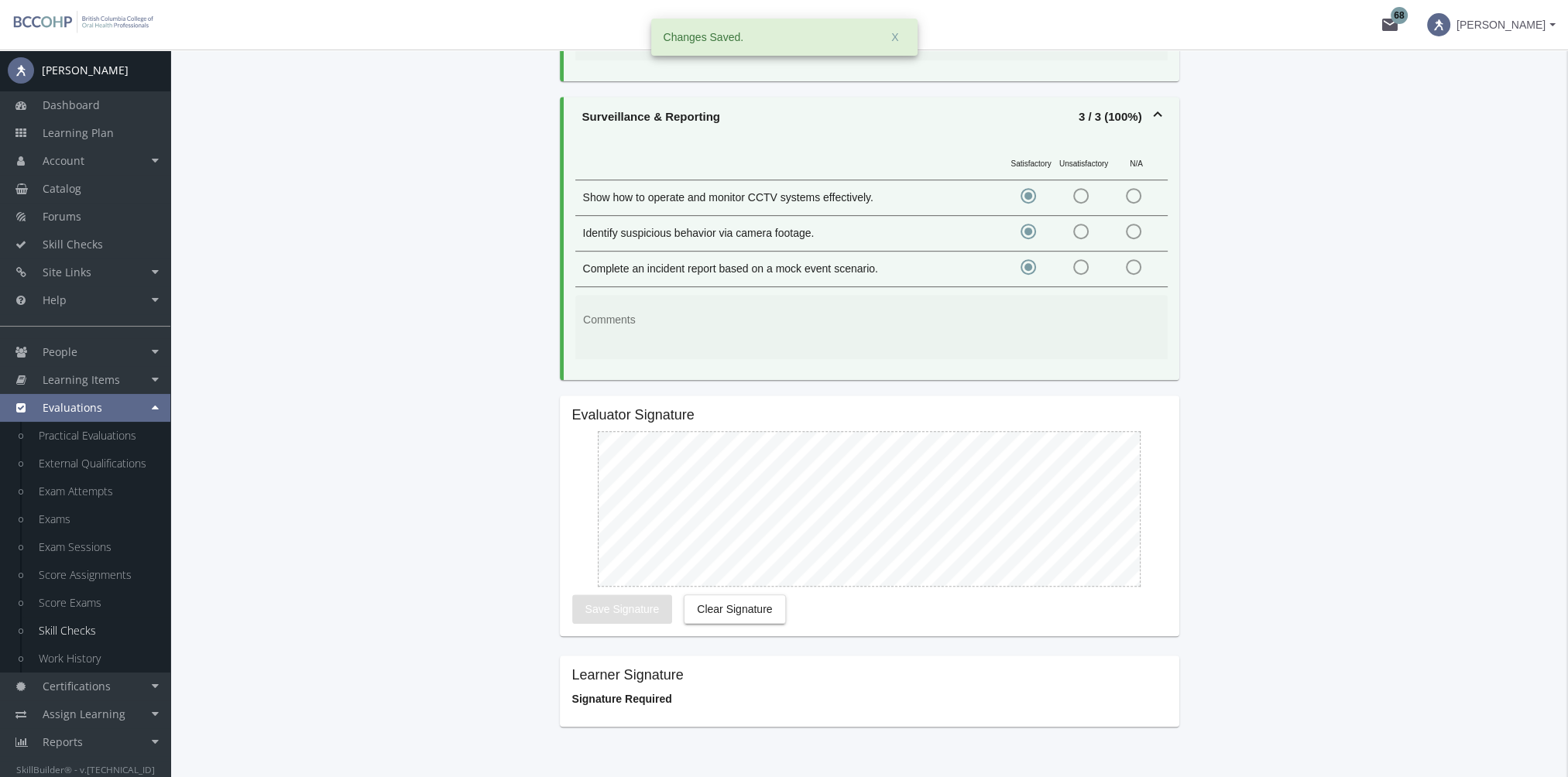
scroll to position [1026, 0]
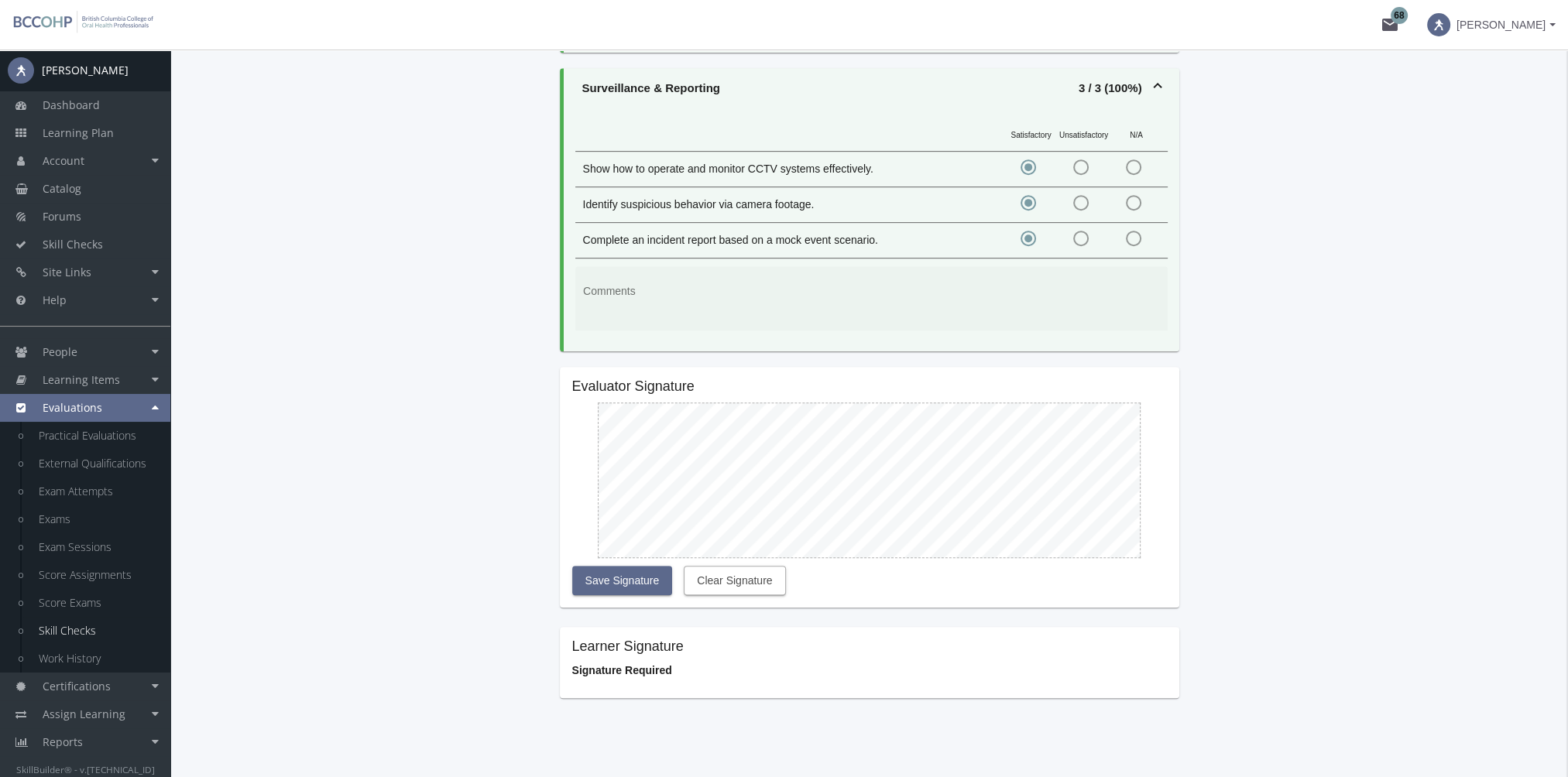
click at [739, 566] on span "Clear Signature" at bounding box center [734, 580] width 75 height 28
click at [745, 566] on span "Clear Signature" at bounding box center [734, 580] width 75 height 28
click at [735, 566] on span "Clear Signature" at bounding box center [734, 580] width 75 height 28
click at [722, 566] on span "Clear Signature" at bounding box center [734, 580] width 75 height 28
click at [726, 566] on span "Clear Signature" at bounding box center [734, 580] width 75 height 28
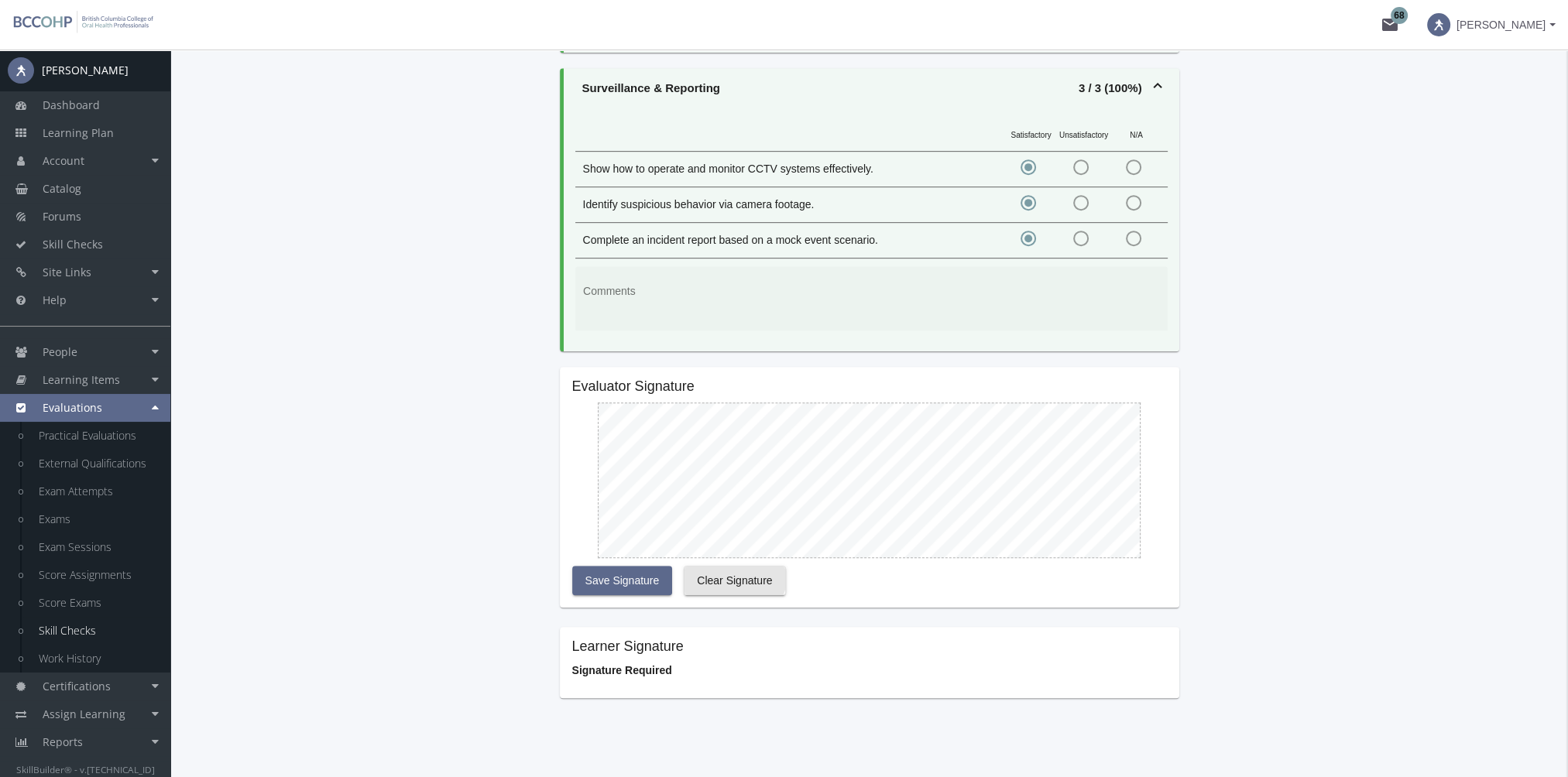
drag, startPoint x: 733, startPoint y: 557, endPoint x: 722, endPoint y: 541, distance: 19.4
click at [734, 566] on span "Clear Signature" at bounding box center [734, 580] width 75 height 28
click at [629, 566] on span "Save Signature" at bounding box center [622, 580] width 74 height 28
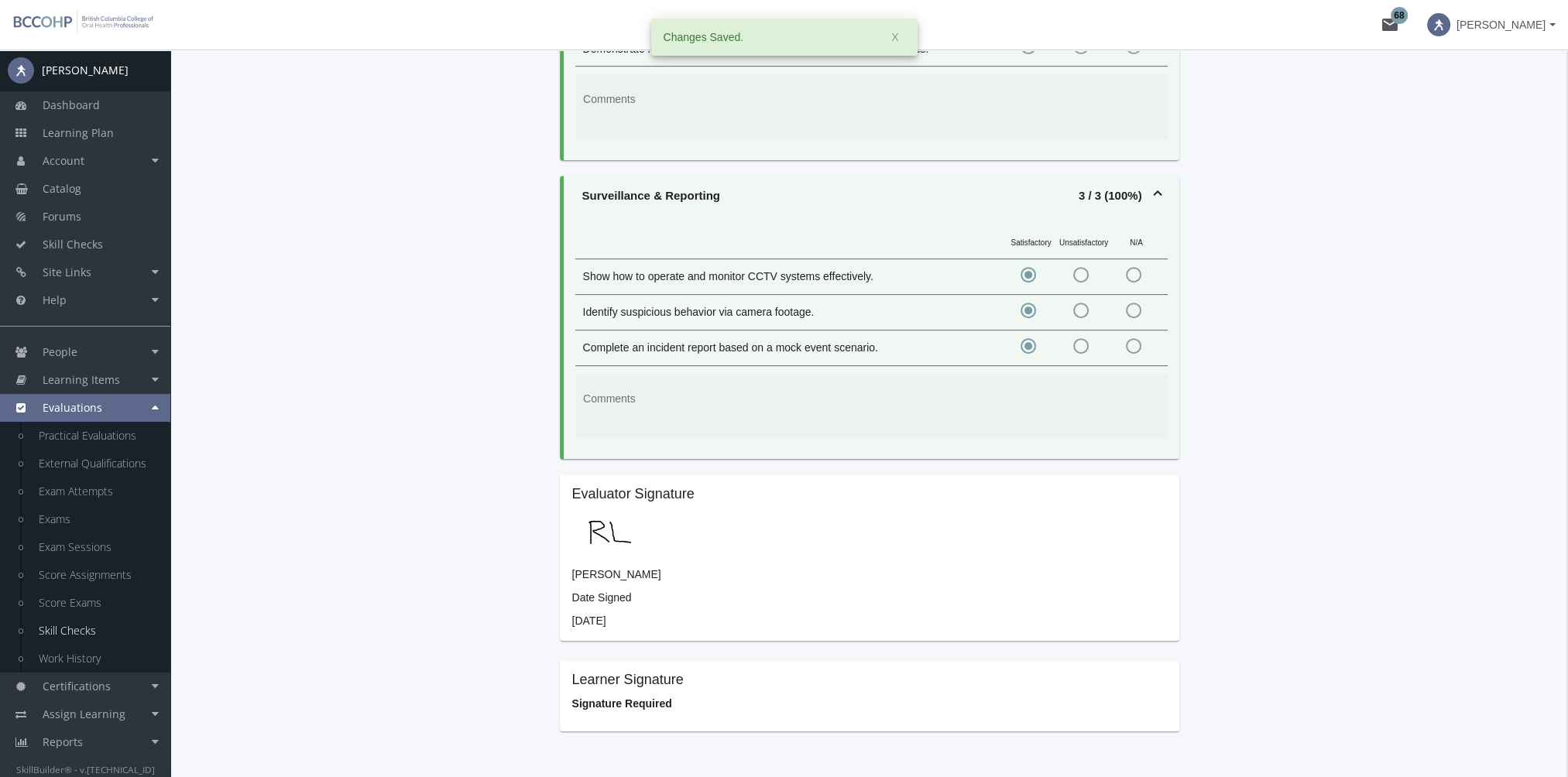
scroll to position [951, 0]
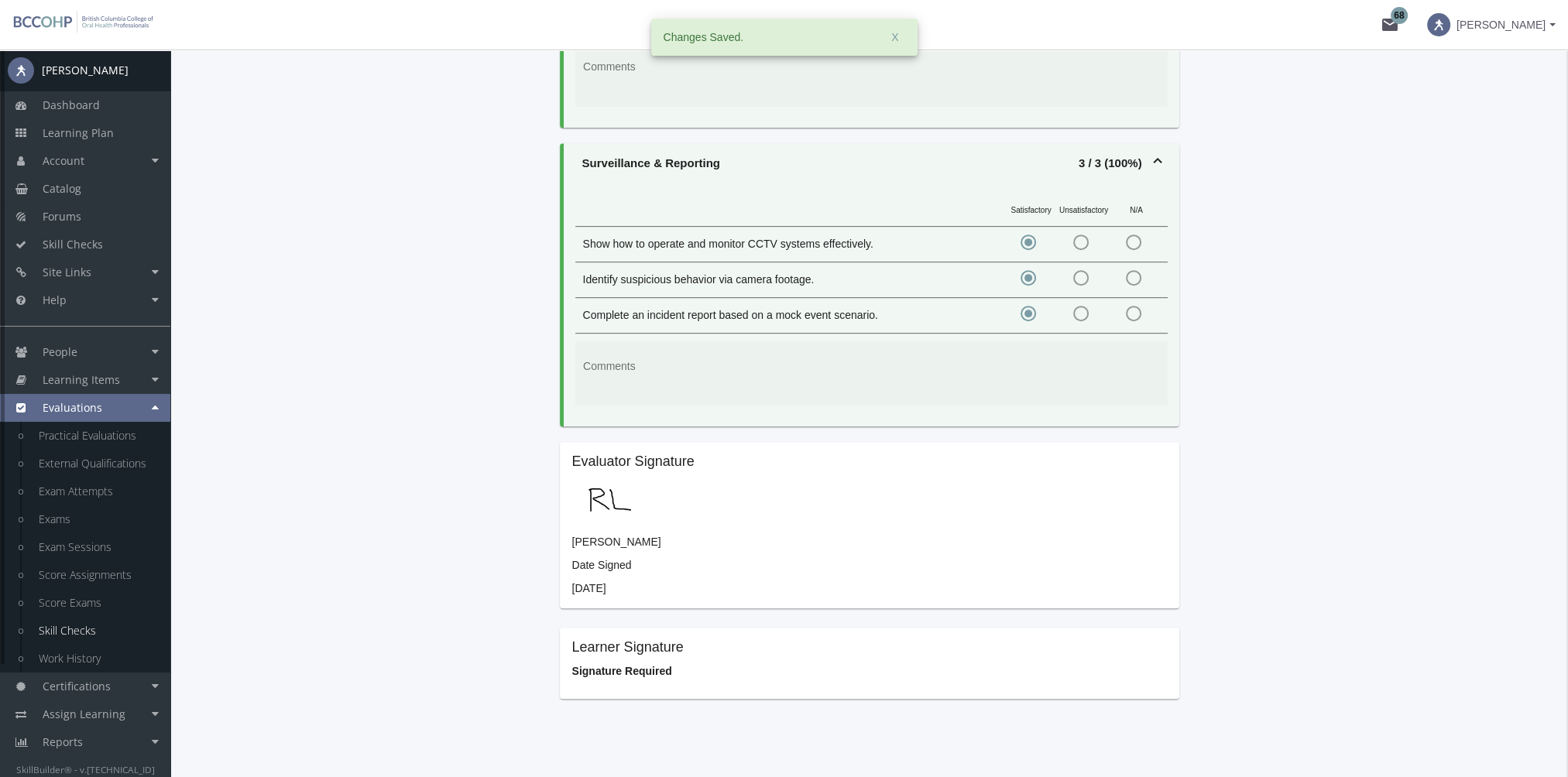
click at [1450, 25] on span at bounding box center [1438, 24] width 23 height 23
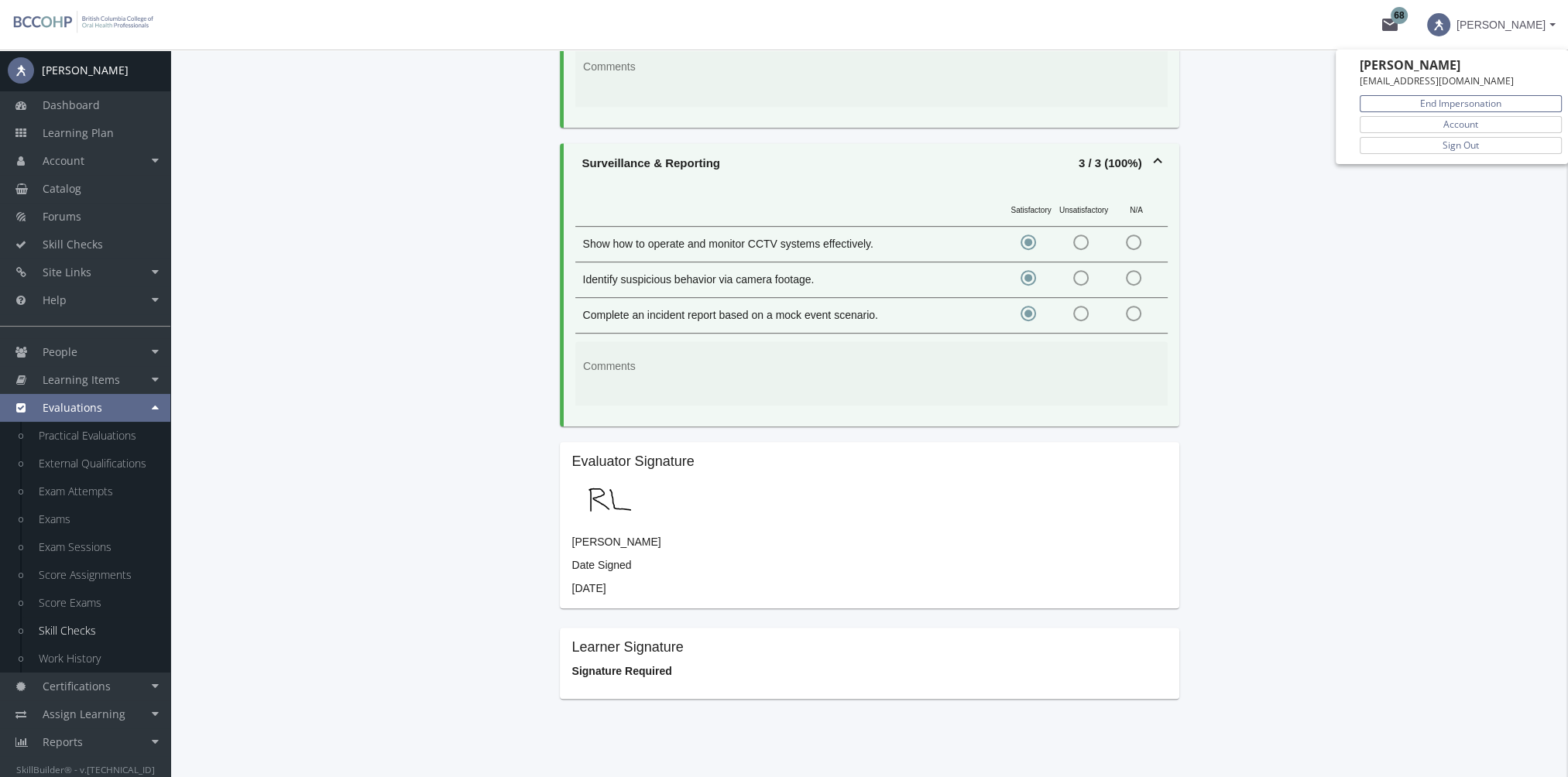
click at [1486, 97] on link "End Impersonation" at bounding box center [1460, 103] width 202 height 17
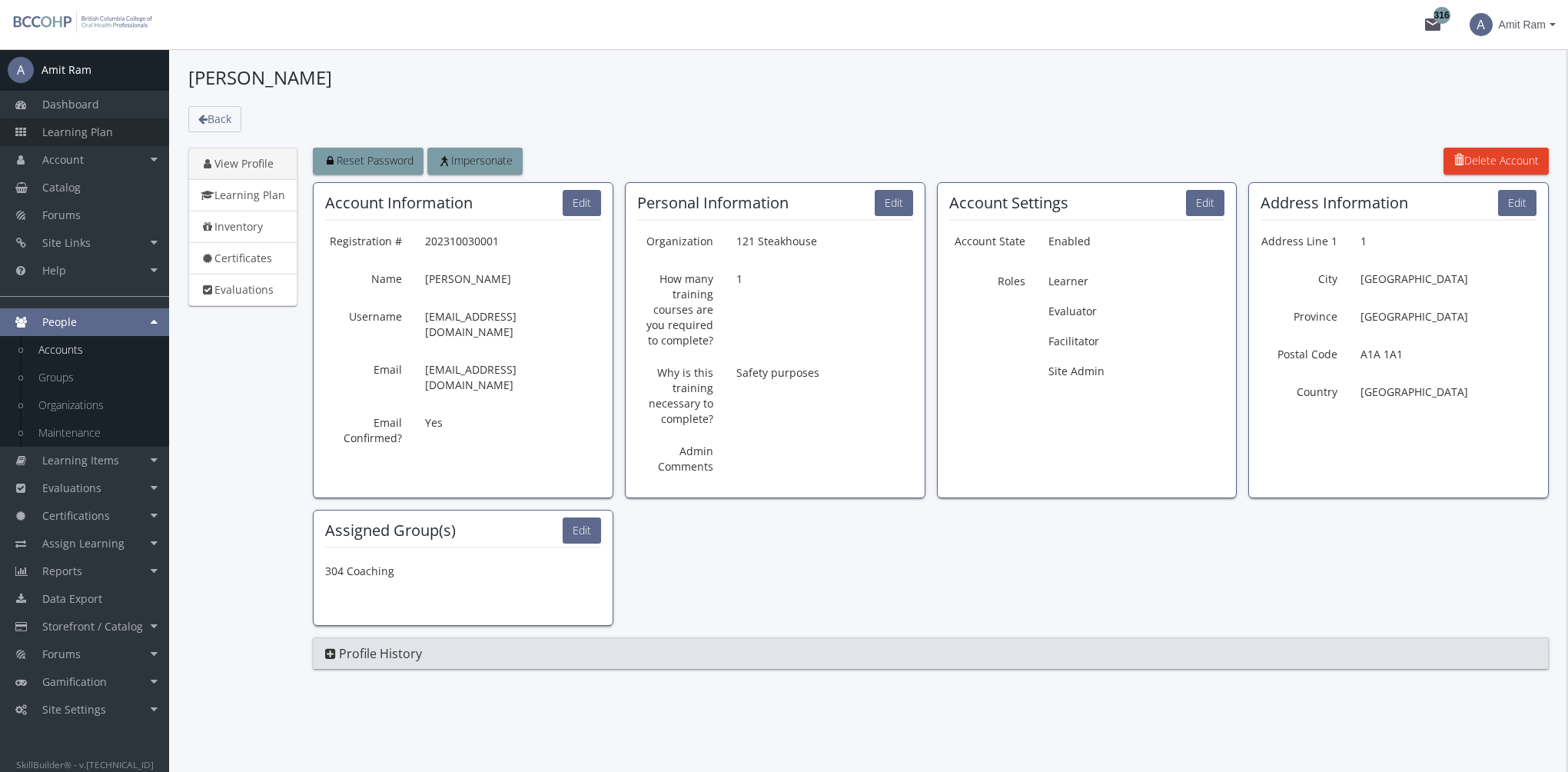
click at [111, 133] on link "Learning Plan" at bounding box center [85, 132] width 169 height 28
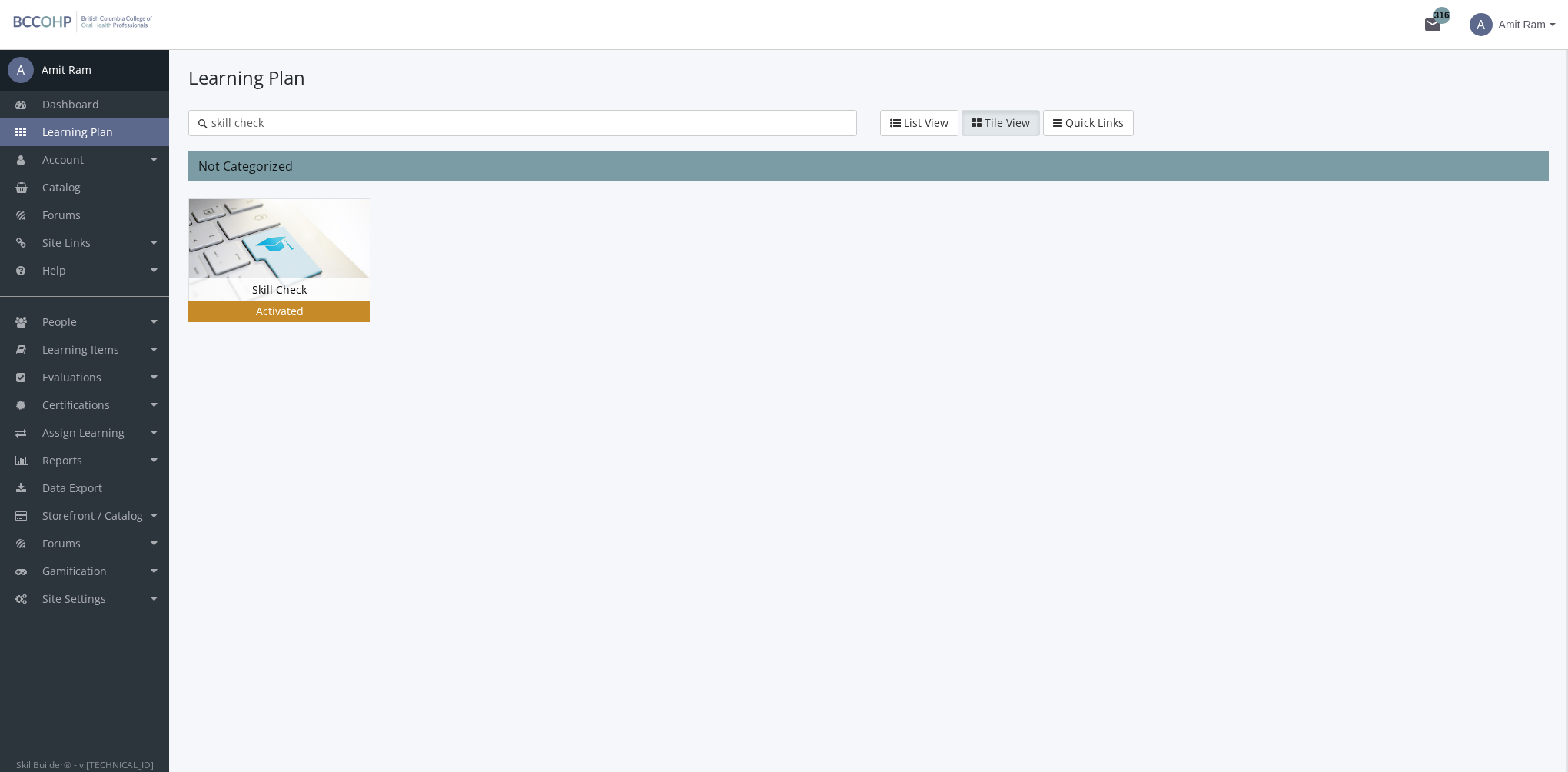
click at [296, 265] on img at bounding box center [280, 249] width 181 height 101
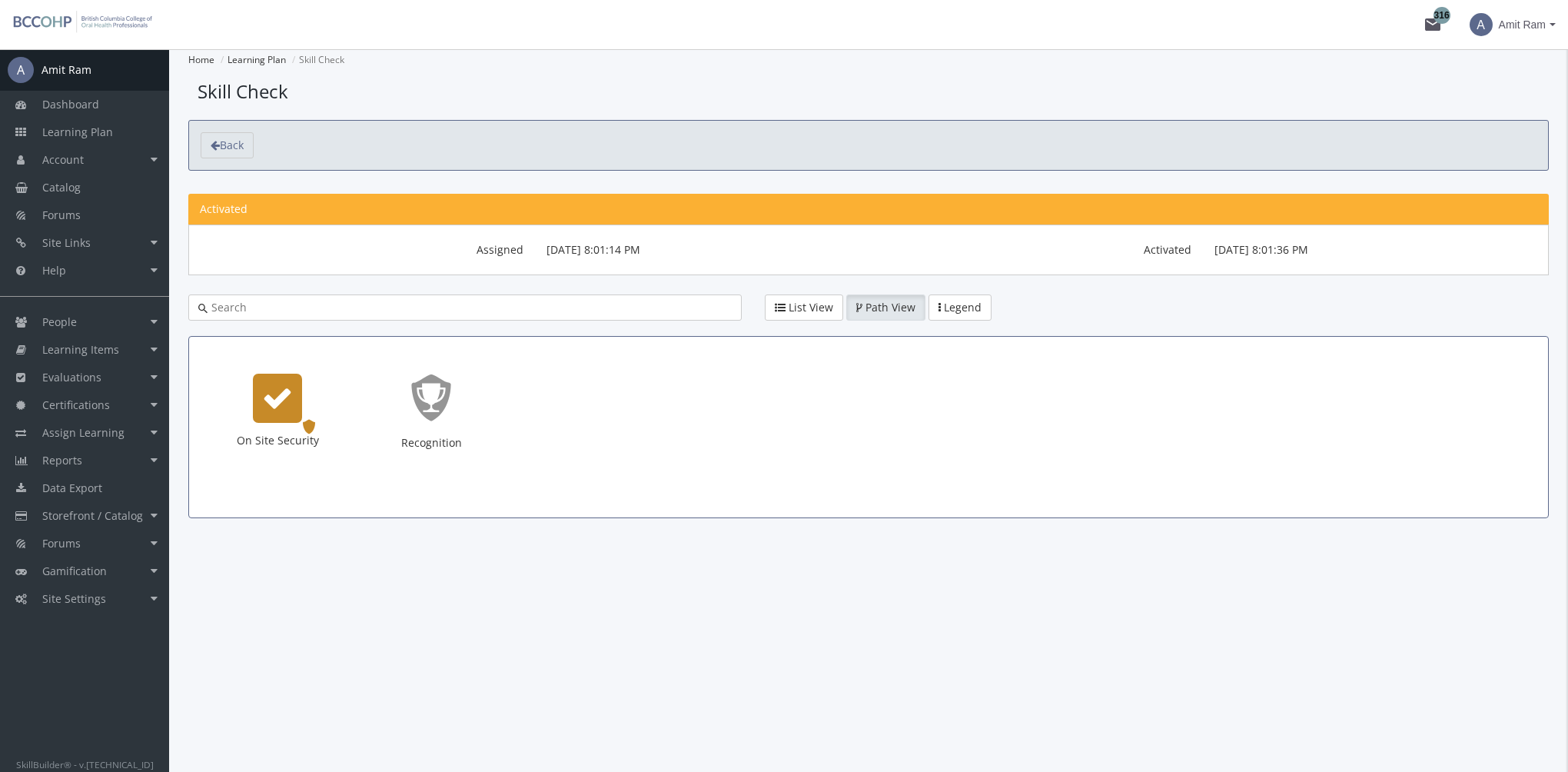
click at [284, 390] on icon "On Site Security" at bounding box center [277, 398] width 30 height 30
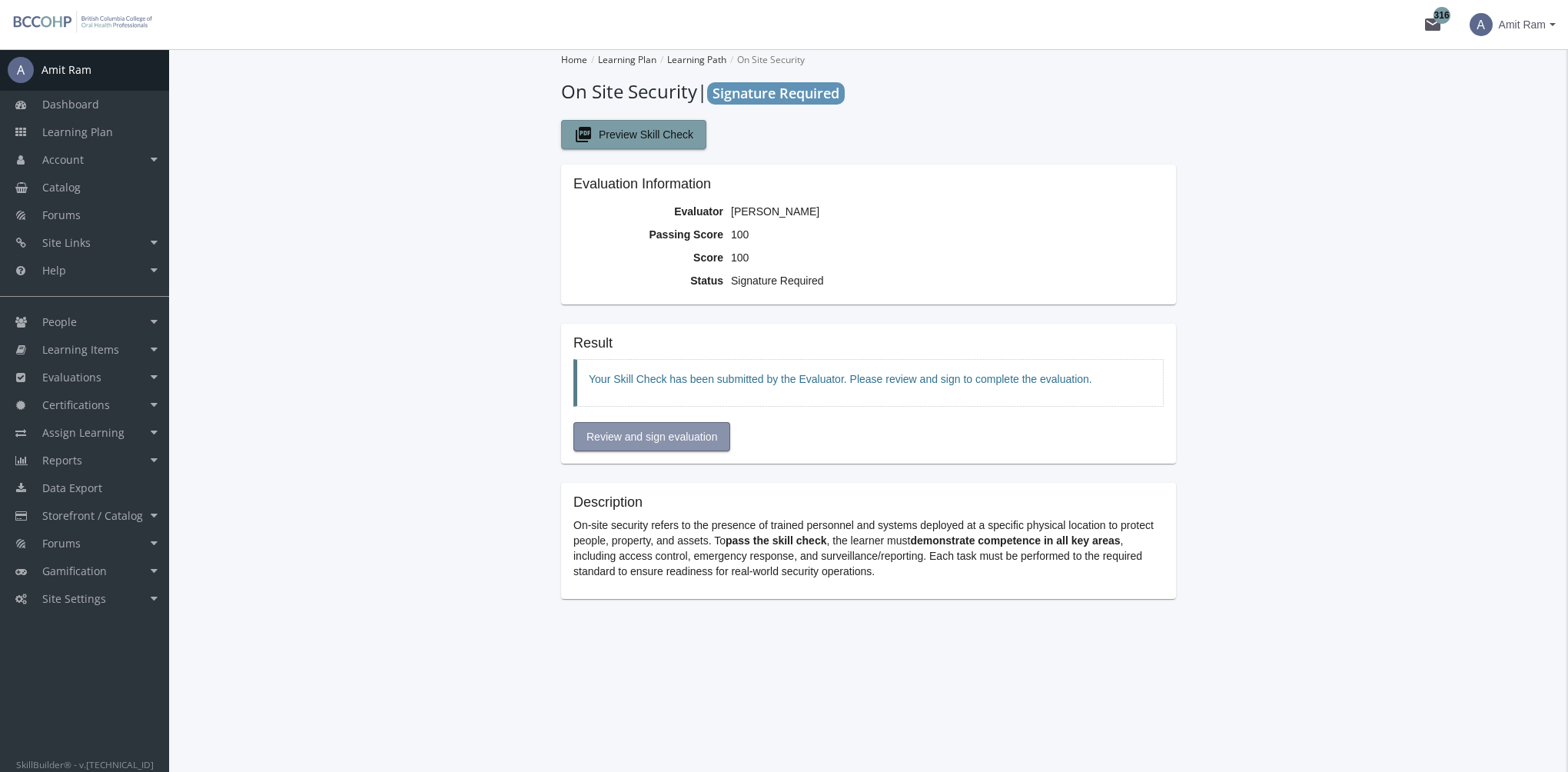
click at [675, 437] on span "Review and sign evaluation" at bounding box center [652, 436] width 131 height 28
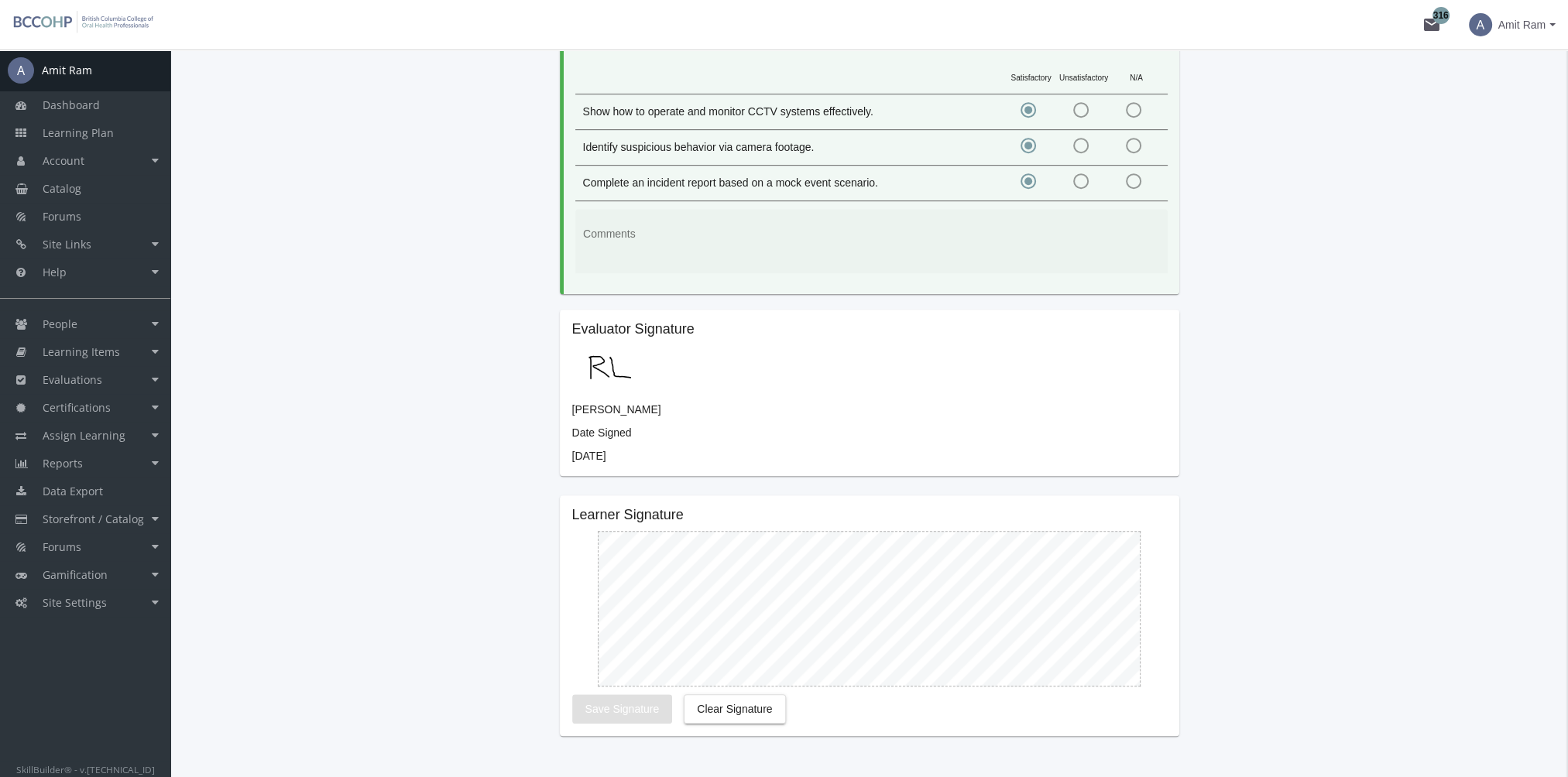
scroll to position [1120, 0]
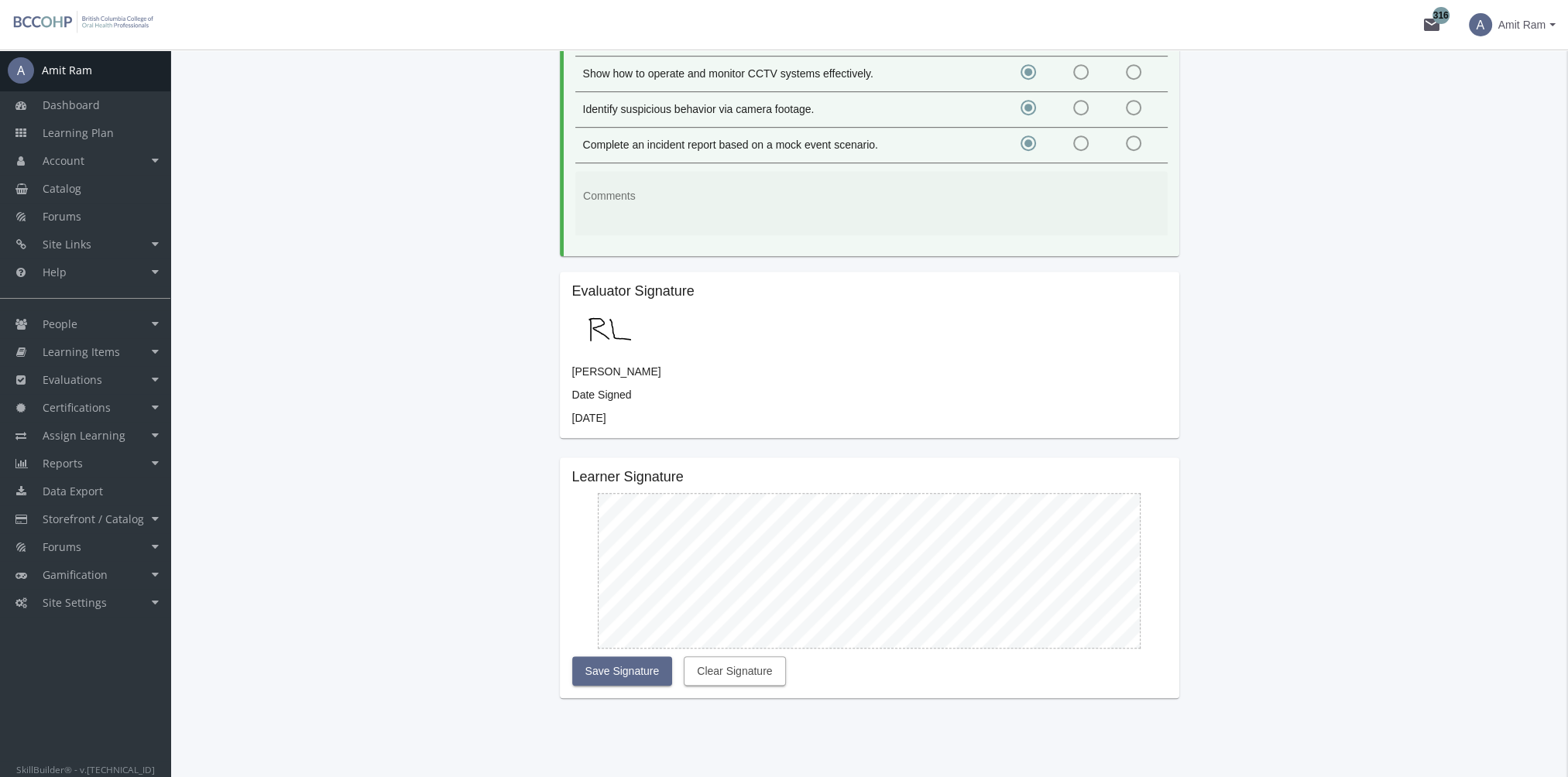
click at [734, 657] on span "Clear Signature" at bounding box center [734, 671] width 75 height 28
click at [109, 136] on span "Learning Plan" at bounding box center [78, 133] width 72 height 14
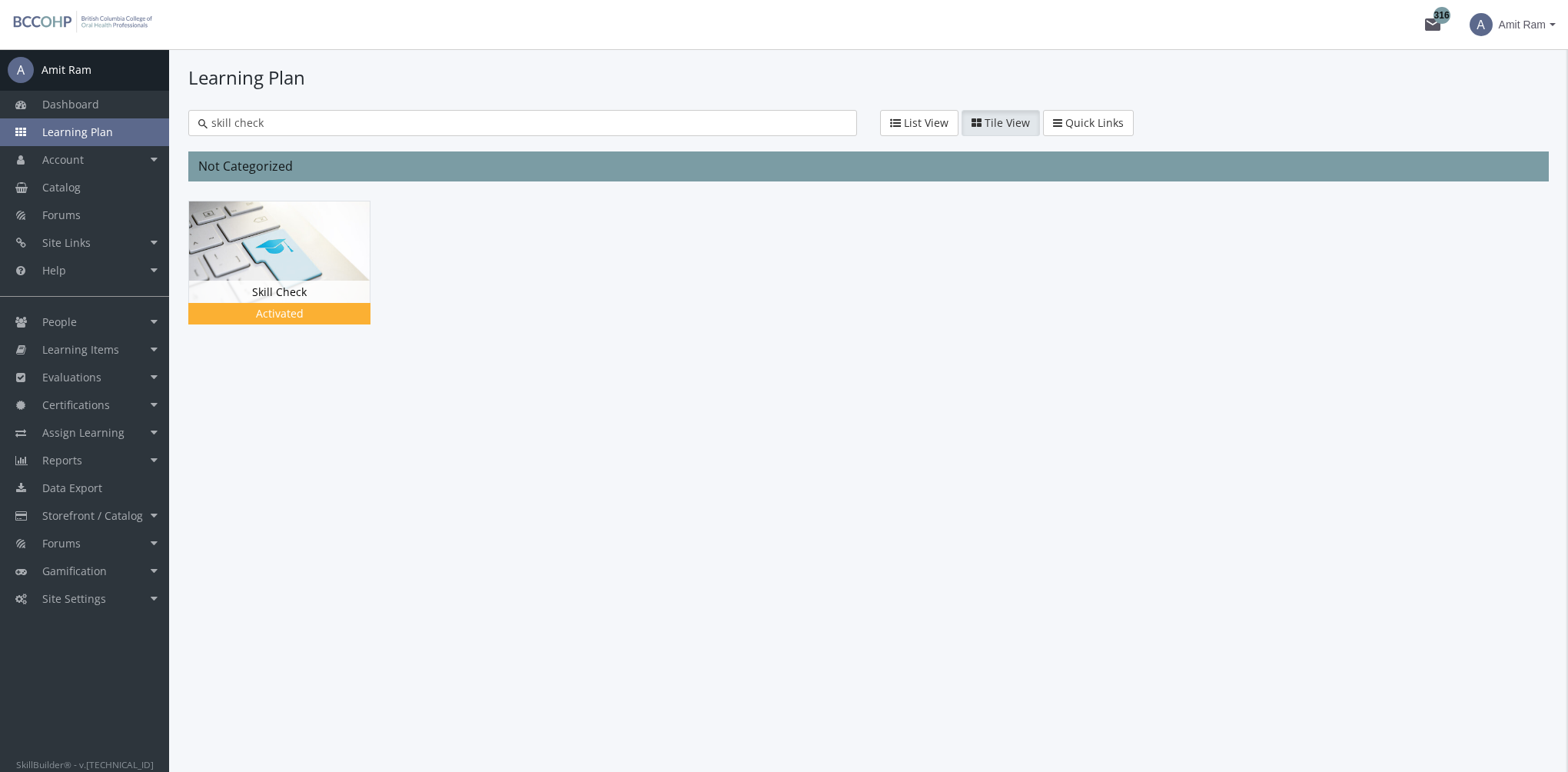
click at [116, 123] on link "Learning Plan" at bounding box center [85, 132] width 169 height 28
click at [270, 128] on input "skill check" at bounding box center [527, 122] width 640 height 15
drag, startPoint x: 280, startPoint y: 118, endPoint x: 148, endPoint y: 127, distance: 132.3
click at [162, 127] on div "A Amit Ram Dashboard Learning Plan Account Account Badges Certificates and Tran…" at bounding box center [784, 411] width 1568 height 723
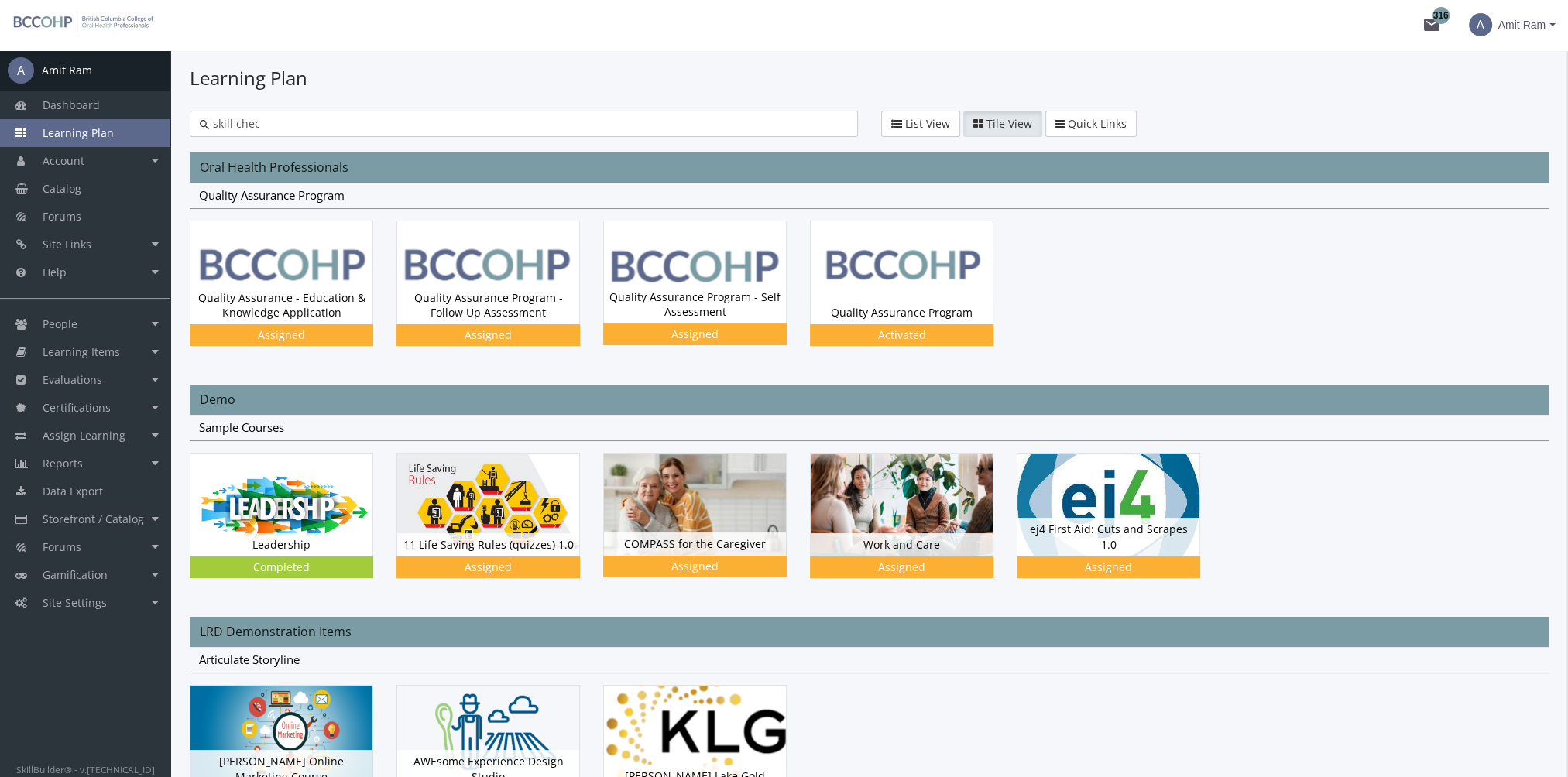
type input "skill check"
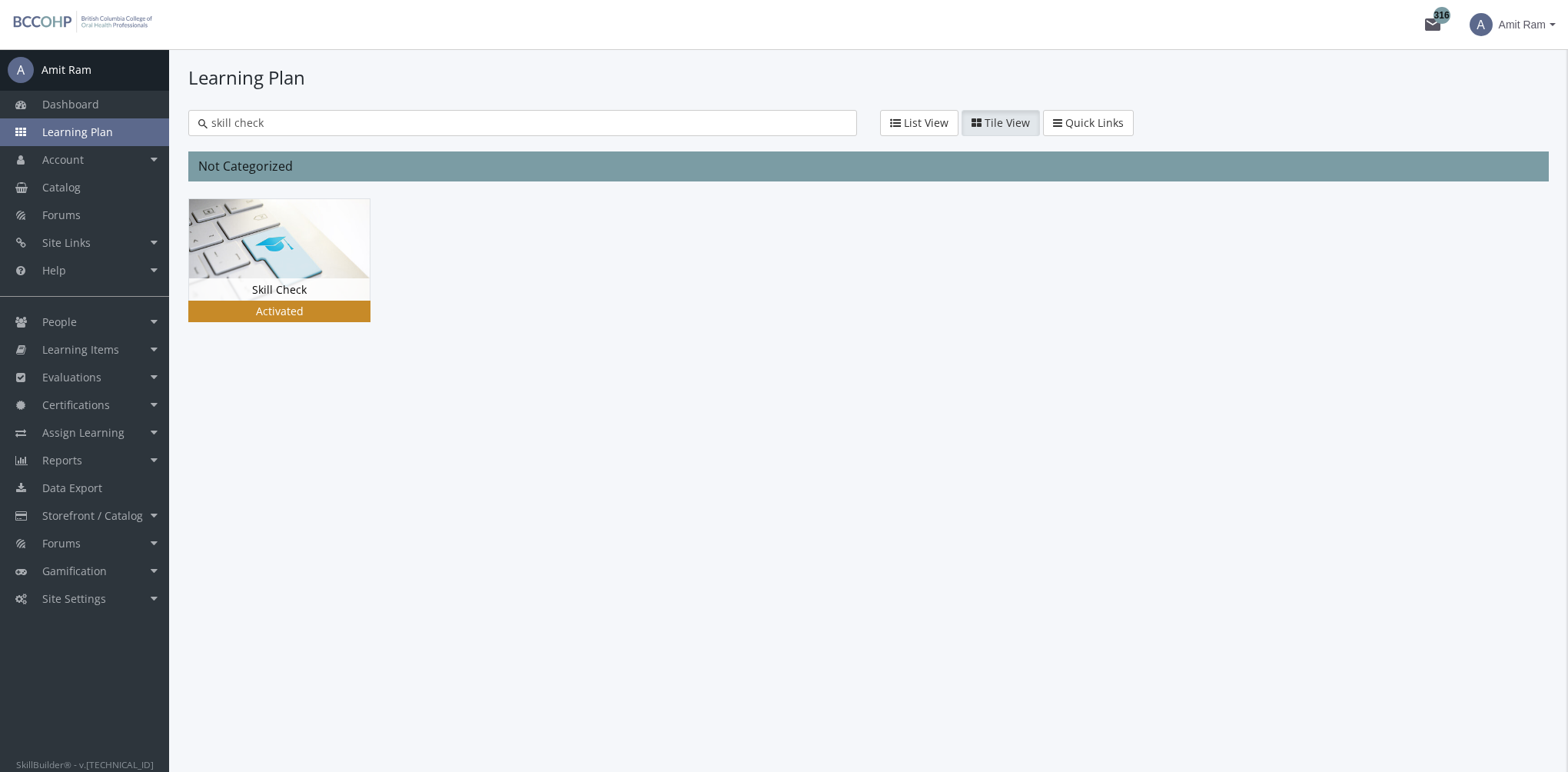
click at [280, 271] on img at bounding box center [280, 249] width 181 height 101
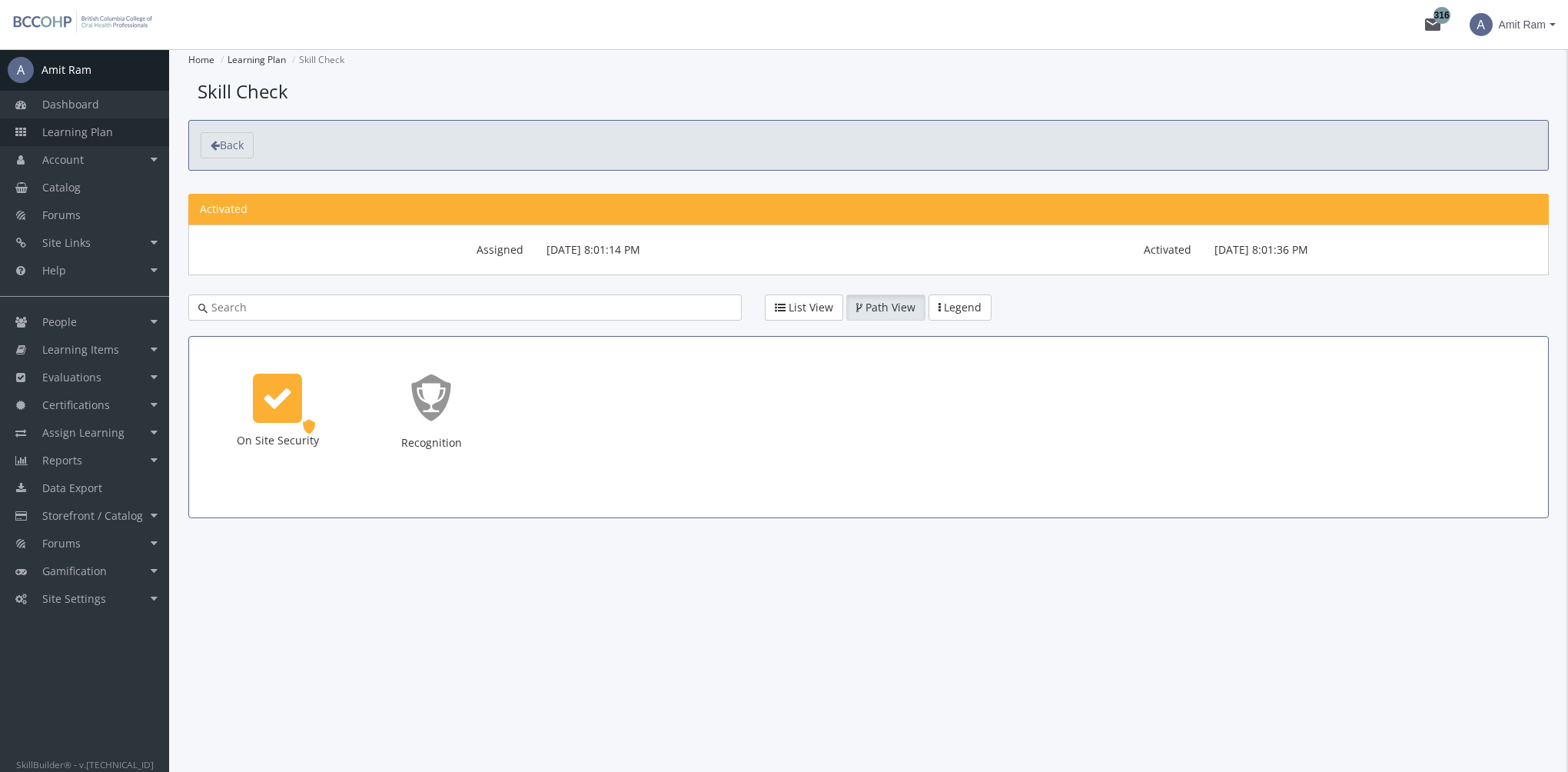
click at [108, 127] on span "Learning Plan" at bounding box center [77, 132] width 71 height 14
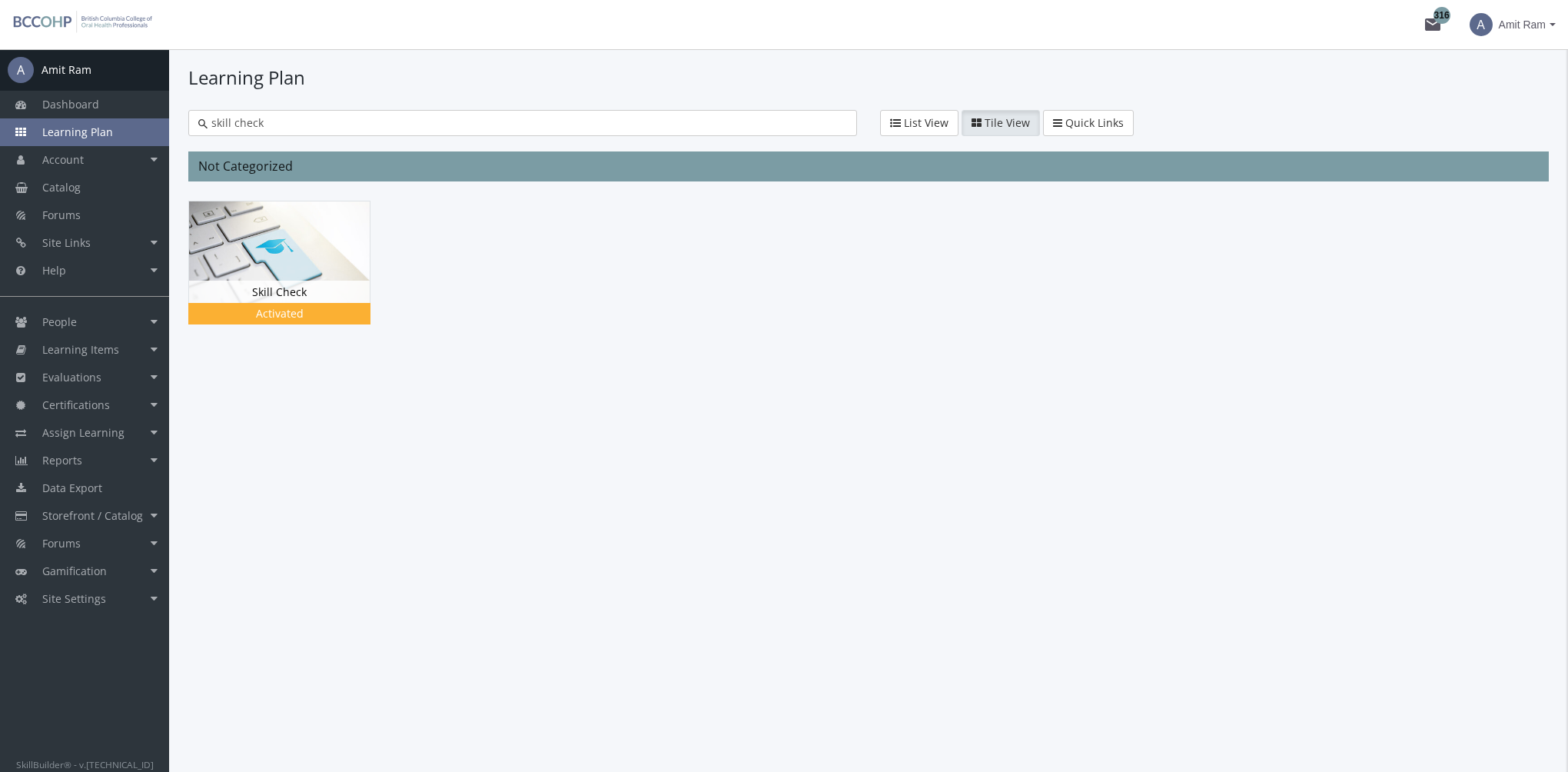
click at [618, 243] on div at bounding box center [868, 274] width 1360 height 147
